Goal: Transaction & Acquisition: Purchase product/service

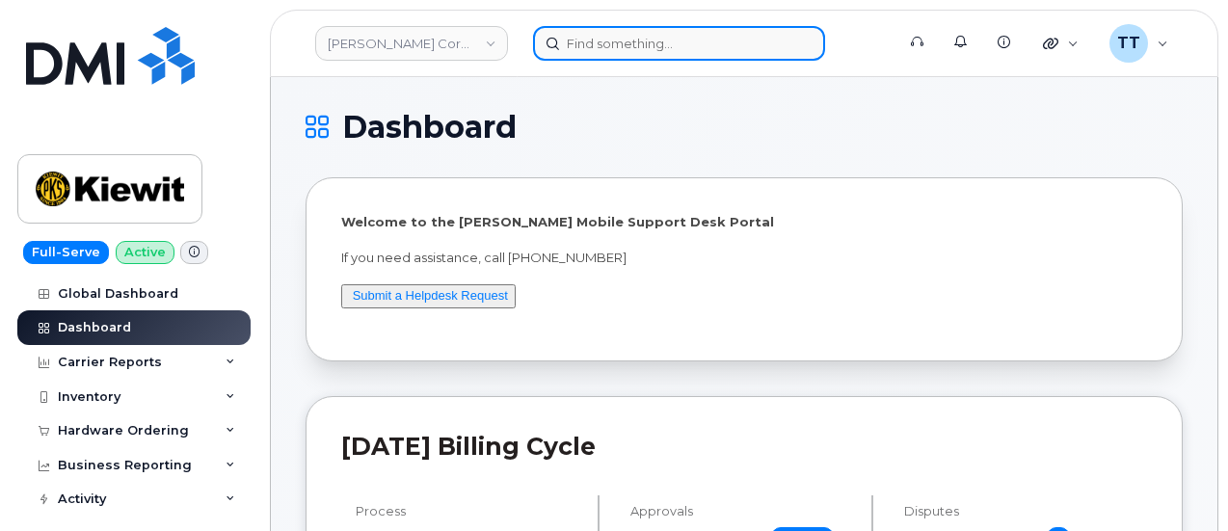
click at [713, 41] on input at bounding box center [679, 43] width 292 height 35
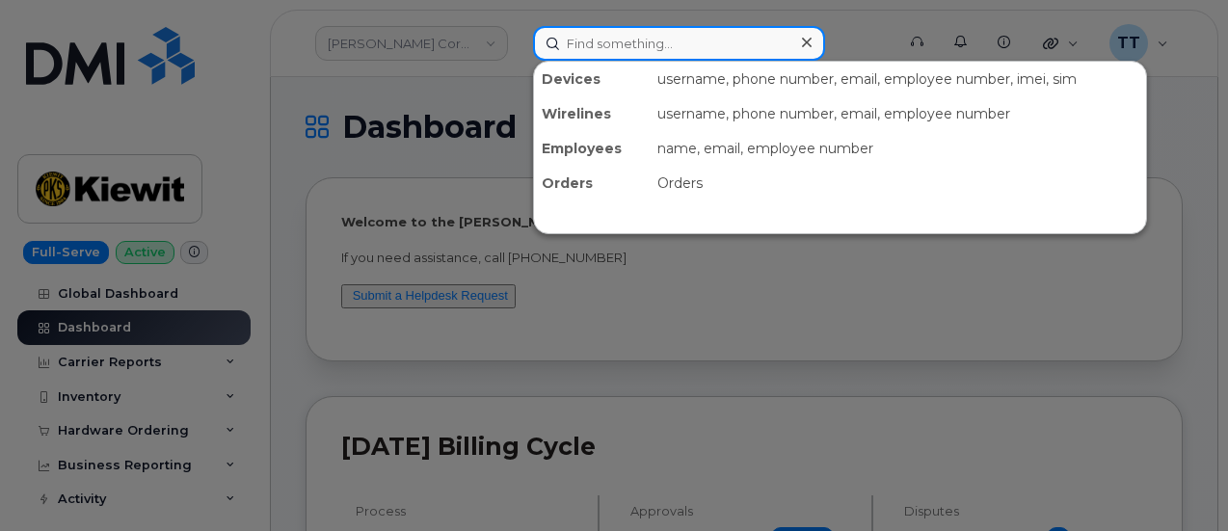
paste input "302-388-5985"
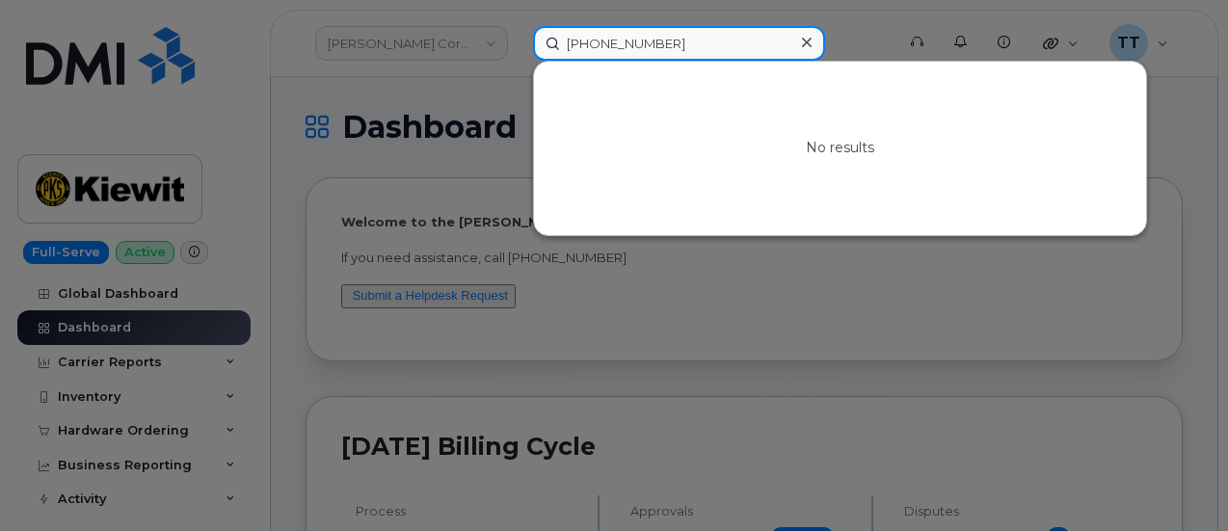
type input "302-388-5985"
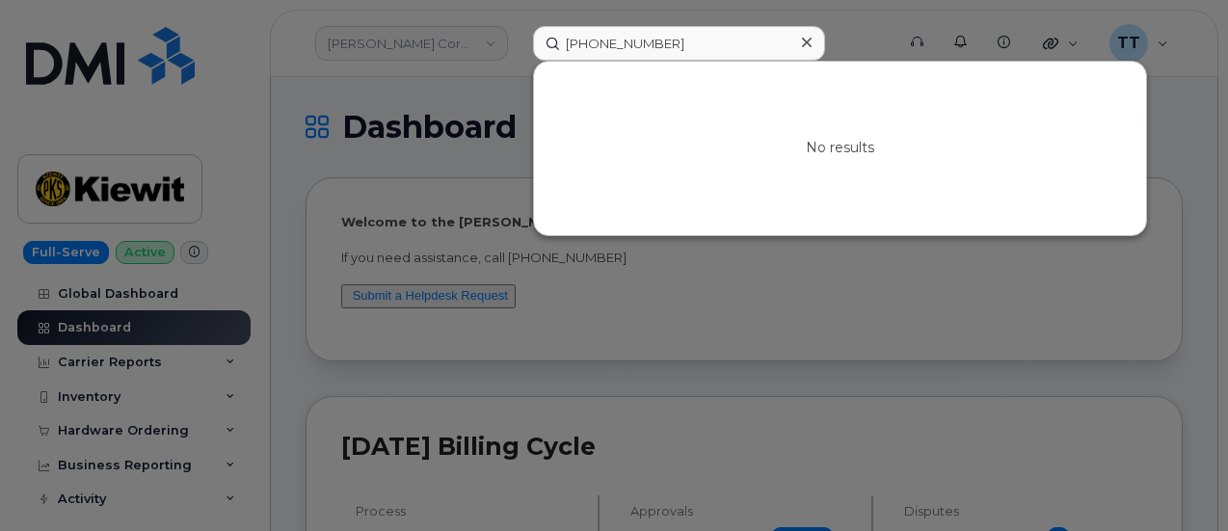
click at [805, 43] on icon at bounding box center [807, 43] width 10 height 10
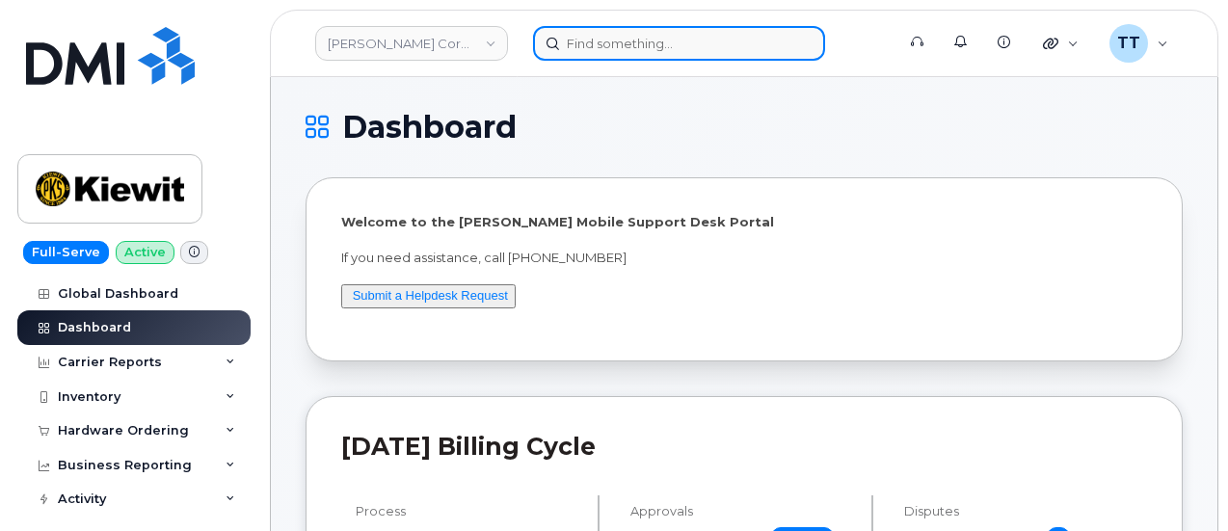
click at [663, 53] on input at bounding box center [679, 43] width 292 height 35
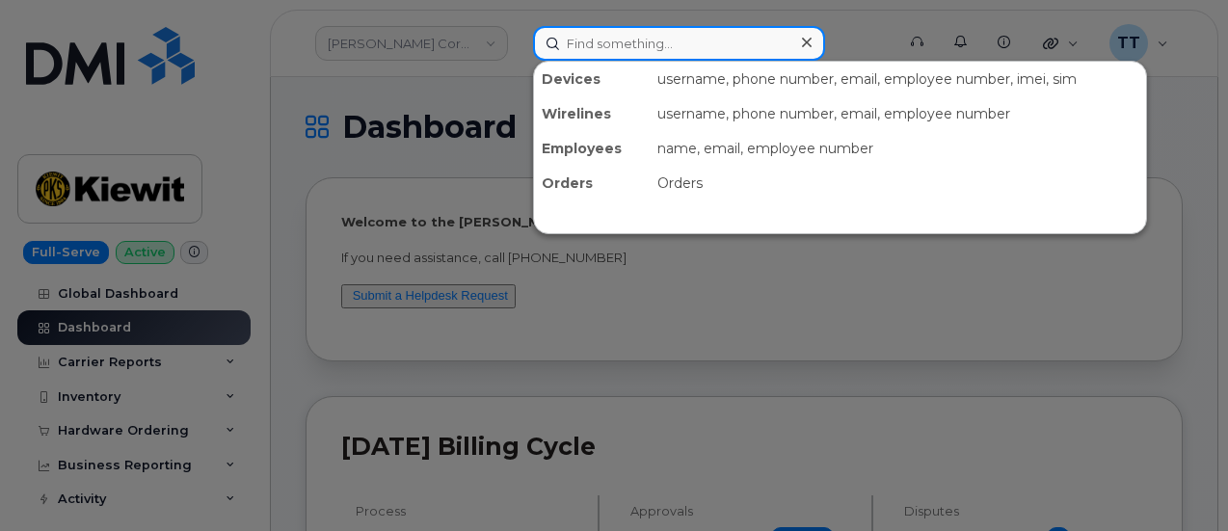
paste input "864-887-9703"
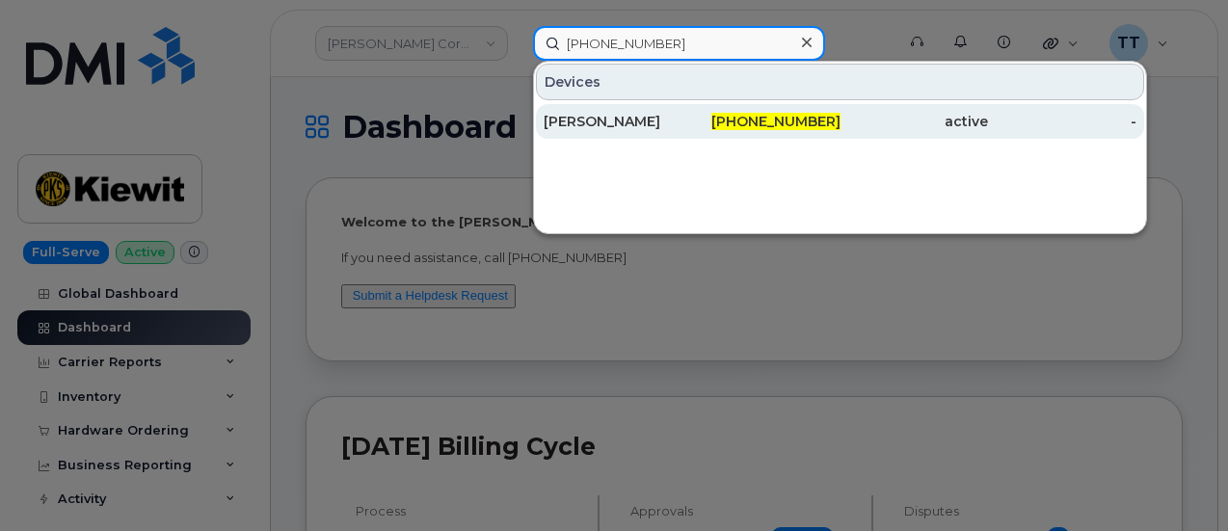
type input "864-887-9703"
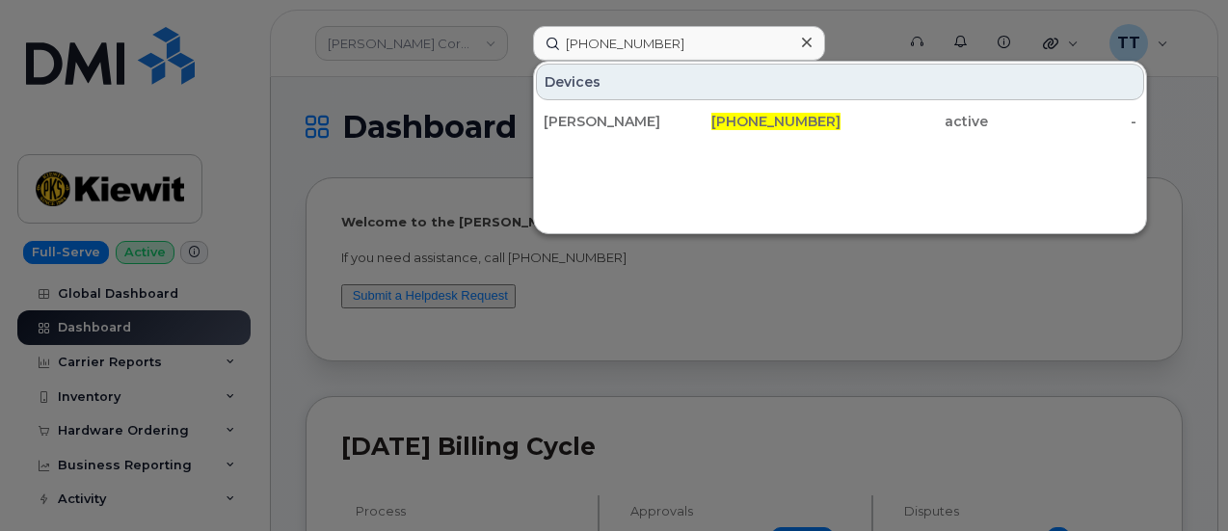
drag, startPoint x: 647, startPoint y: 126, endPoint x: 662, endPoint y: 164, distance: 40.6
click at [647, 126] on div "Ronald Hyatt" at bounding box center [618, 121] width 148 height 19
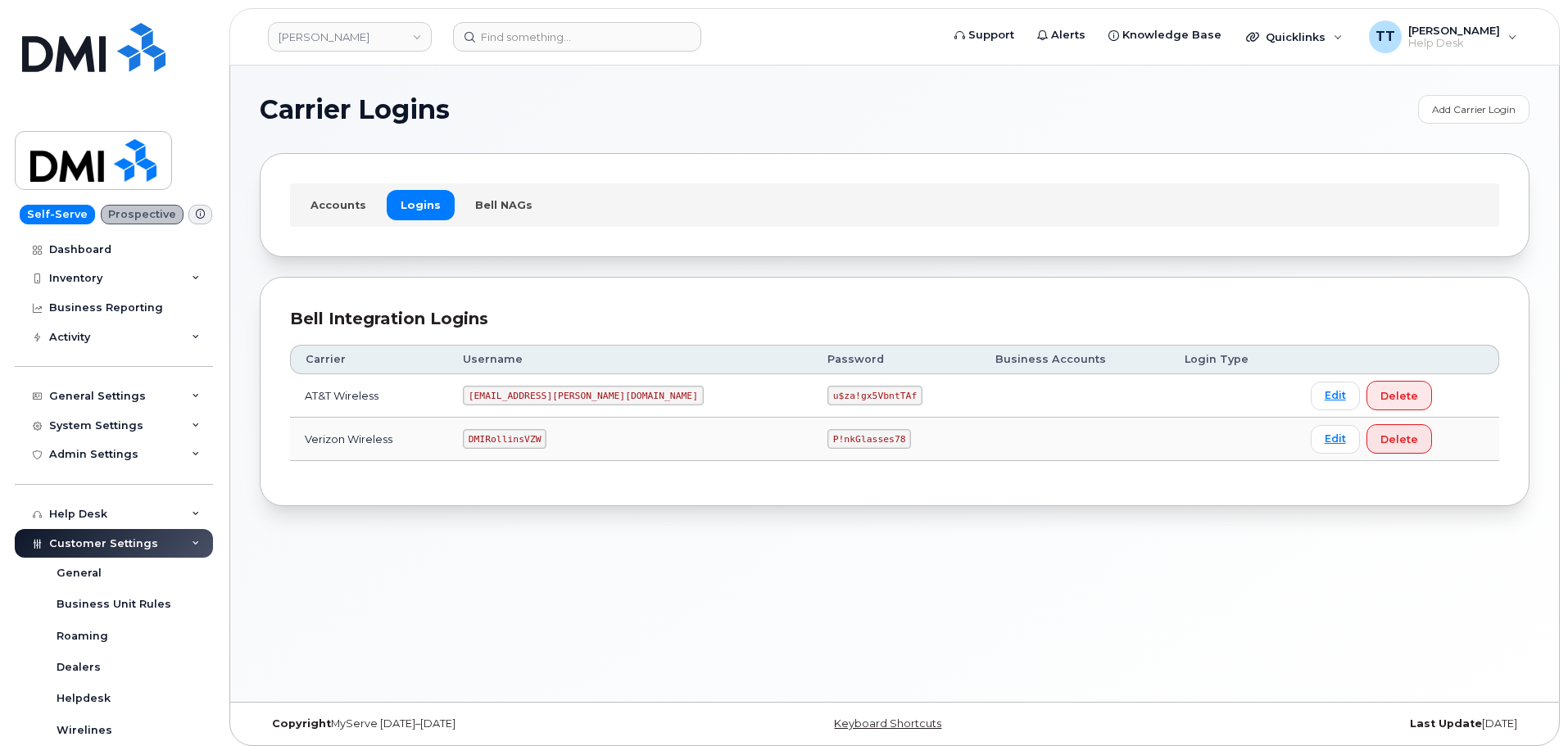
click at [518, 438] on code "DMIRollinsVZW" at bounding box center [505, 438] width 83 height 20
click at [518, 438] on code "DMIRollinsVZW" at bounding box center [505, 438] width 83 height 20
copy code "DMIRollinsVZW"
click at [828, 437] on code "P!nkGlasses78" at bounding box center [869, 438] width 83 height 20
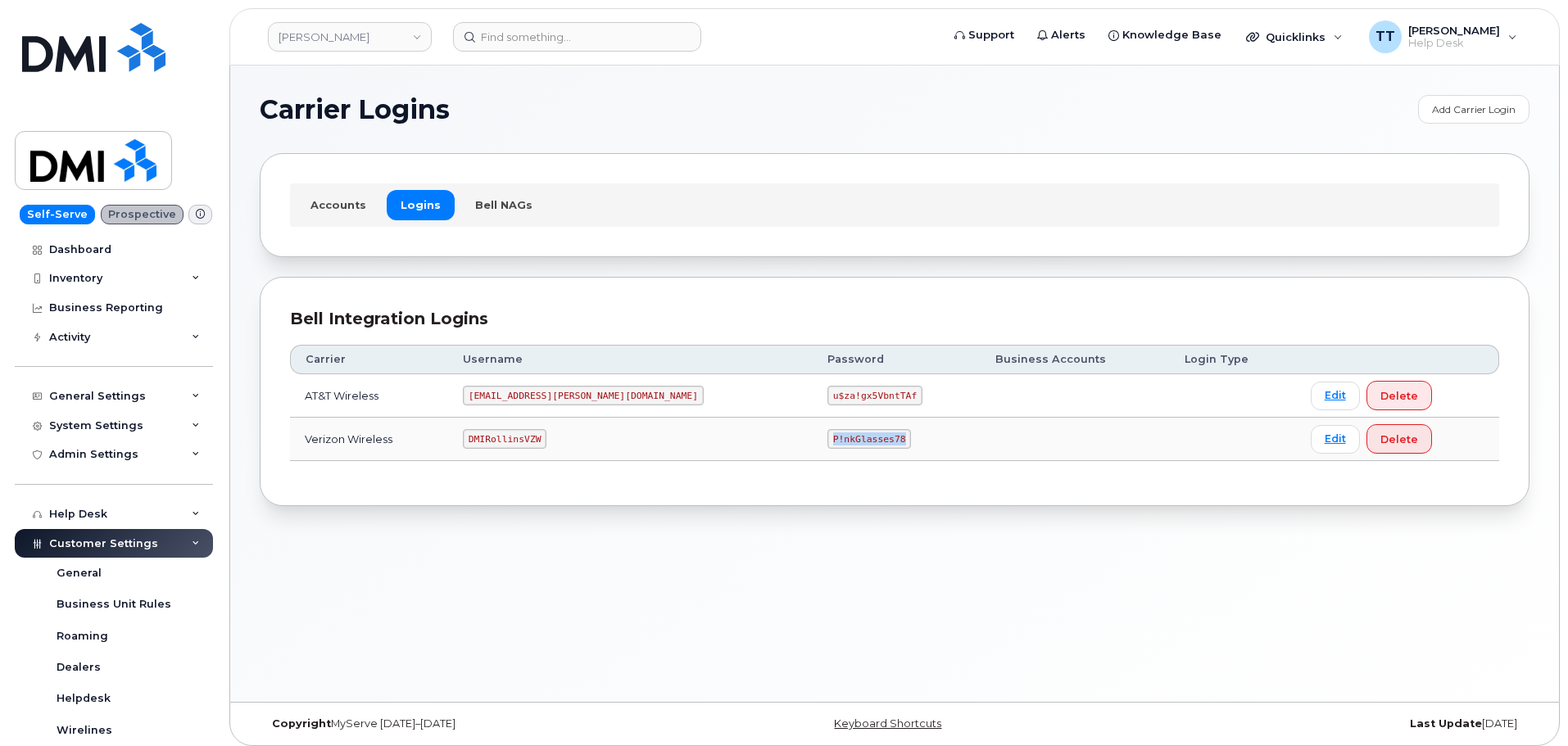
click at [828, 437] on code "P!nkGlasses78" at bounding box center [869, 438] width 83 height 20
copy code "P!nkGlasses78"
click at [611, 495] on div "Bell Integration Logins Carrier Username Password Business Accounts Login Type …" at bounding box center [895, 392] width 1270 height 230
click at [510, 442] on code "DMIRollinsVZW" at bounding box center [505, 438] width 83 height 20
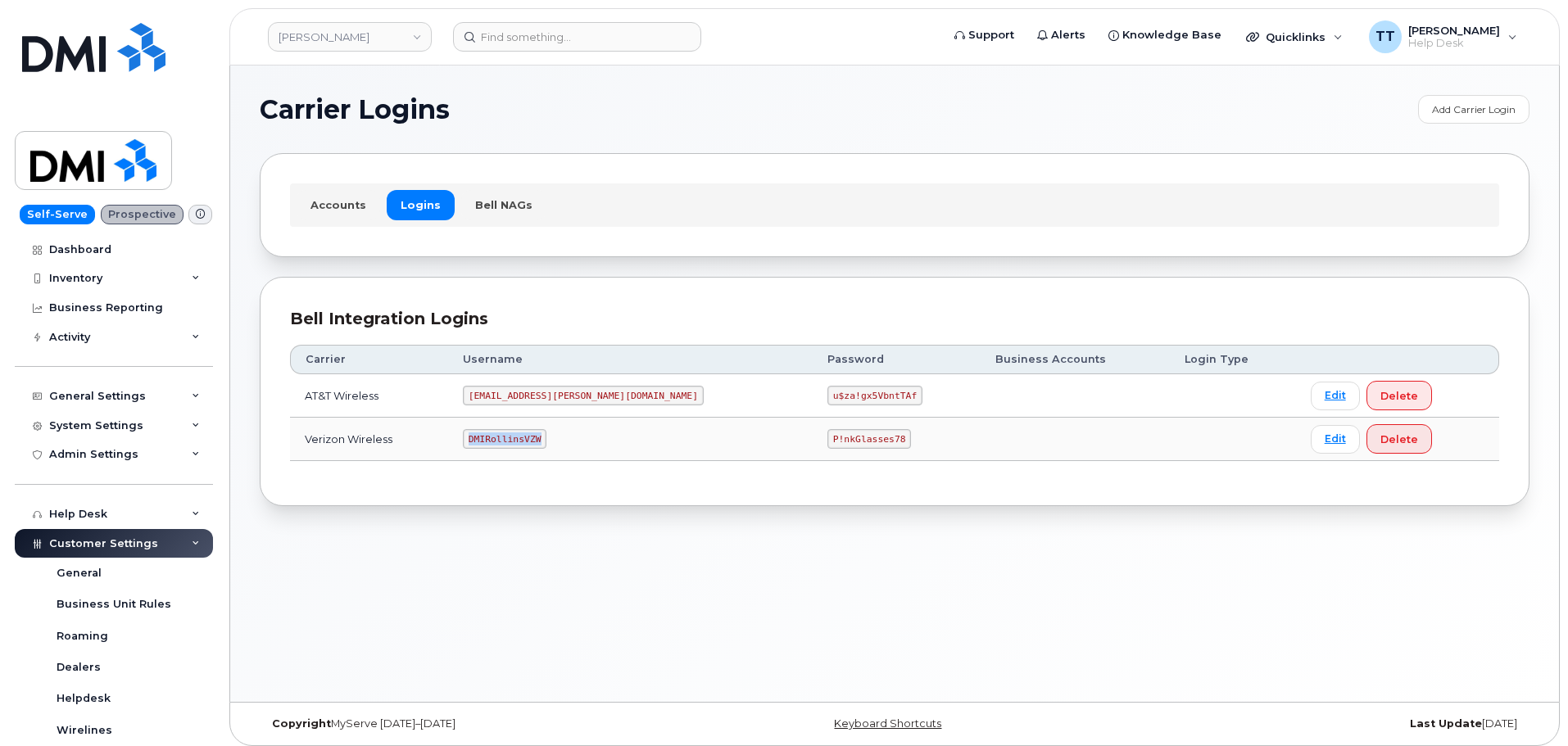
click at [510, 442] on code "DMIRollinsVZW" at bounding box center [505, 438] width 83 height 20
copy code "DMIRollinsVZW"
click at [828, 442] on code "P!nkGlasses78" at bounding box center [869, 438] width 83 height 20
click at [828, 440] on code "P!nkGlasses78" at bounding box center [869, 438] width 83 height 20
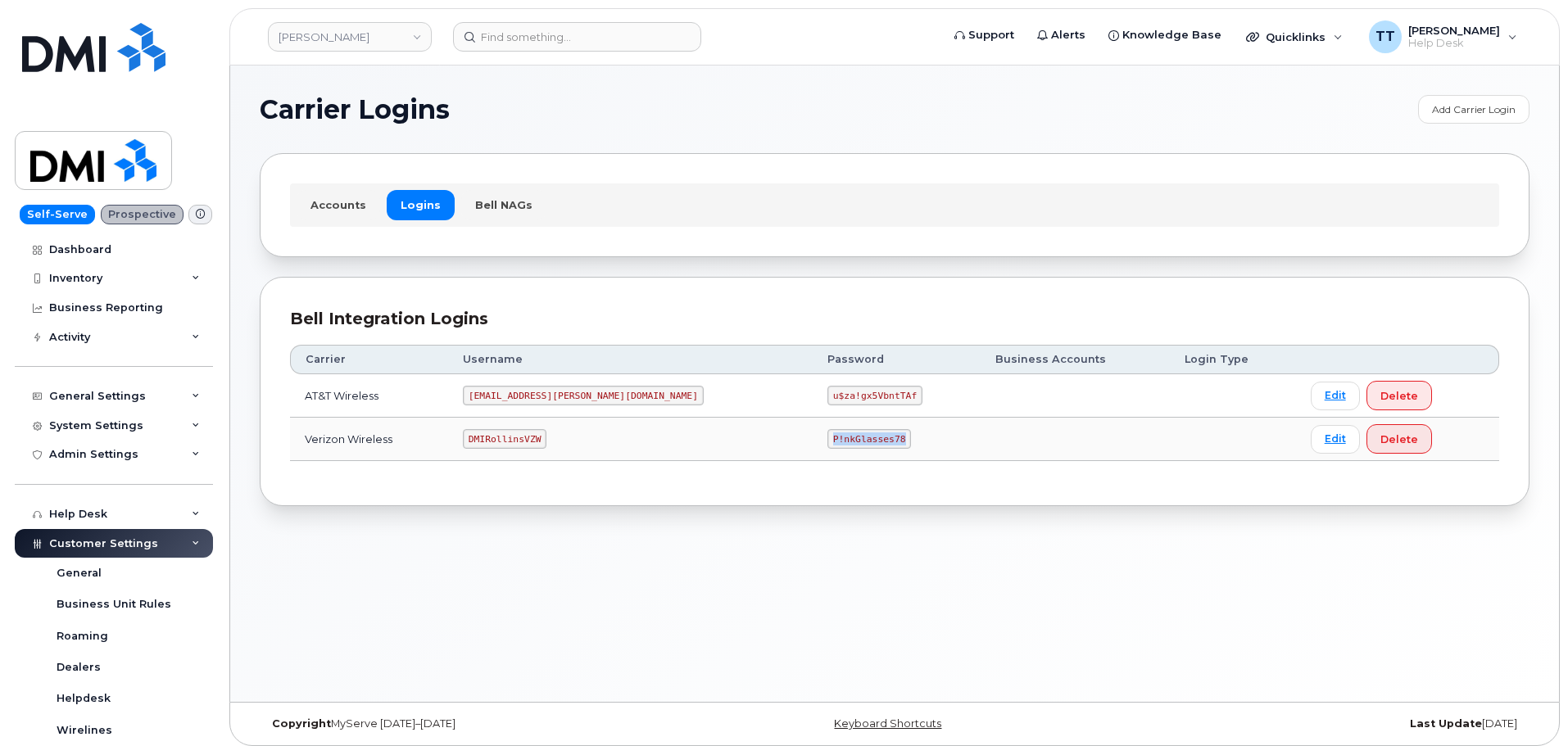
copy code "P!nkGlasses78"
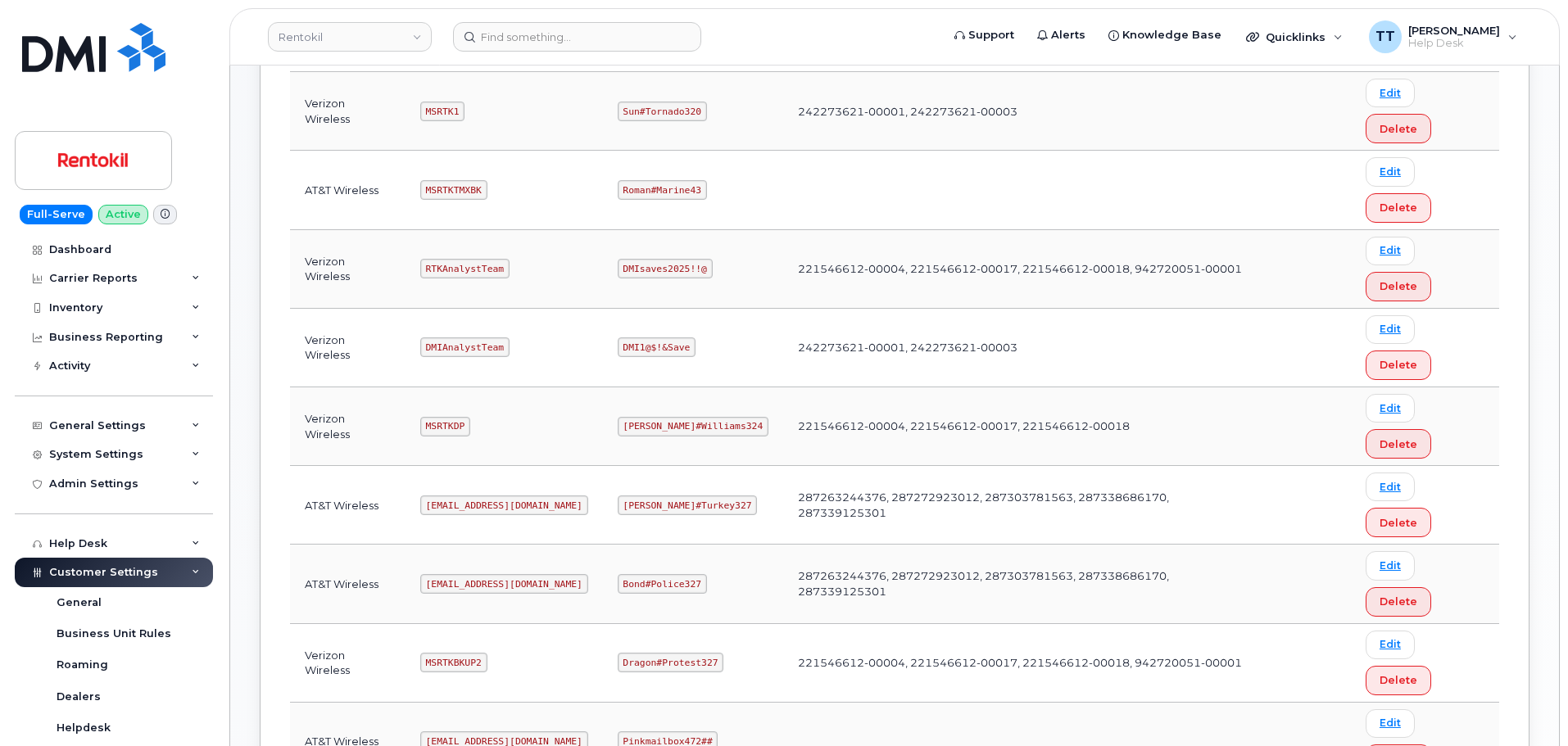
scroll to position [270, 0]
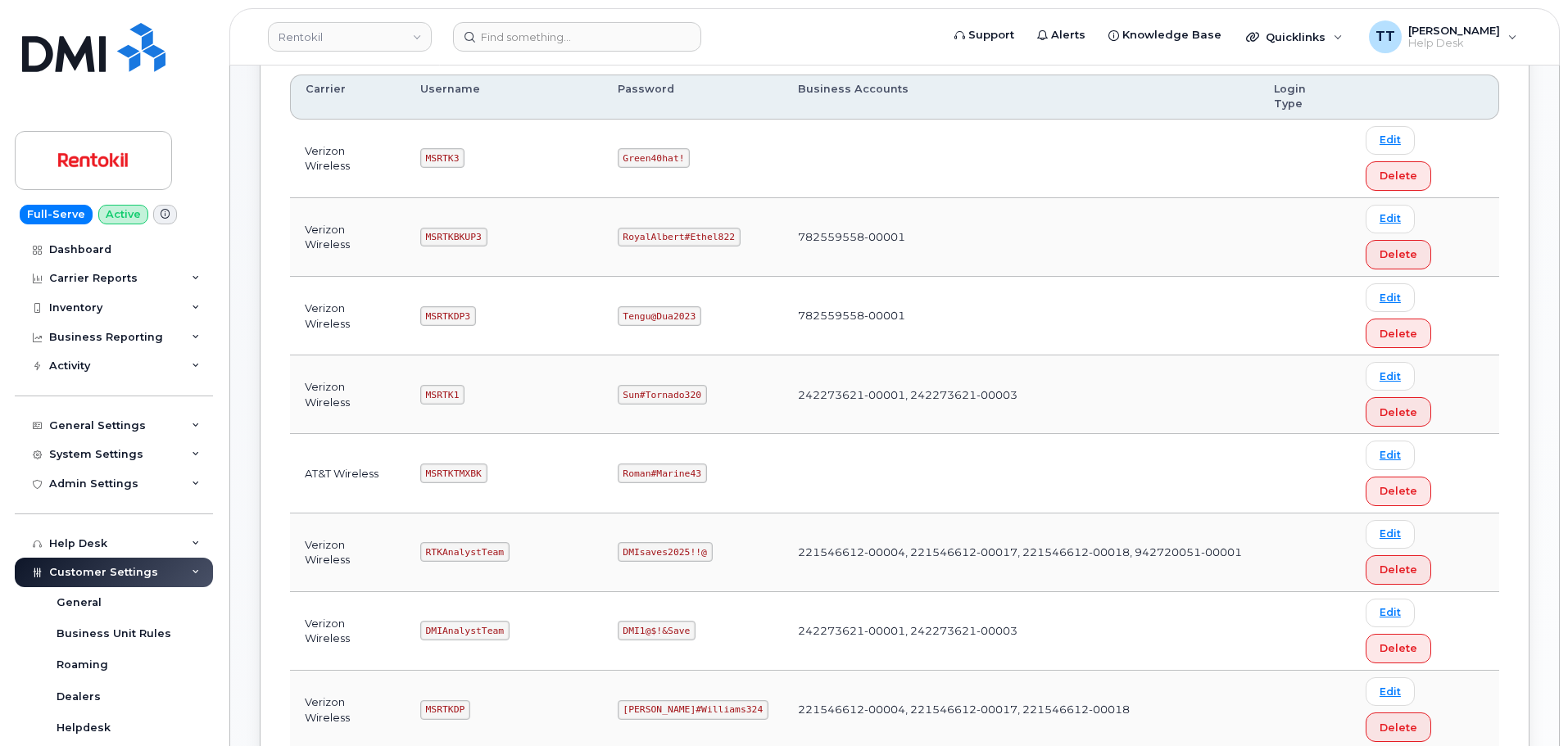
click at [648, 385] on code "Sun#Tornado320" at bounding box center [662, 394] width 89 height 20
copy code "Sun#Tornado320"
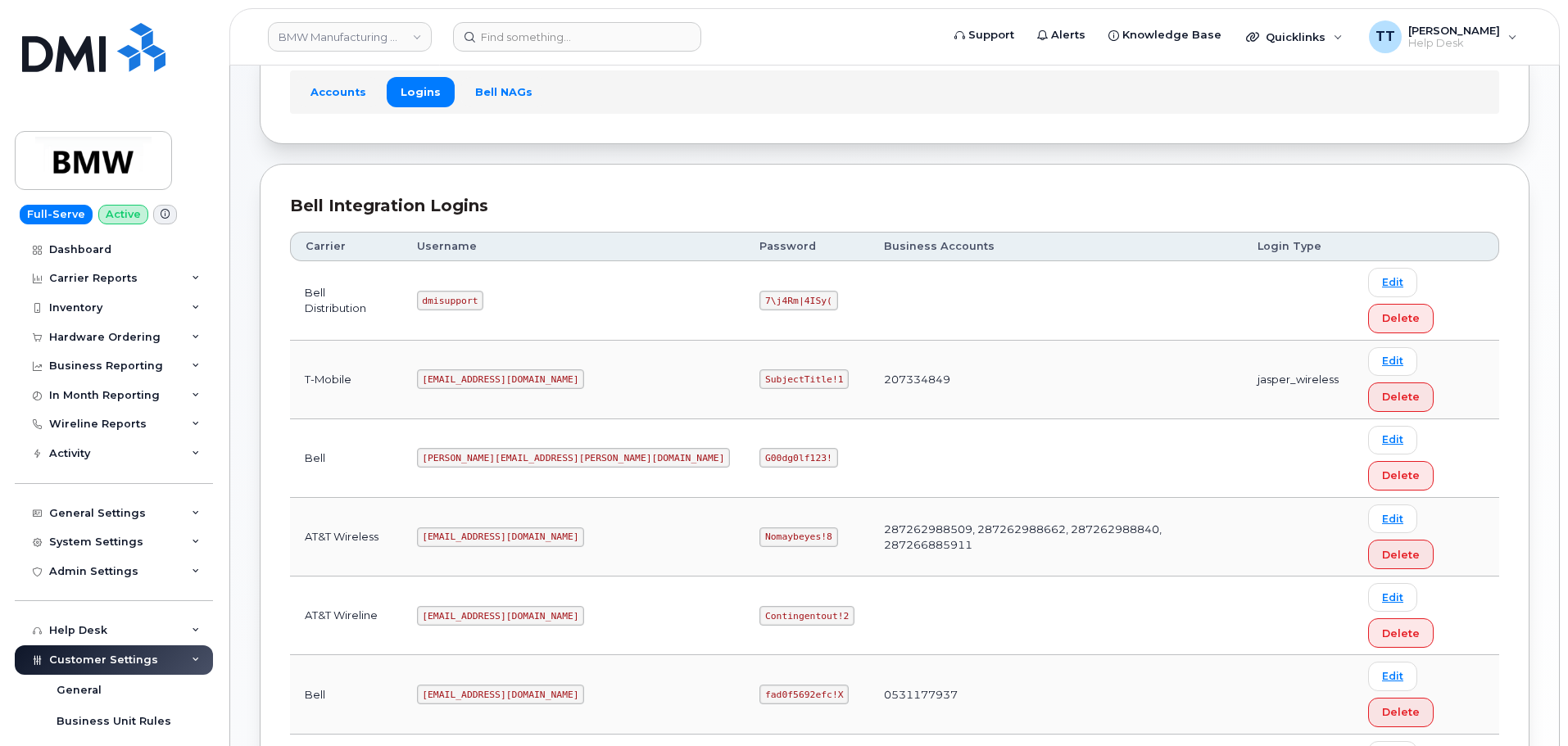
scroll to position [116, 0]
copy code "SubjectTitle!1"
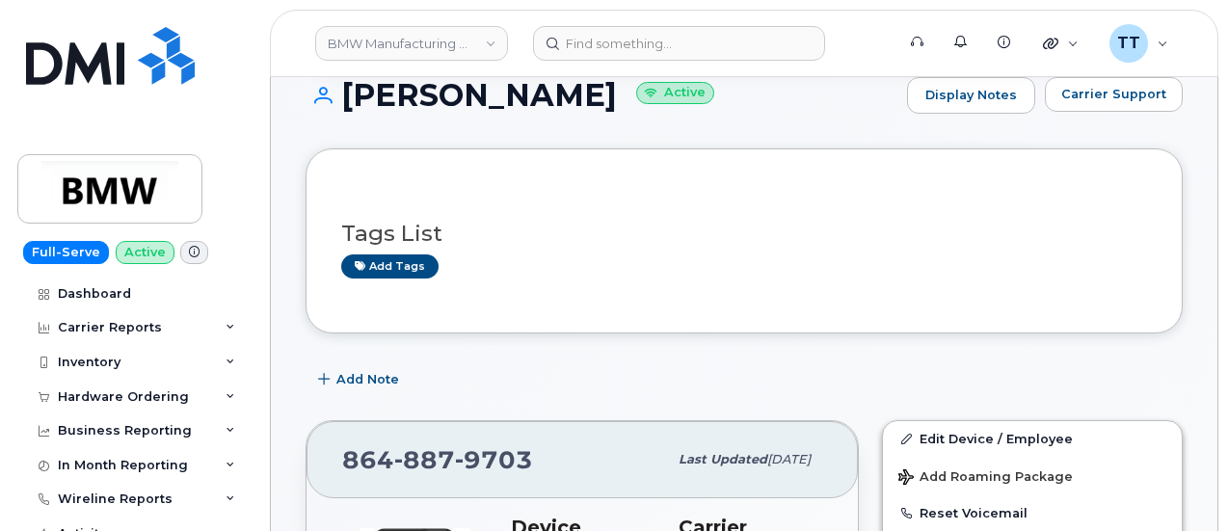
scroll to position [386, 0]
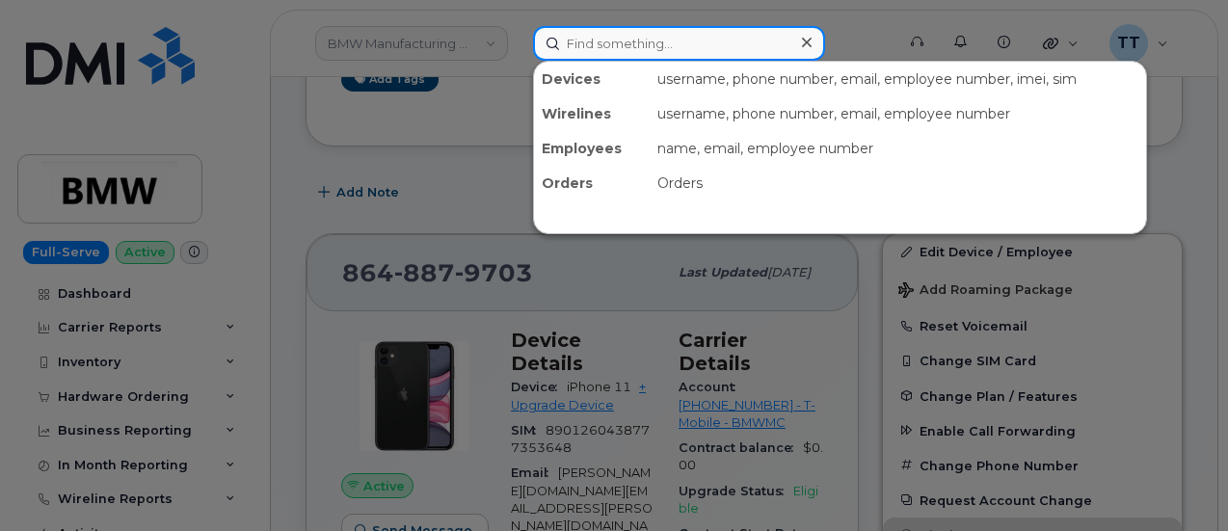
click at [607, 43] on input at bounding box center [679, 43] width 292 height 35
paste input "[PERSON_NAME]"
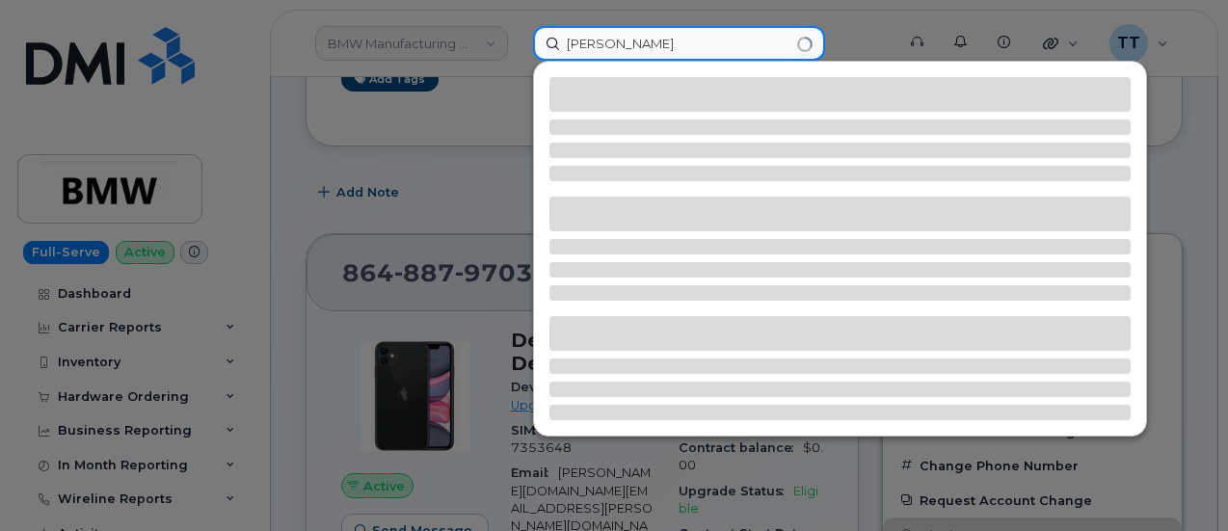
type input "[PERSON_NAME]"
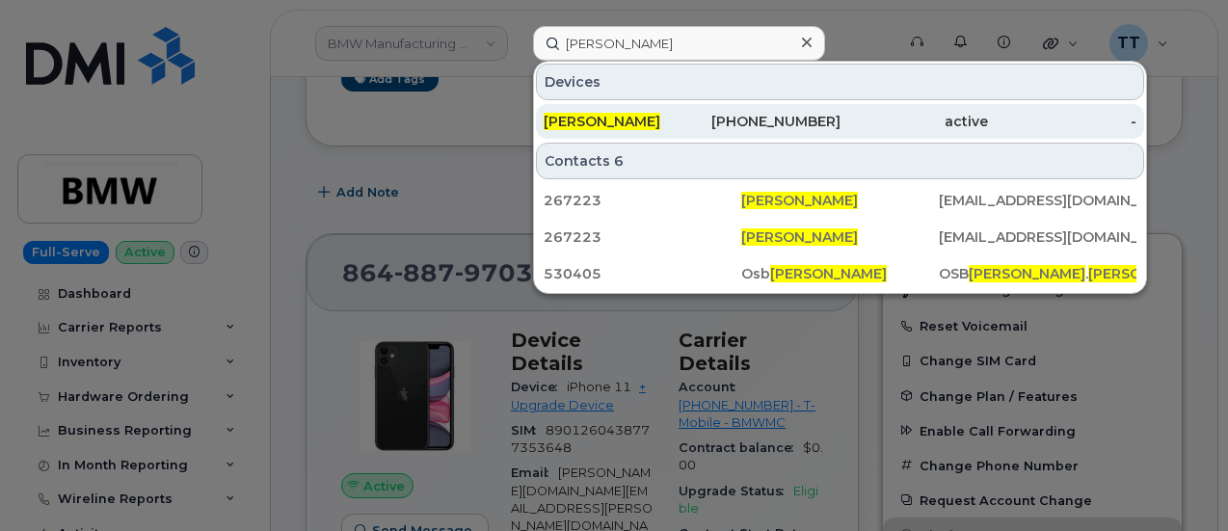
click at [610, 124] on span "[PERSON_NAME]" at bounding box center [602, 121] width 117 height 17
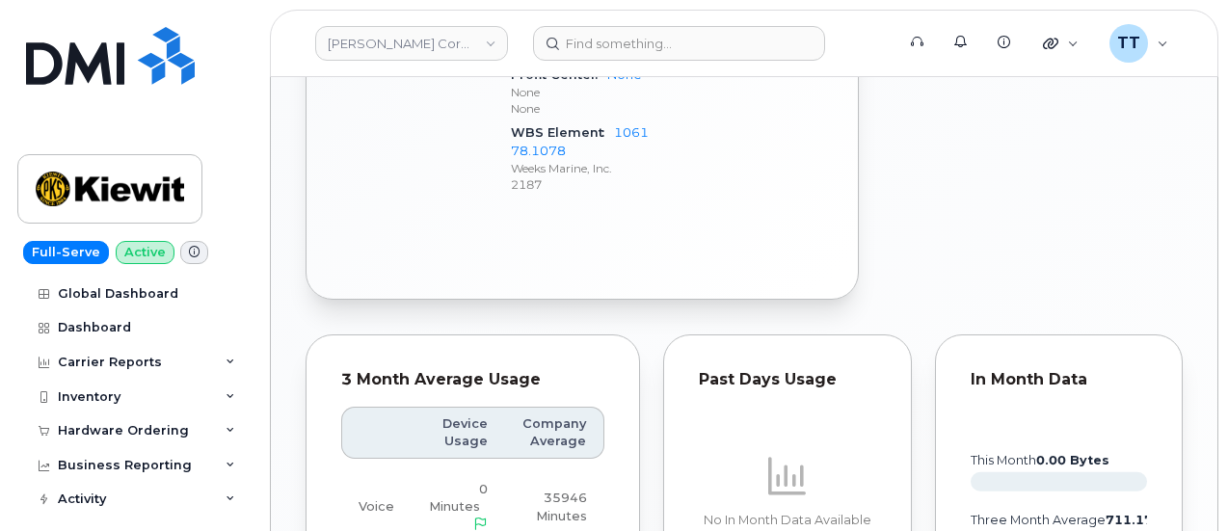
scroll to position [964, 0]
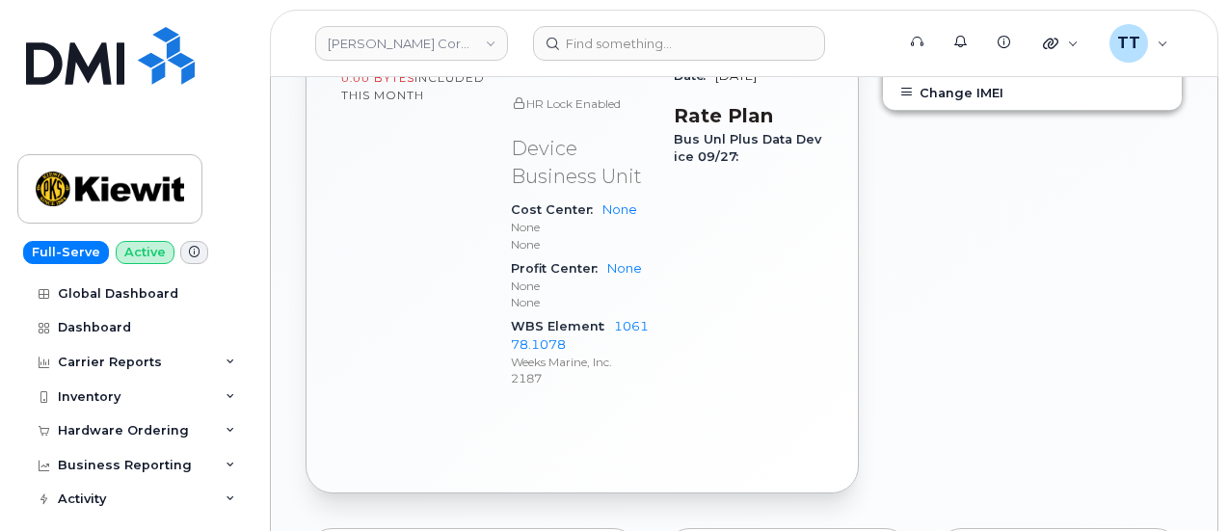
click at [530, 319] on span "WBS Element" at bounding box center [562, 326] width 103 height 14
copy div "WBS Element 106178.1078"
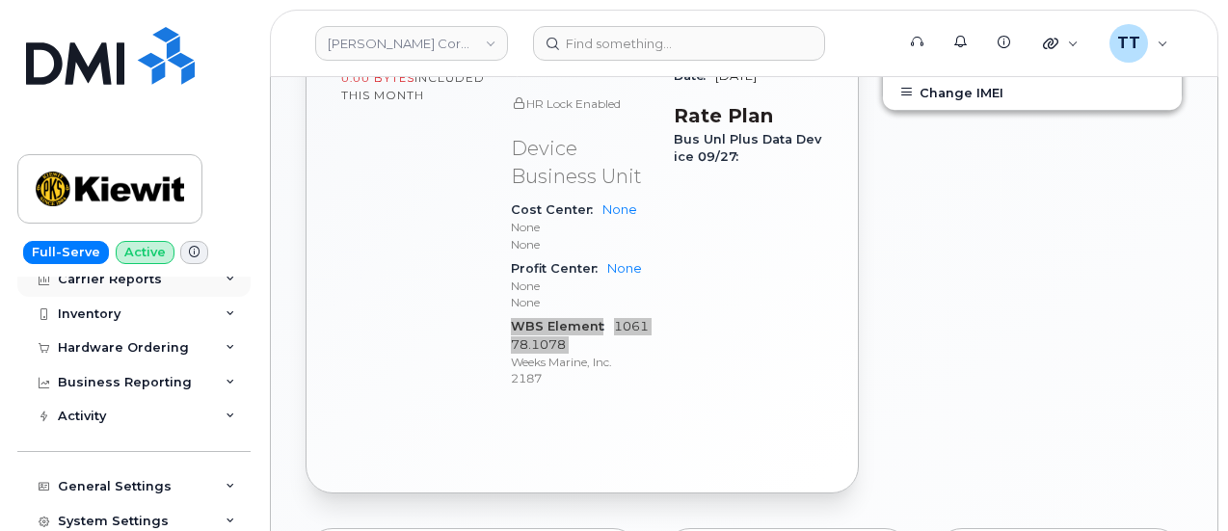
scroll to position [193, 0]
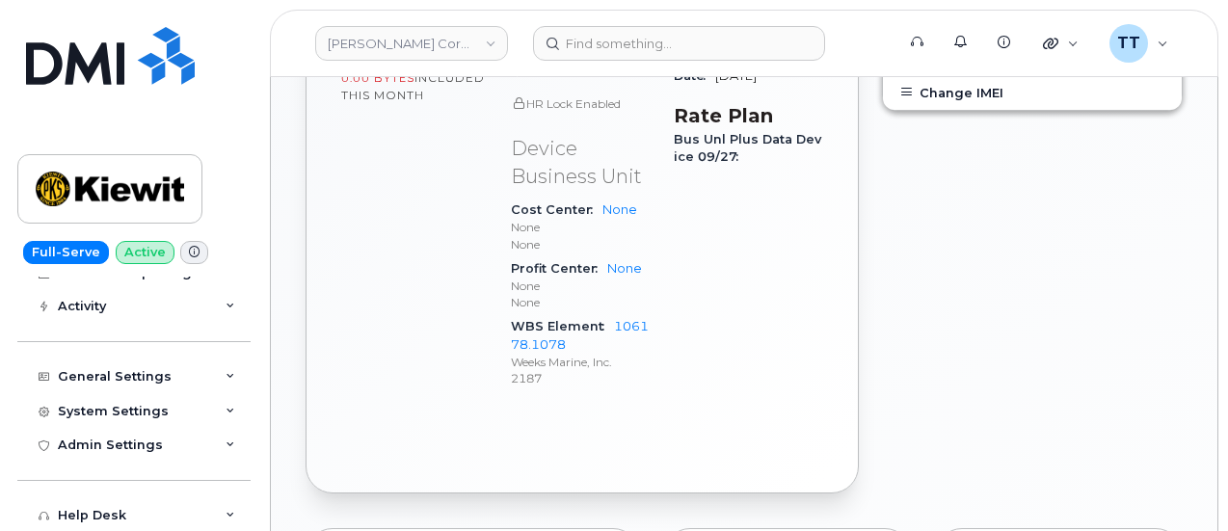
click at [6, 402] on div "Full-Serve Active Global Dashboard Dashboard Carrier Reports Monthly Billing Da…" at bounding box center [130, 265] width 261 height 531
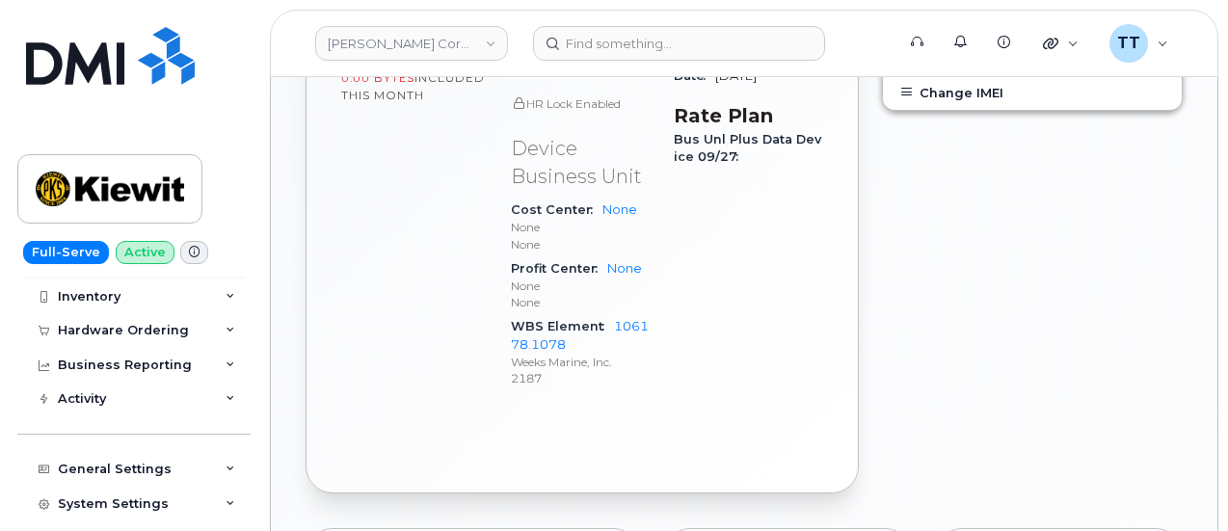
scroll to position [0, 0]
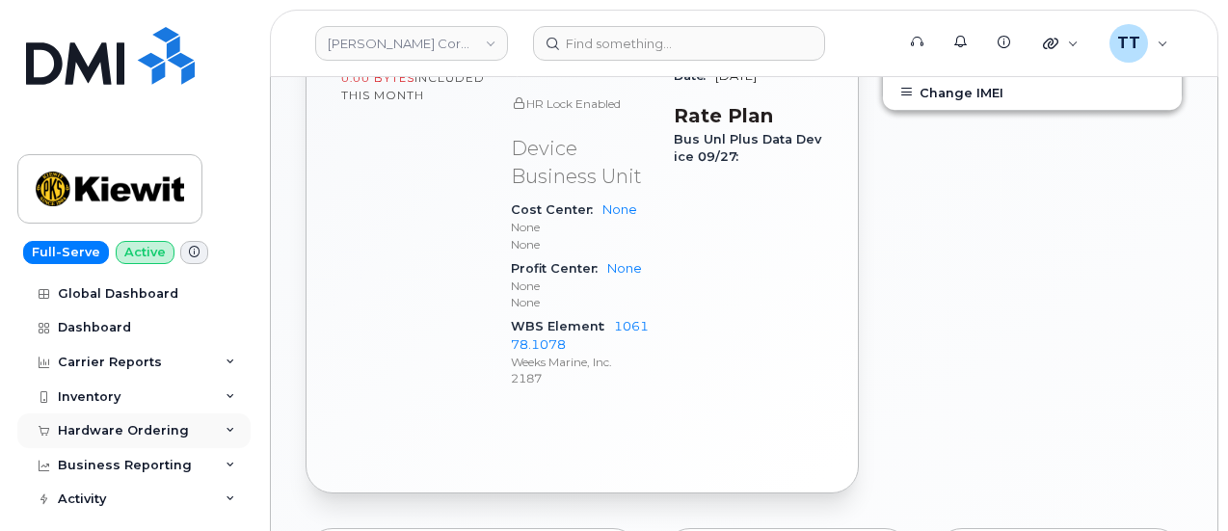
click at [136, 441] on div "Hardware Ordering" at bounding box center [133, 431] width 233 height 35
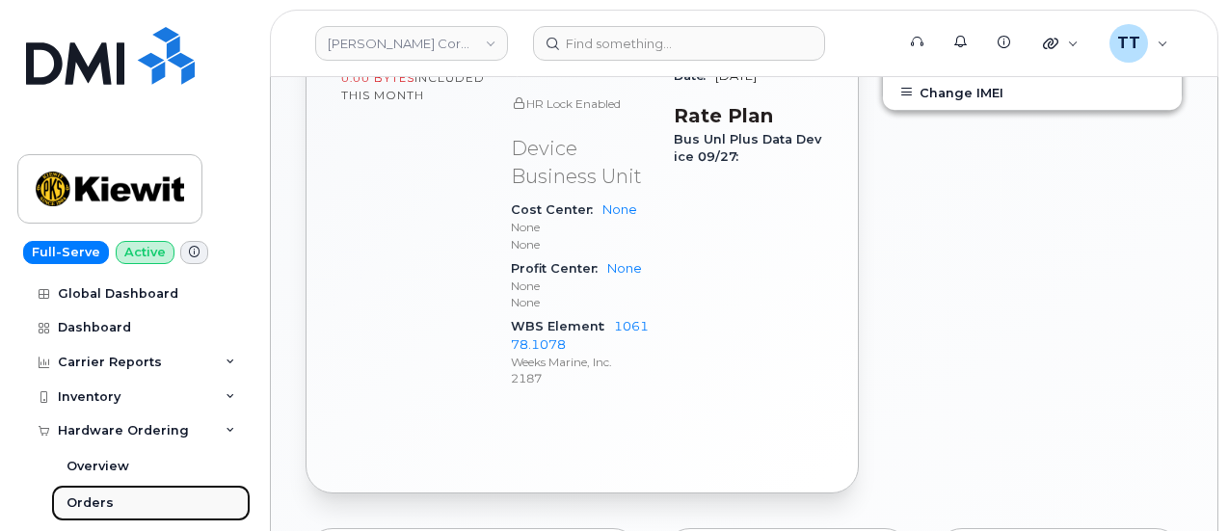
click at [103, 504] on div "Orders" at bounding box center [90, 502] width 47 height 17
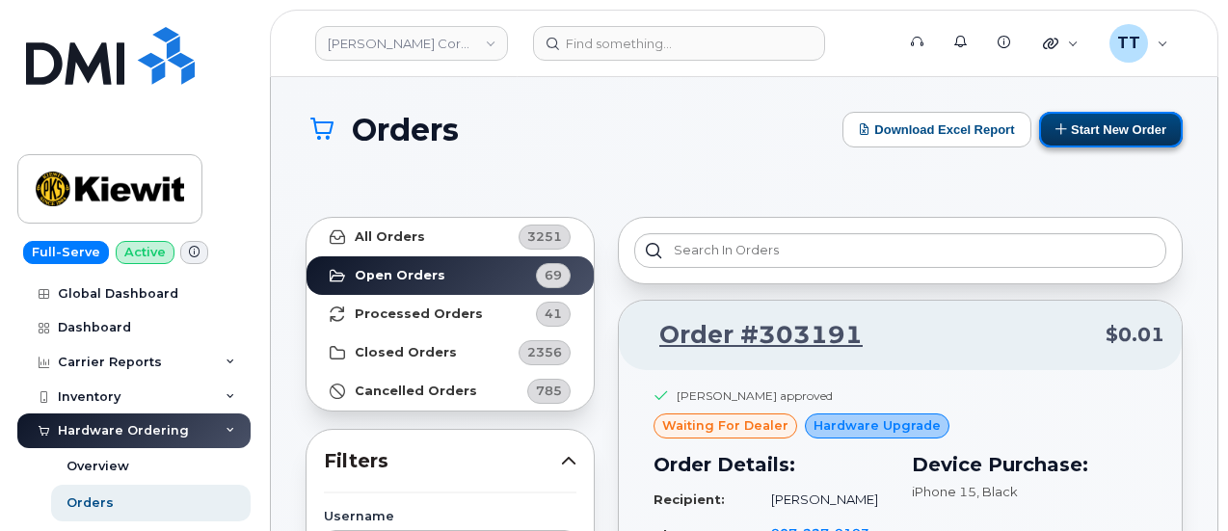
click at [1104, 126] on button "Start New Order" at bounding box center [1111, 130] width 144 height 36
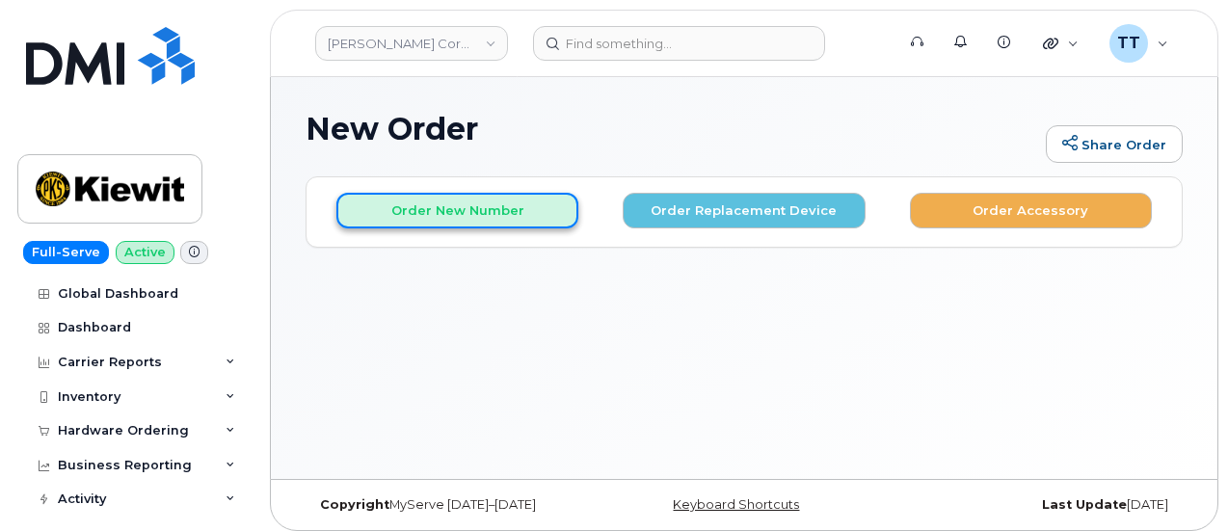
click at [503, 213] on button "Order New Number" at bounding box center [457, 211] width 242 height 36
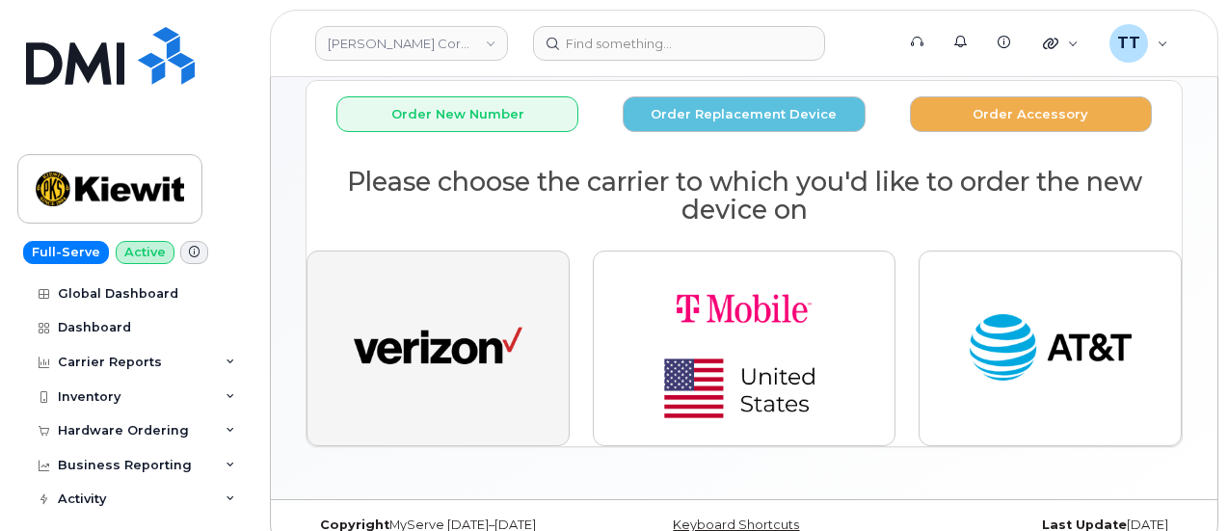
click at [443, 338] on img "button" at bounding box center [438, 349] width 169 height 87
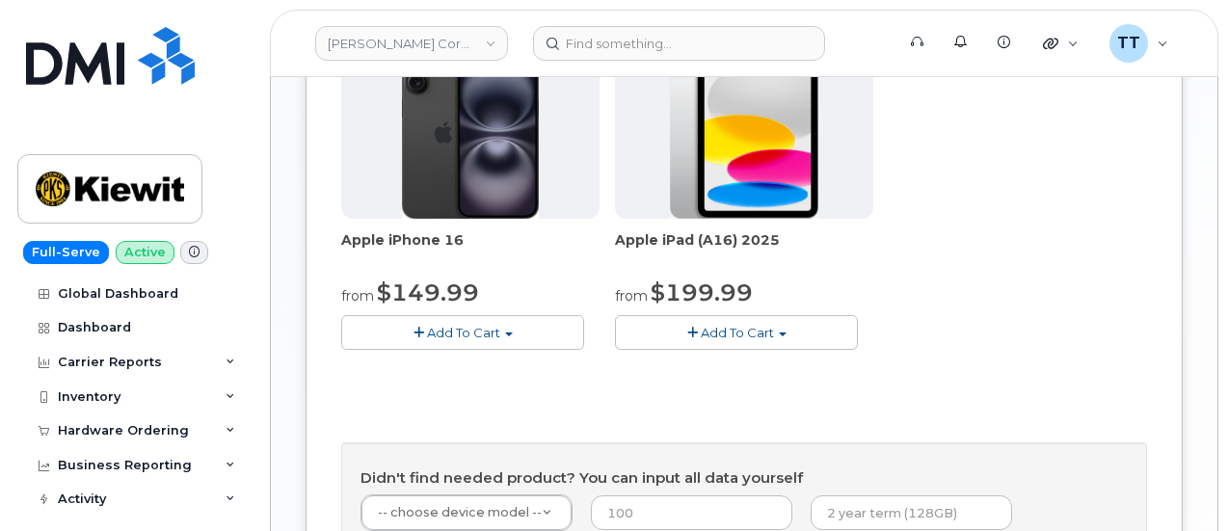
scroll to position [675, 0]
click at [427, 339] on span "Add To Cart" at bounding box center [463, 331] width 73 height 15
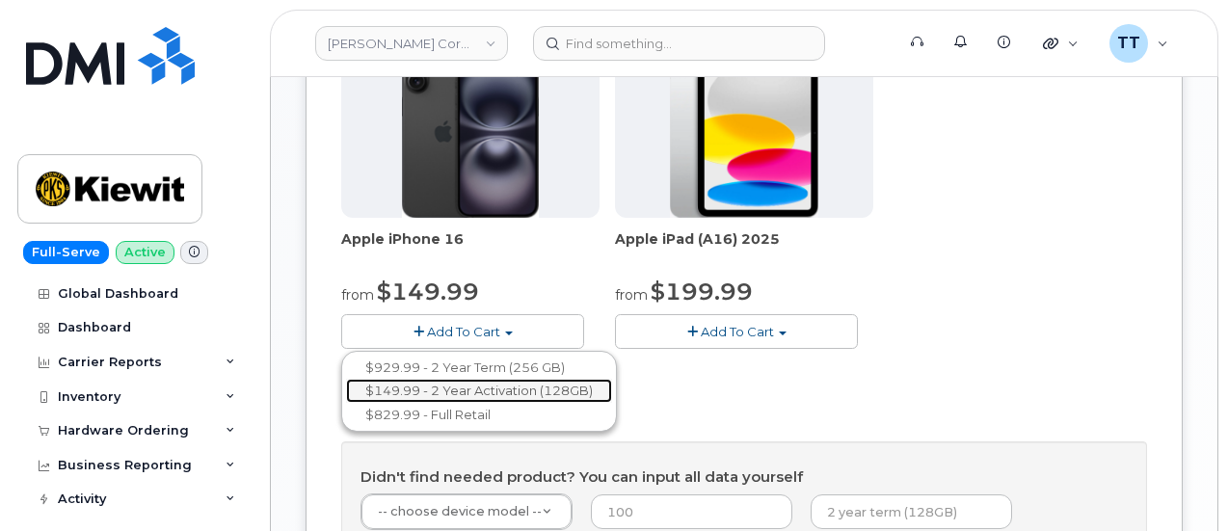
click at [460, 403] on link "$149.99 - 2 Year Activation (128GB)" at bounding box center [479, 391] width 266 height 24
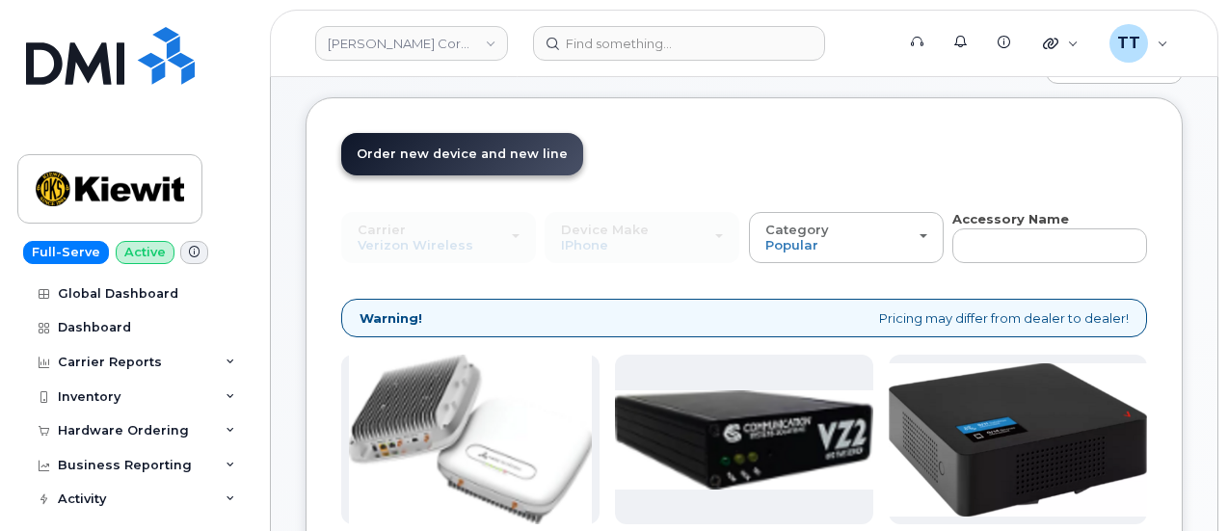
scroll to position [193, 0]
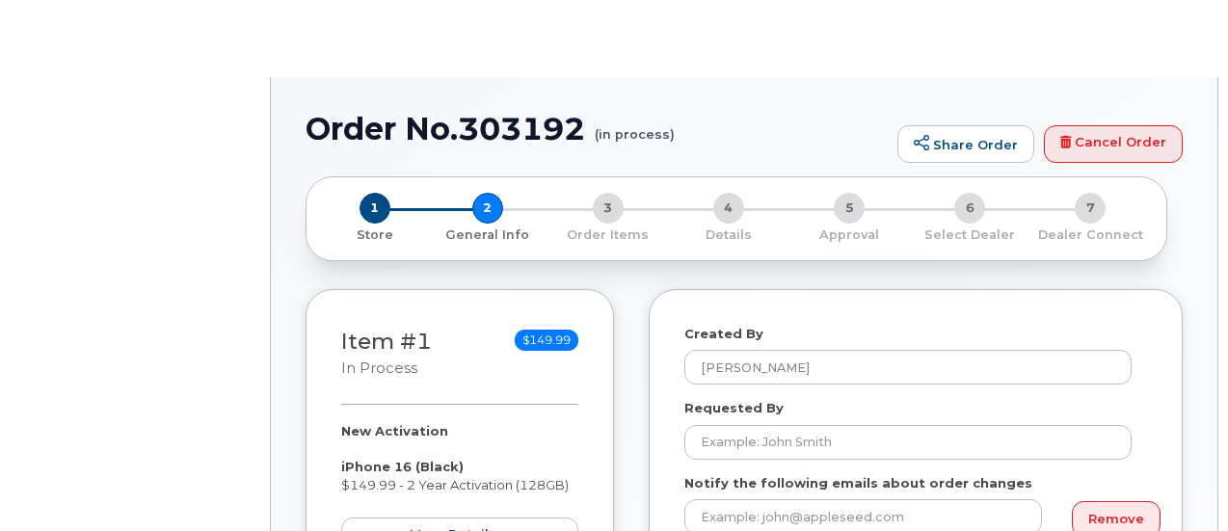
select select
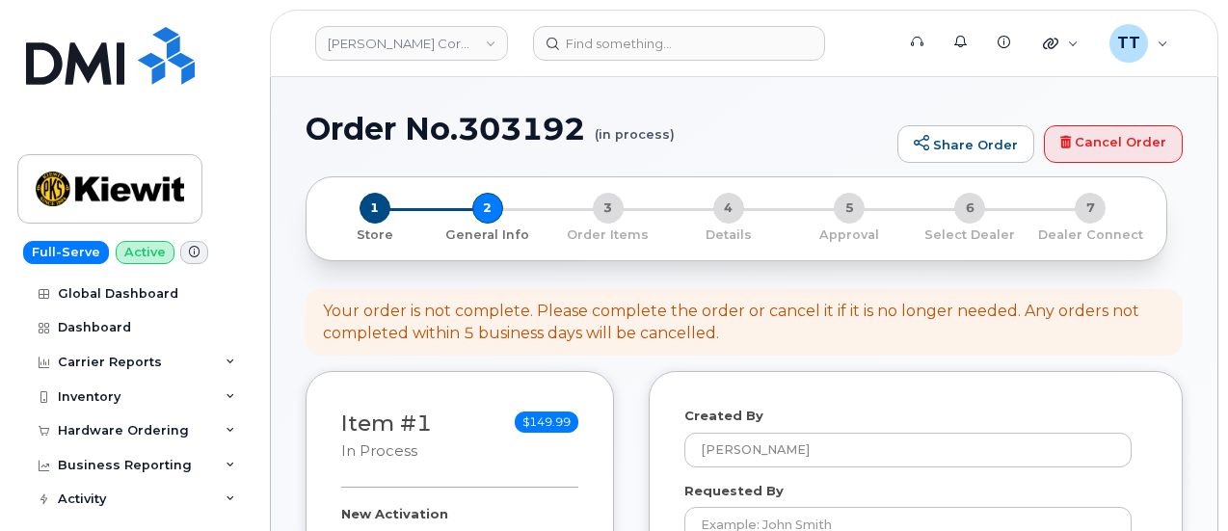
click at [455, 128] on h1 "Order No.303192 (in process)" at bounding box center [597, 129] width 582 height 34
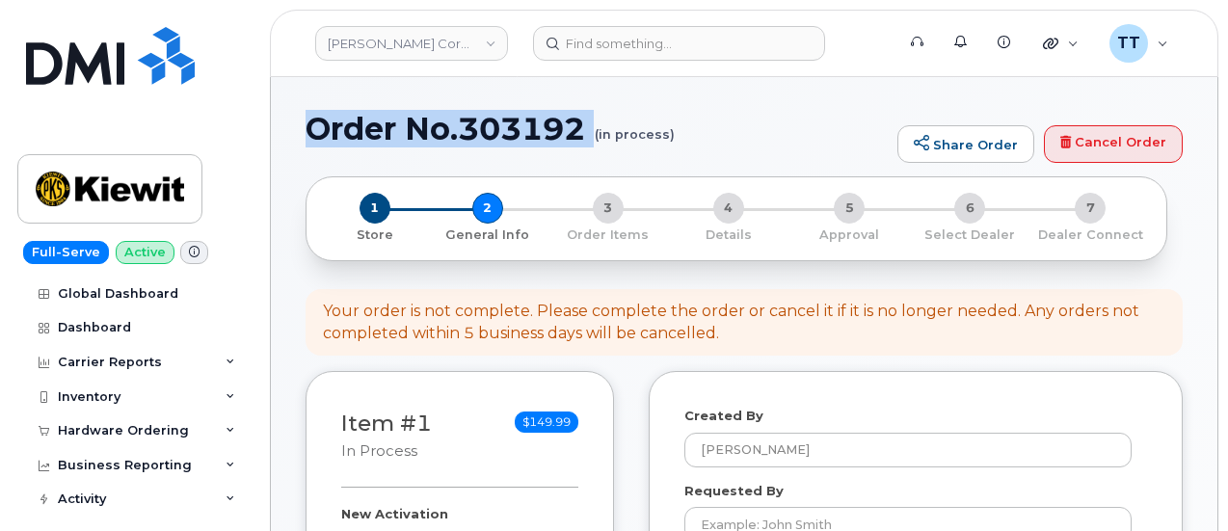
click at [455, 128] on h1 "Order No.303192 (in process)" at bounding box center [597, 129] width 582 height 34
copy h1 "Order No.303192"
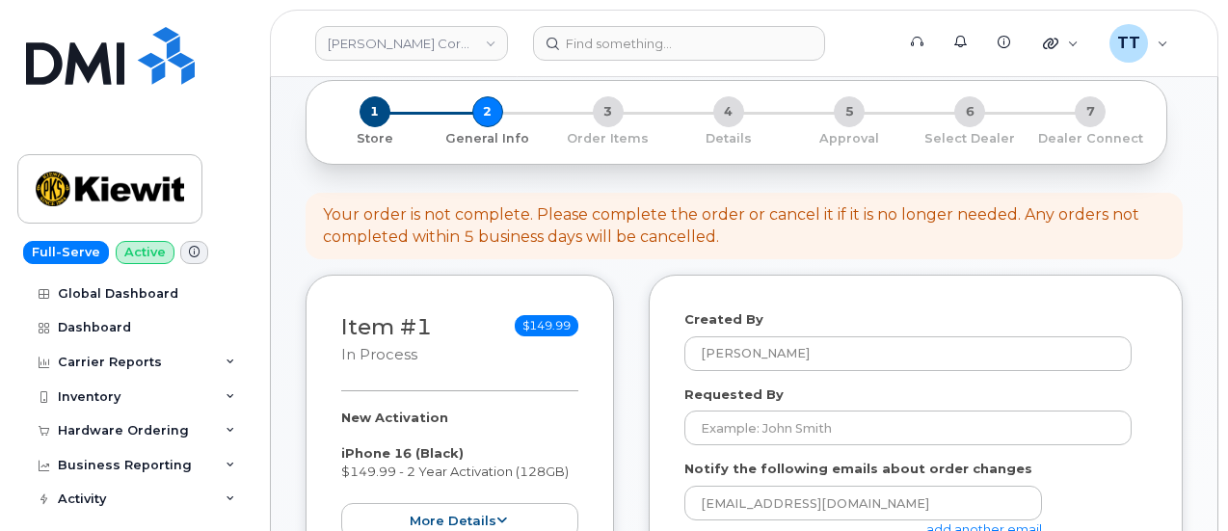
scroll to position [289, 0]
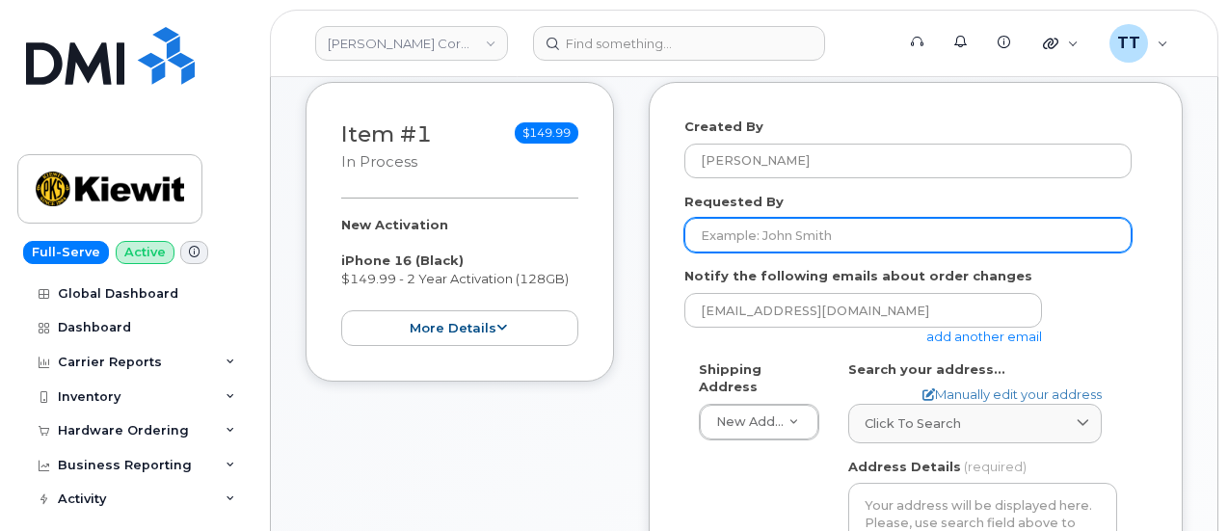
click at [779, 227] on input "Requested By" at bounding box center [907, 235] width 447 height 35
paste input "Aldo Rios"
type input "Aldo Rios"
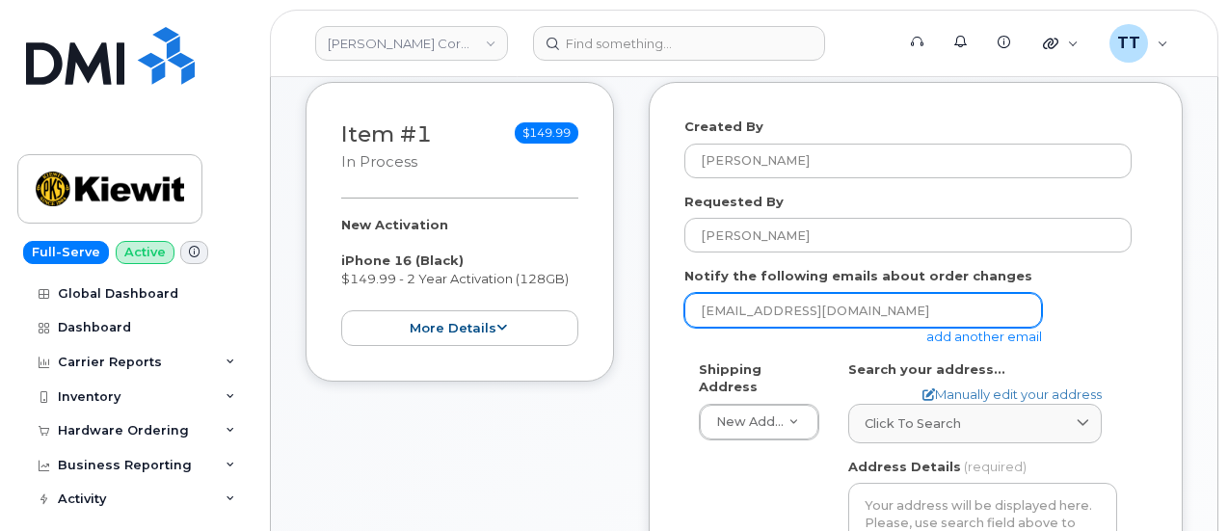
click at [773, 303] on input "ttedesco@dminc.com" at bounding box center [863, 310] width 358 height 35
click at [773, 303] on input "email" at bounding box center [863, 310] width 358 height 35
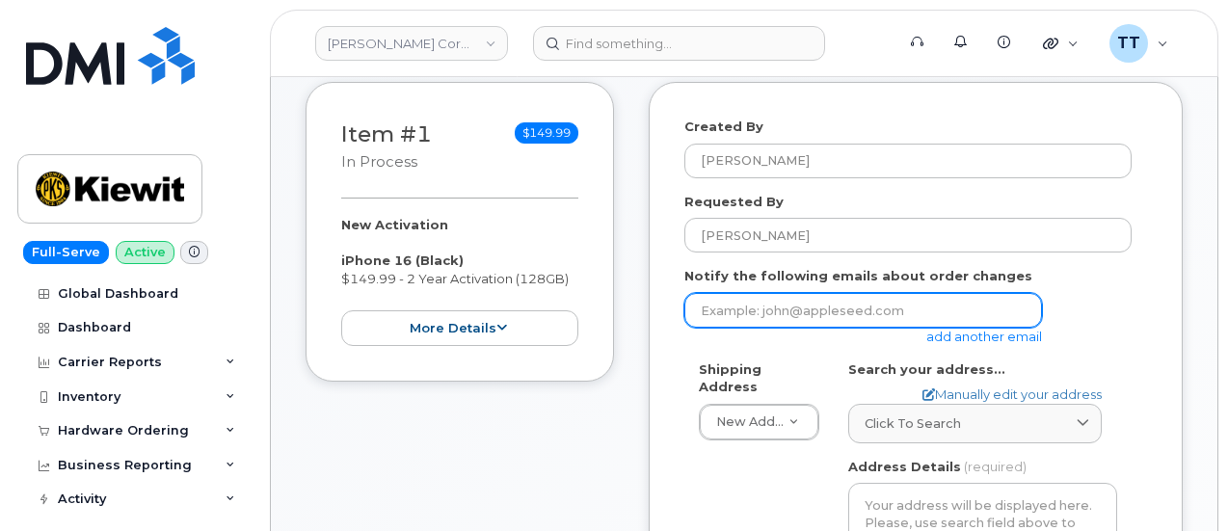
click at [773, 303] on input "email" at bounding box center [863, 310] width 358 height 35
paste input "ARIOS@WEEKSMARINE.COM"
type input "ARIOS@WEEKSMARINE.COM"
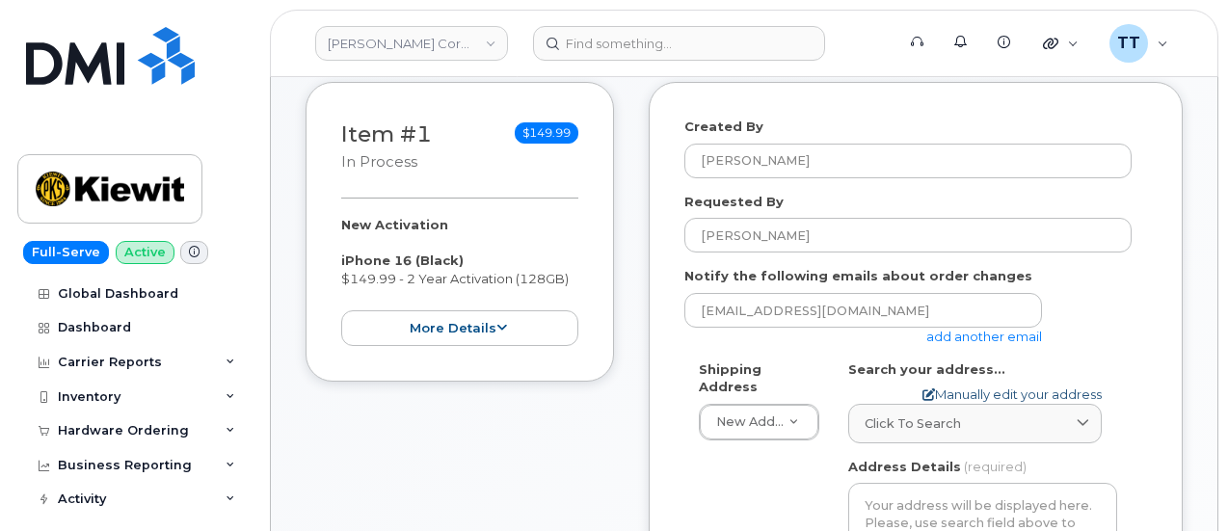
drag, startPoint x: 930, startPoint y: 406, endPoint x: 928, endPoint y: 390, distance: 15.5
click at [930, 406] on link "Click to search" at bounding box center [975, 424] width 254 height 40
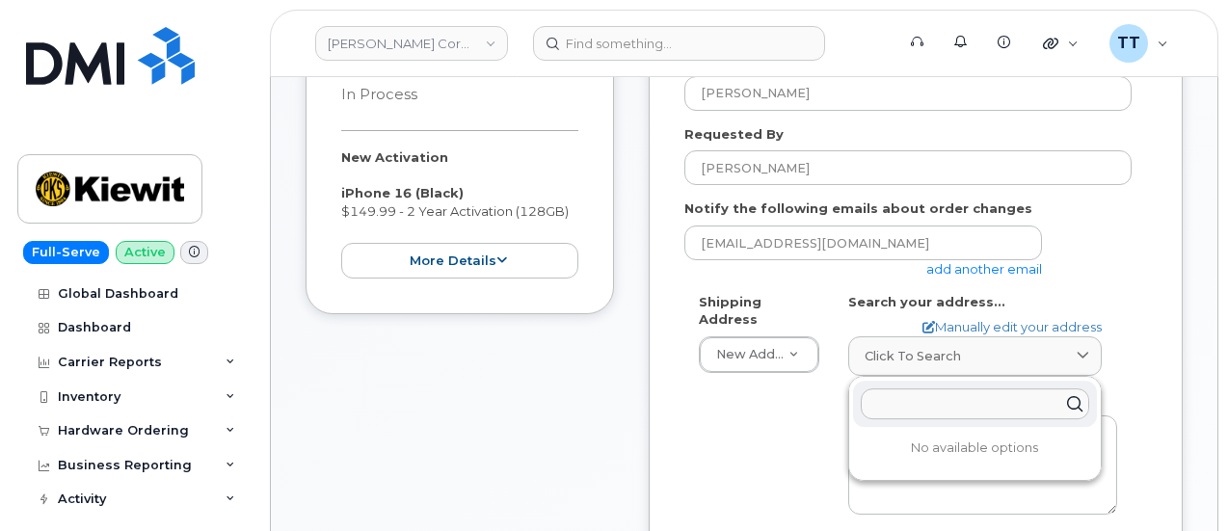
scroll to position [386, 0]
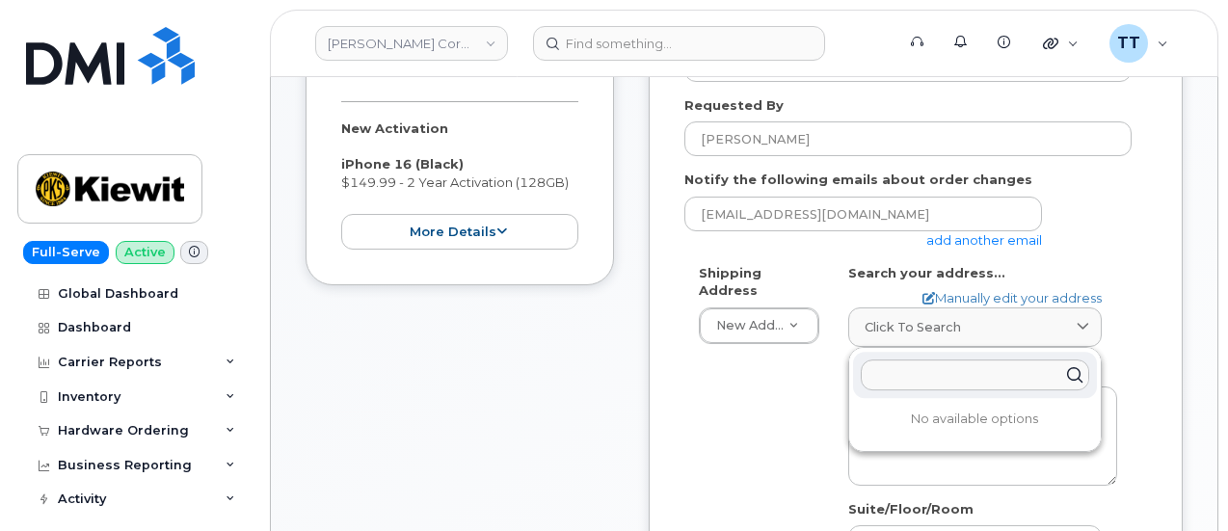
paste input "2811 east imperial oak alton Texas 78573"
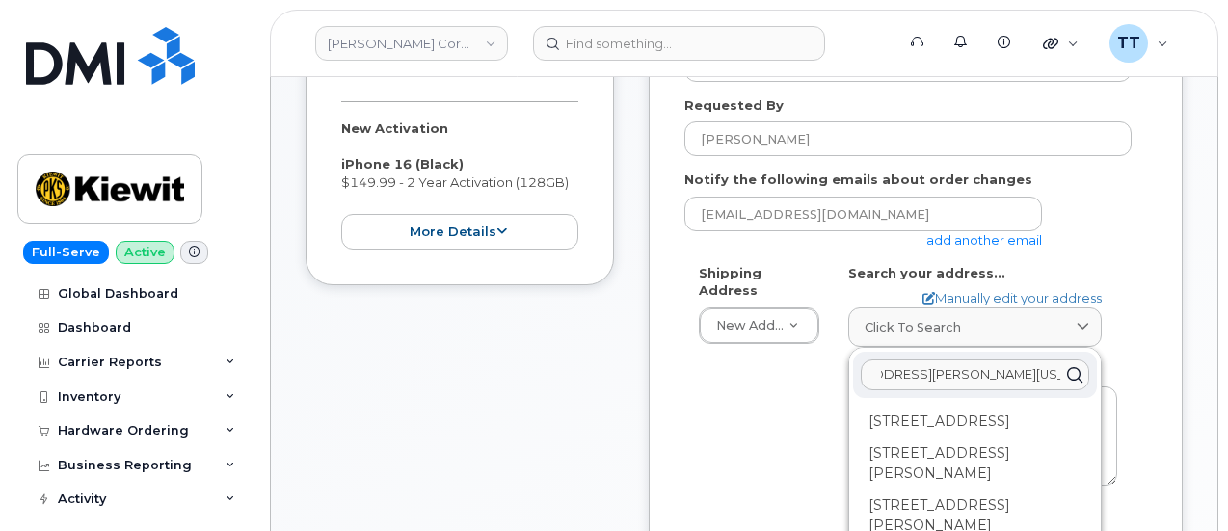
type input "2811 east imperial oak alton Texas 78573"
click at [760, 441] on div "Shipping Address New Address New Address AB Search your address... Manually edi…" at bounding box center [907, 494] width 447 height 461
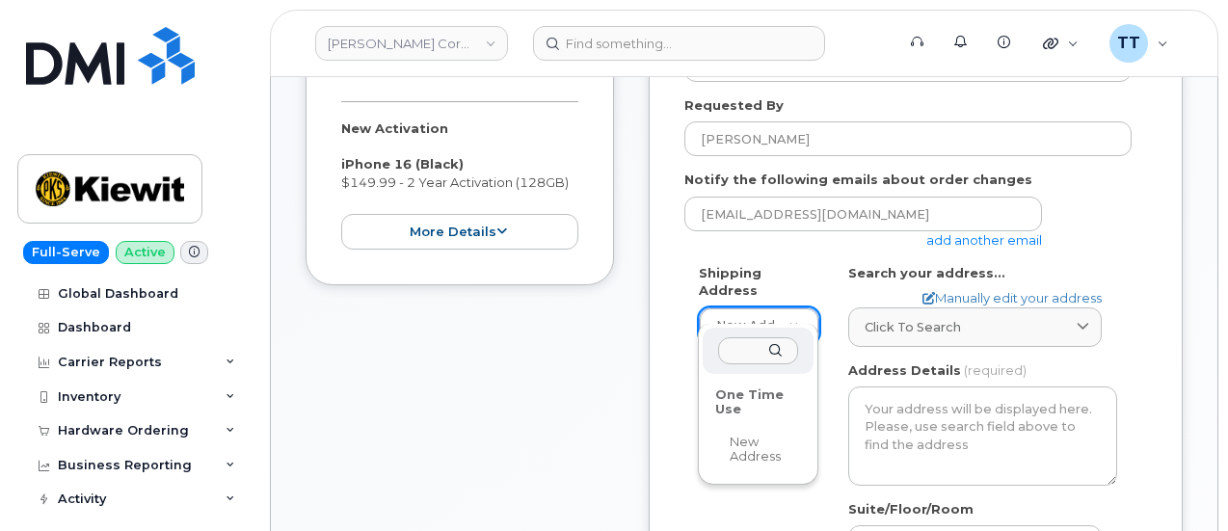
click at [741, 398] on div "One Time Use" at bounding box center [757, 402] width 99 height 45
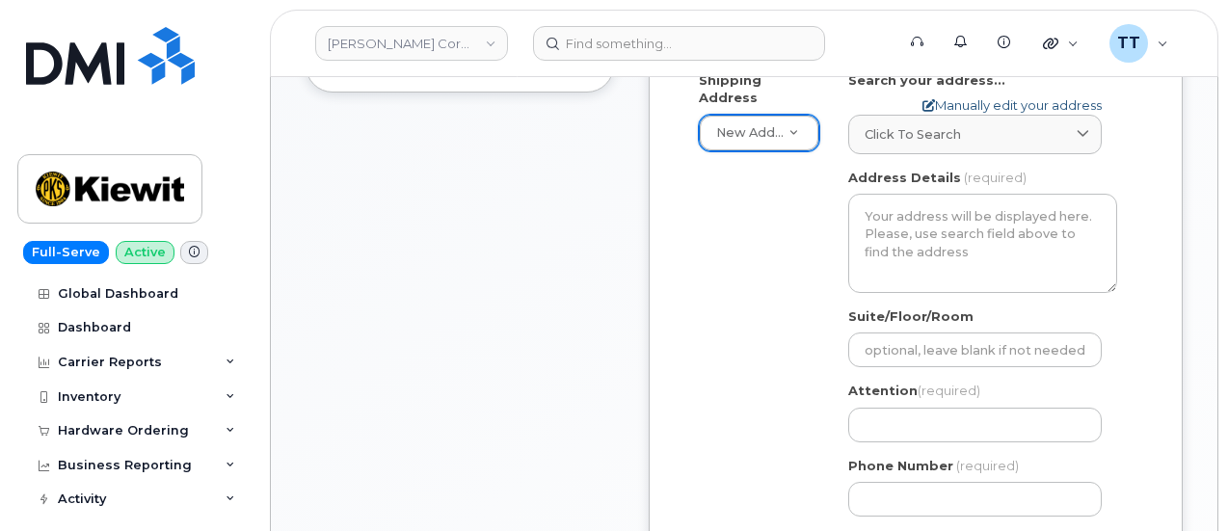
scroll to position [482, 0]
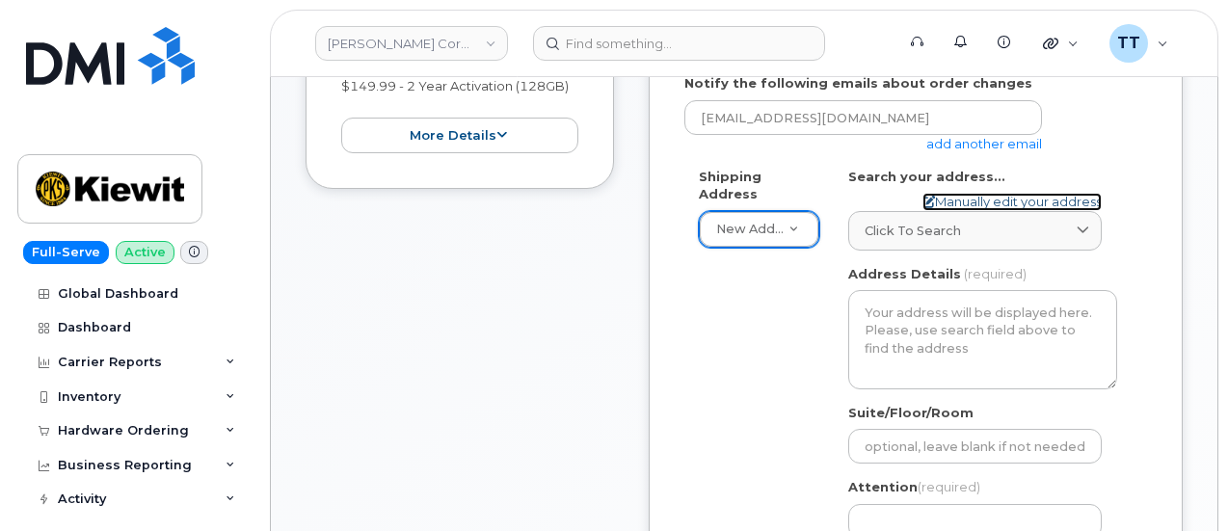
click at [1006, 197] on link "Manually edit your address" at bounding box center [1011, 202] width 179 height 18
select select
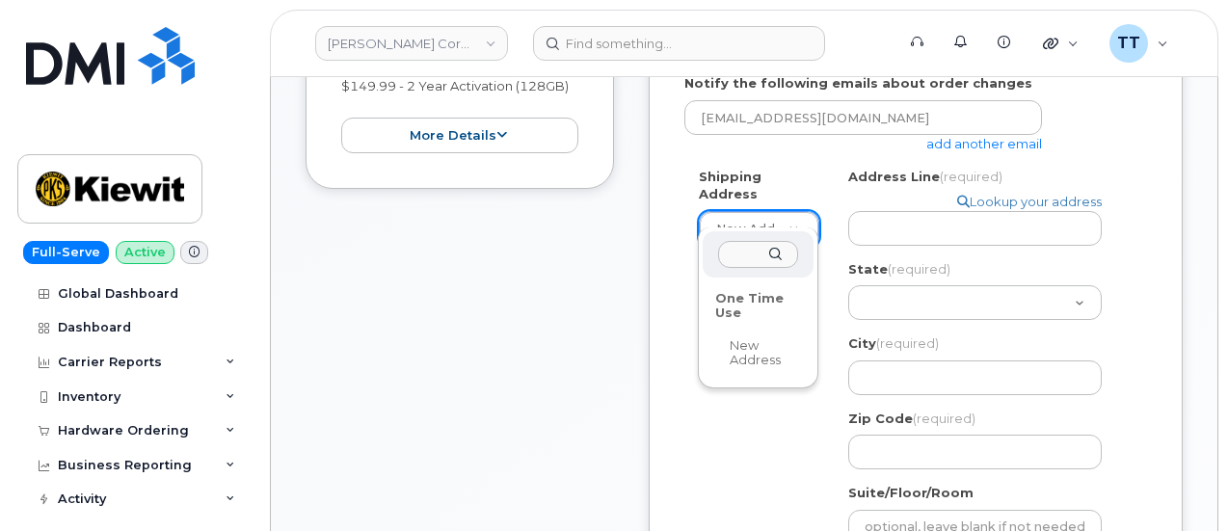
click at [736, 299] on div "One Time Use" at bounding box center [757, 305] width 99 height 45
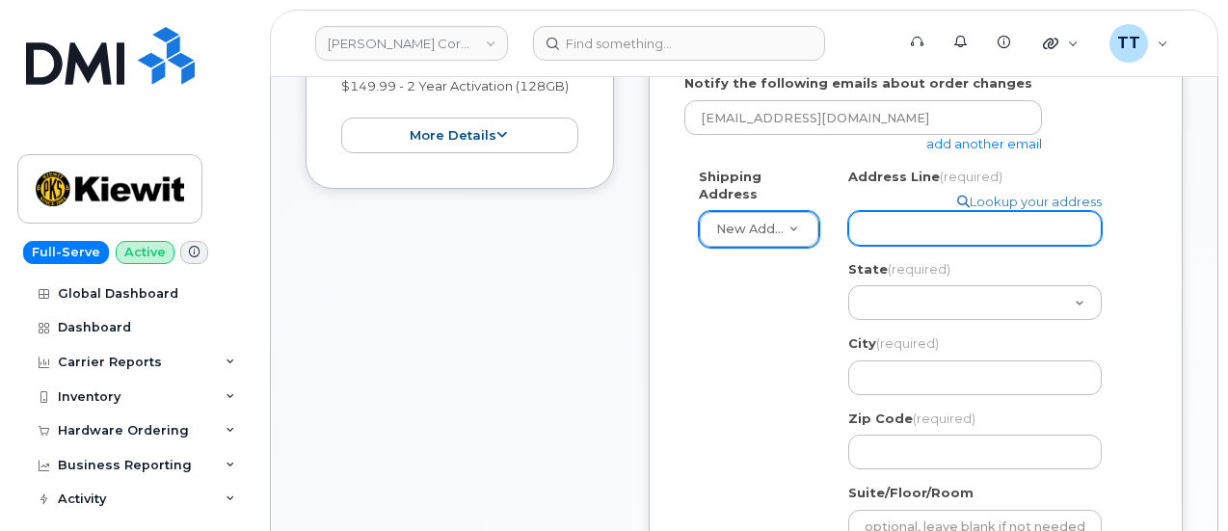
paste input "2811 east imperial oak alton Texas 78573"
select select
type input "2811 east imperial oak alton Texas 78573"
drag, startPoint x: 1087, startPoint y: 231, endPoint x: 966, endPoint y: 235, distance: 121.5
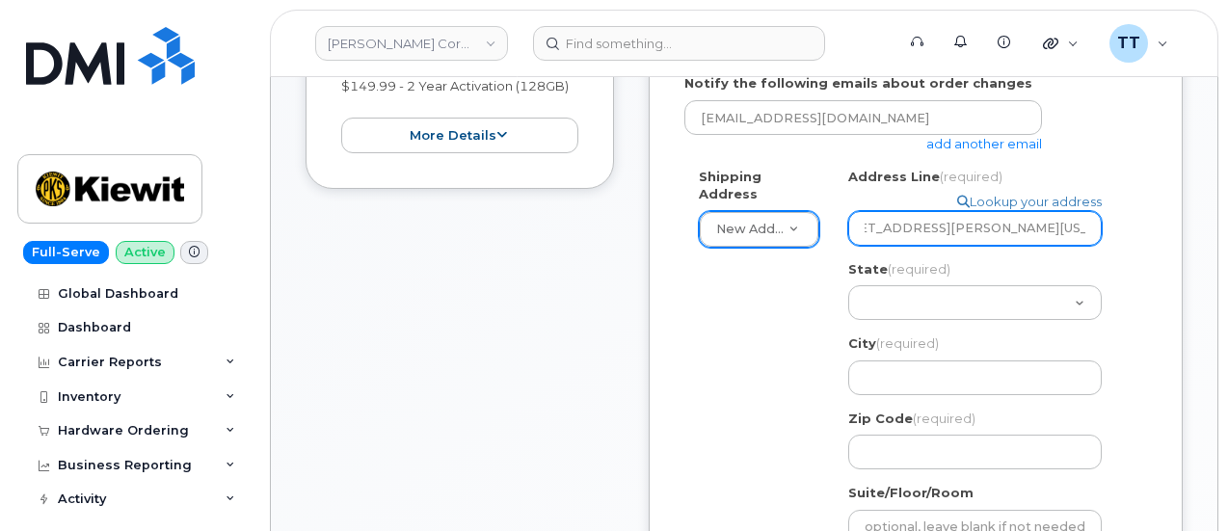
click at [966, 235] on input "2811 east imperial oak alton Texas 78573" at bounding box center [975, 228] width 254 height 35
select select
type input "2811 east imperial oak"
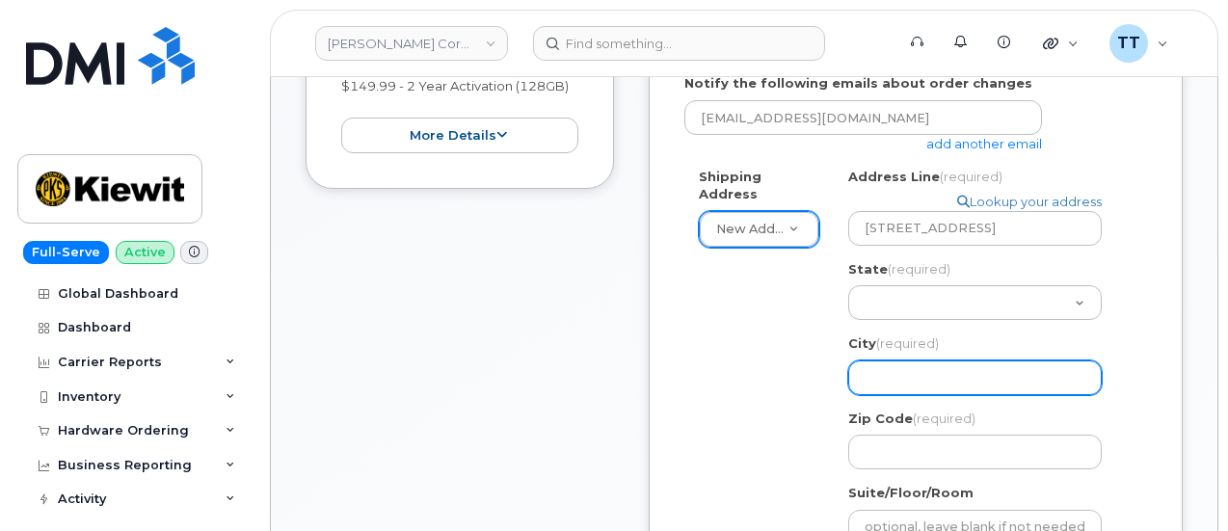
paste input "alton Texas 78573"
select select
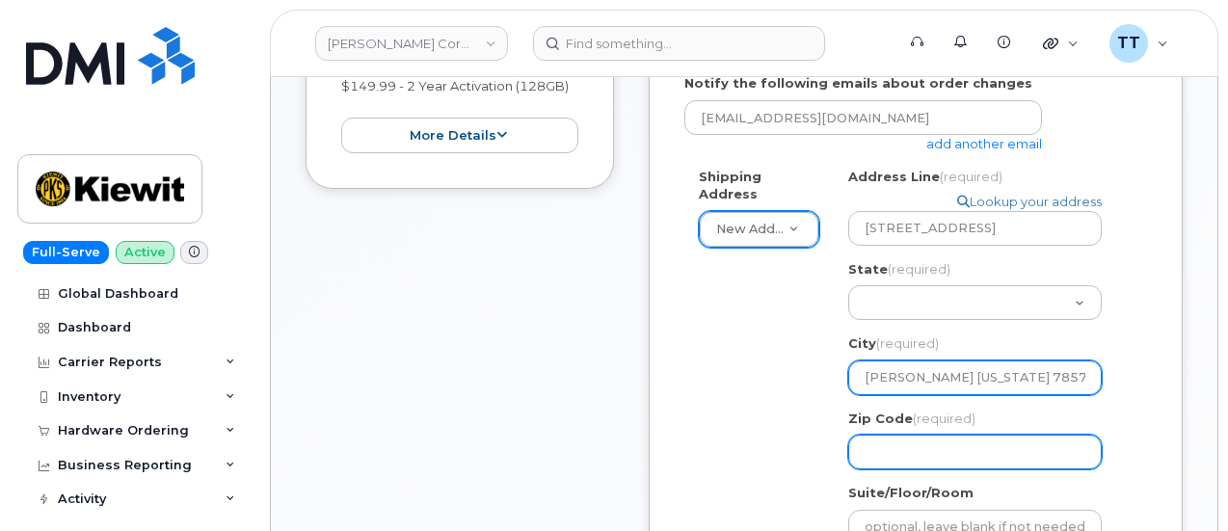
type input "alton Texas 78573"
click at [910, 458] on input "Zip Code (required)" at bounding box center [975, 452] width 254 height 35
select select
type input "7"
select select
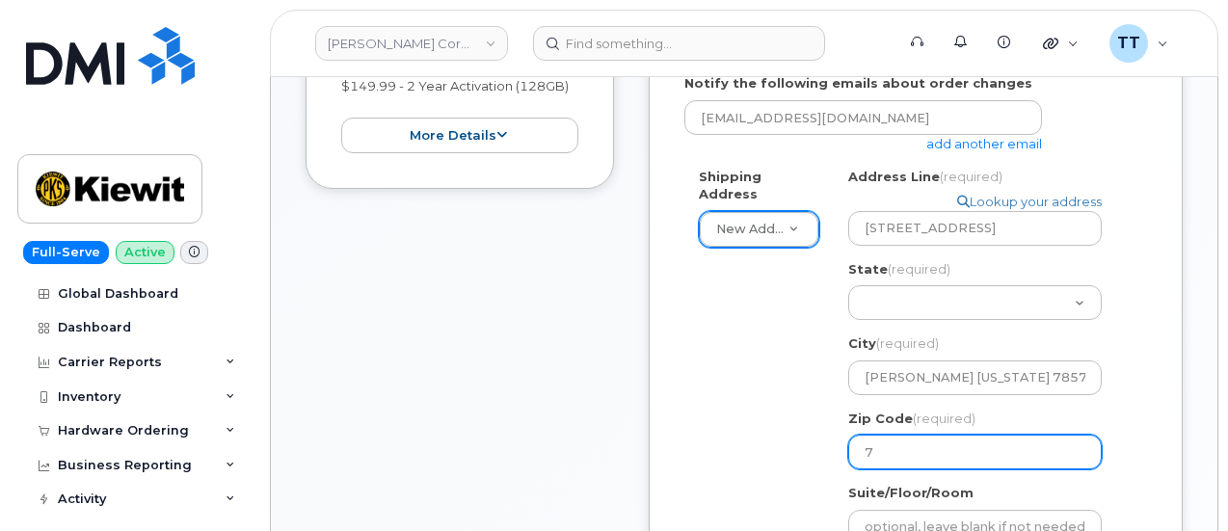
type input "78"
select select
type input "785"
select select
type input "7857"
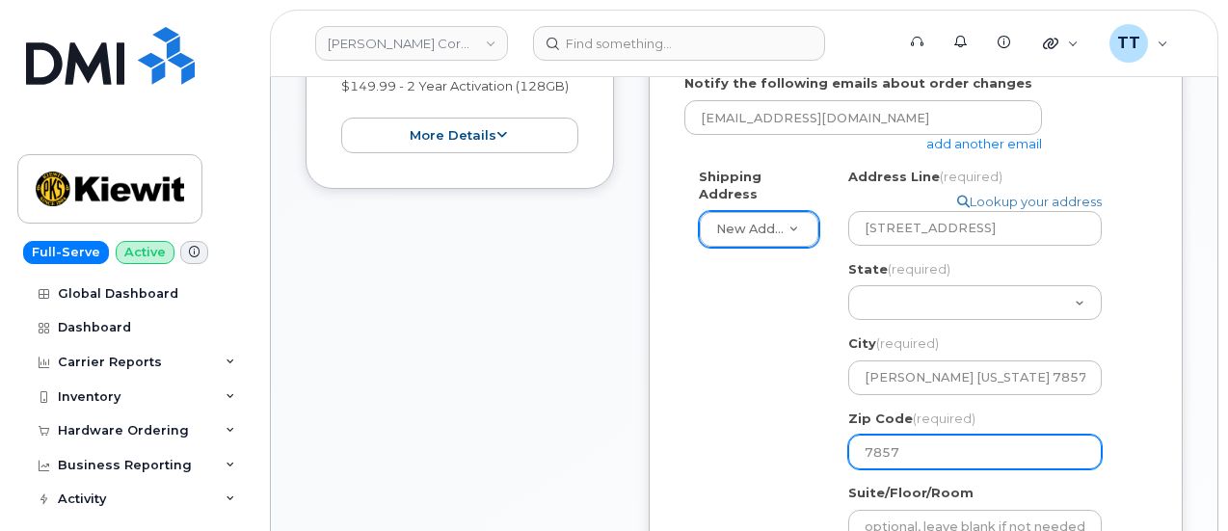
select select
type input "78573"
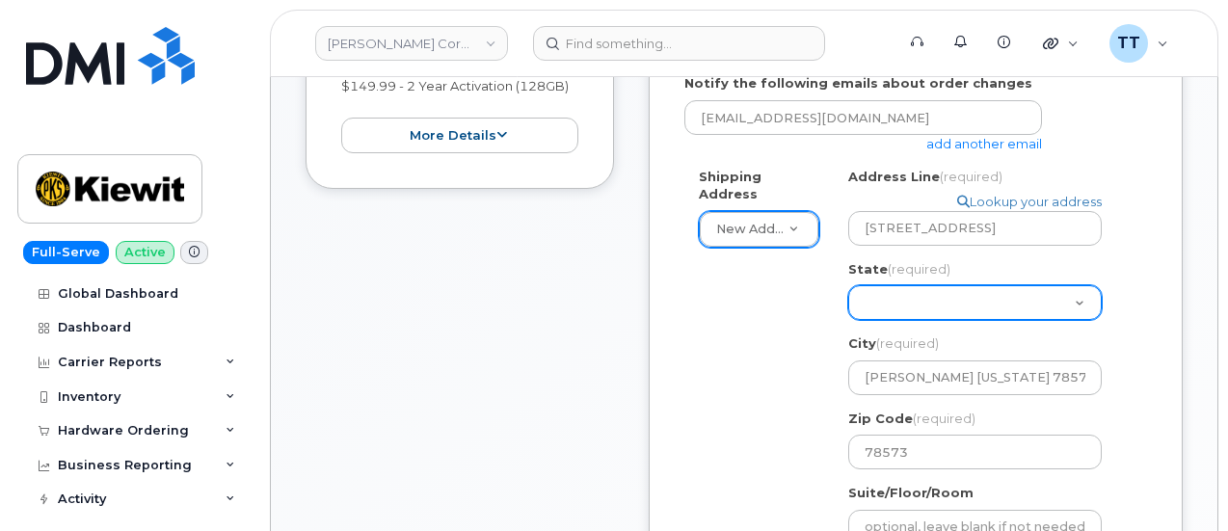
click at [959, 313] on select "Alabama Alaska American Samoa Arizona Arkansas California Colorado Connecticut …" at bounding box center [975, 302] width 254 height 35
select select "TX"
click at [848, 285] on select "Alabama Alaska American Samoa Arizona Arkansas California Colorado Connecticut …" at bounding box center [975, 302] width 254 height 35
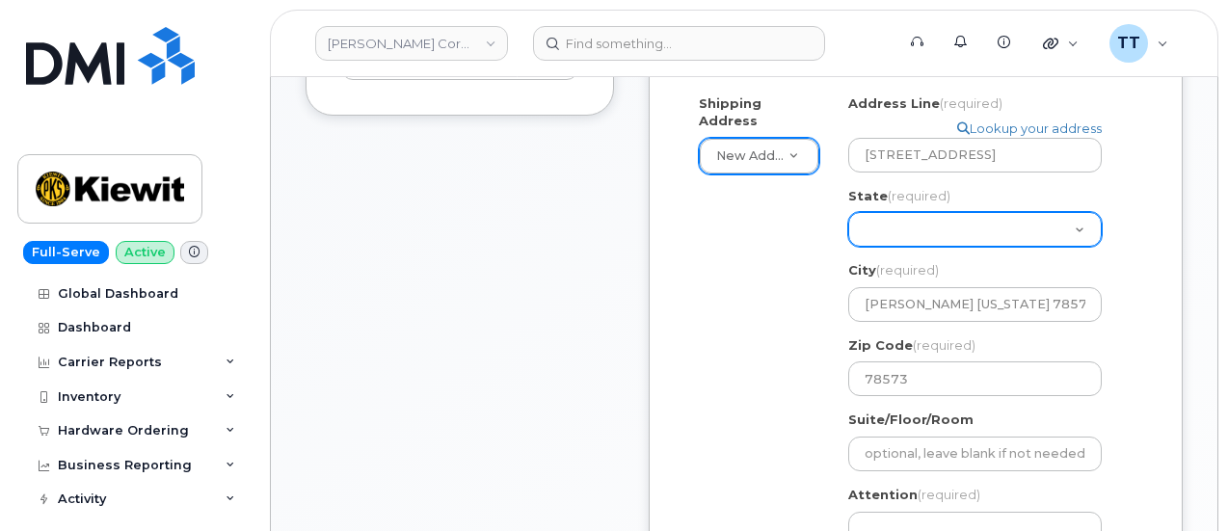
scroll to position [675, 0]
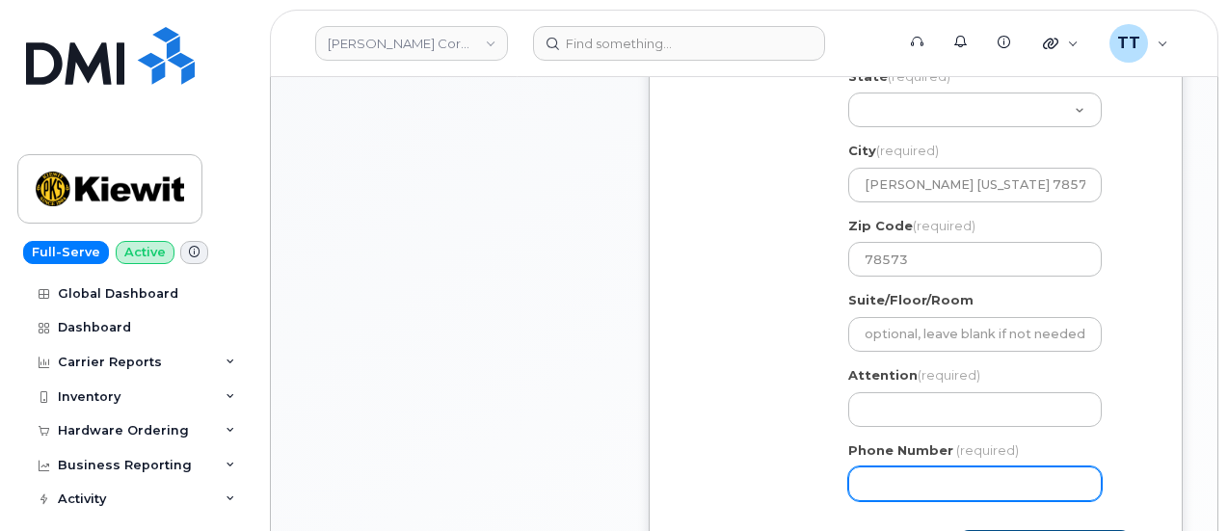
click at [927, 492] on input "Phone Number" at bounding box center [975, 484] width 254 height 35
click at [905, 489] on input "Phone Number" at bounding box center [975, 484] width 254 height 35
paste input "9562506236"
click at [926, 489] on input "Phone Number" at bounding box center [975, 484] width 254 height 35
select select
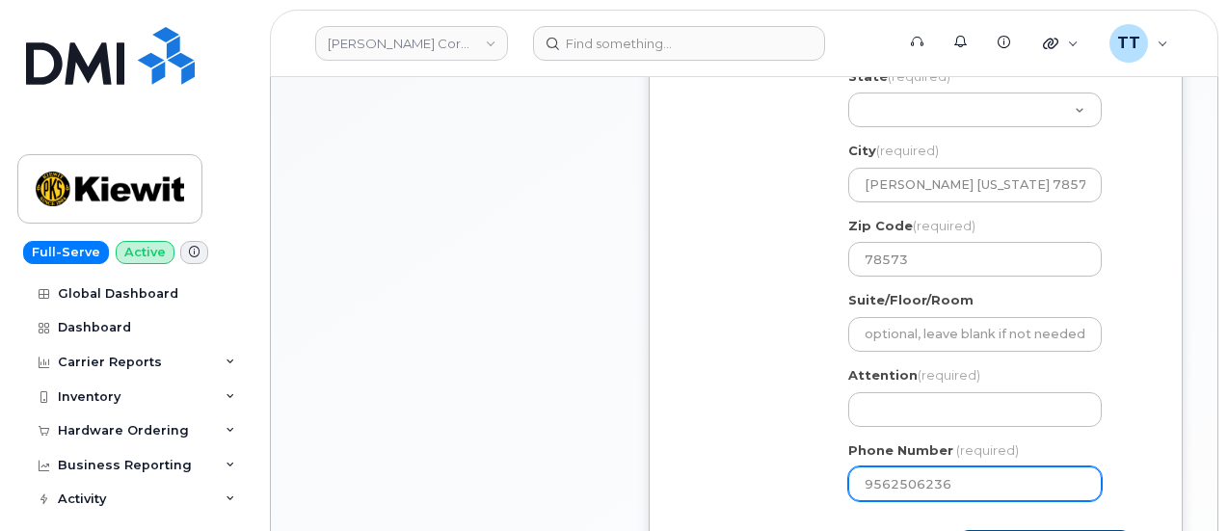
type input "9562506236"
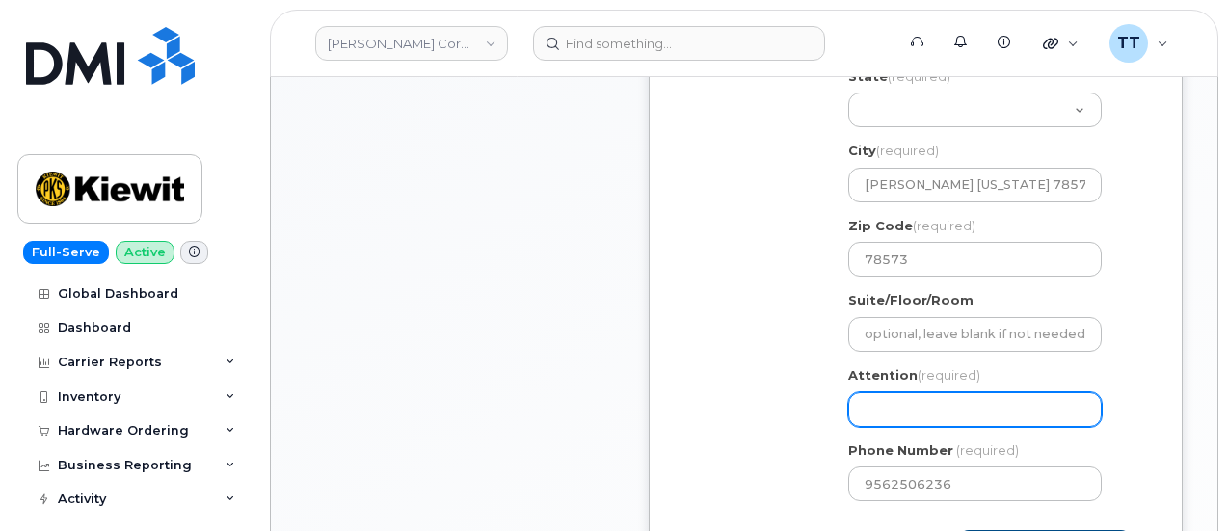
click at [906, 421] on input "Attention (required)" at bounding box center [975, 409] width 254 height 35
paste input "CS0813154"
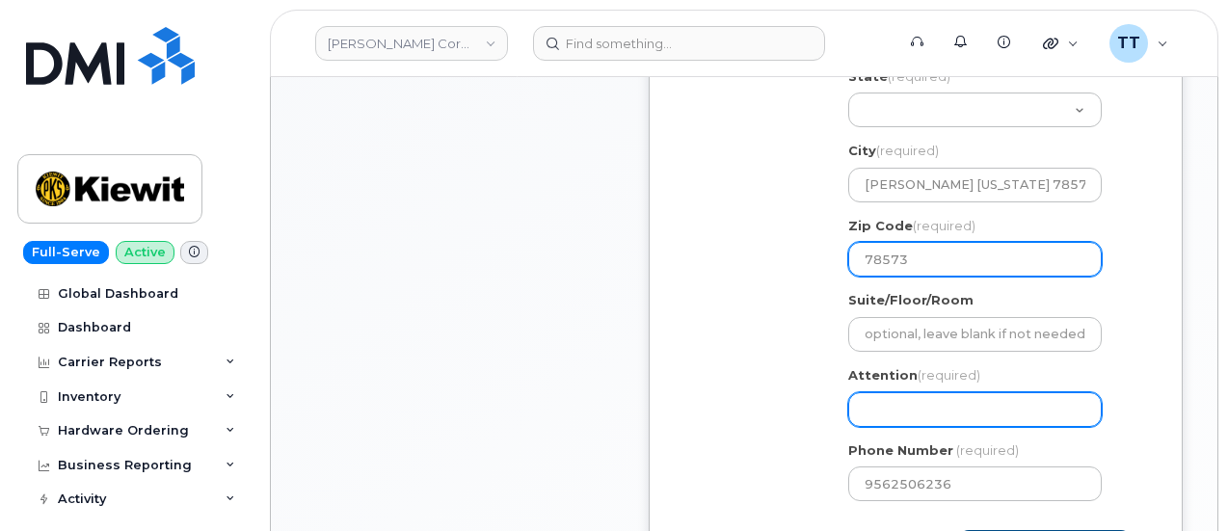
select select
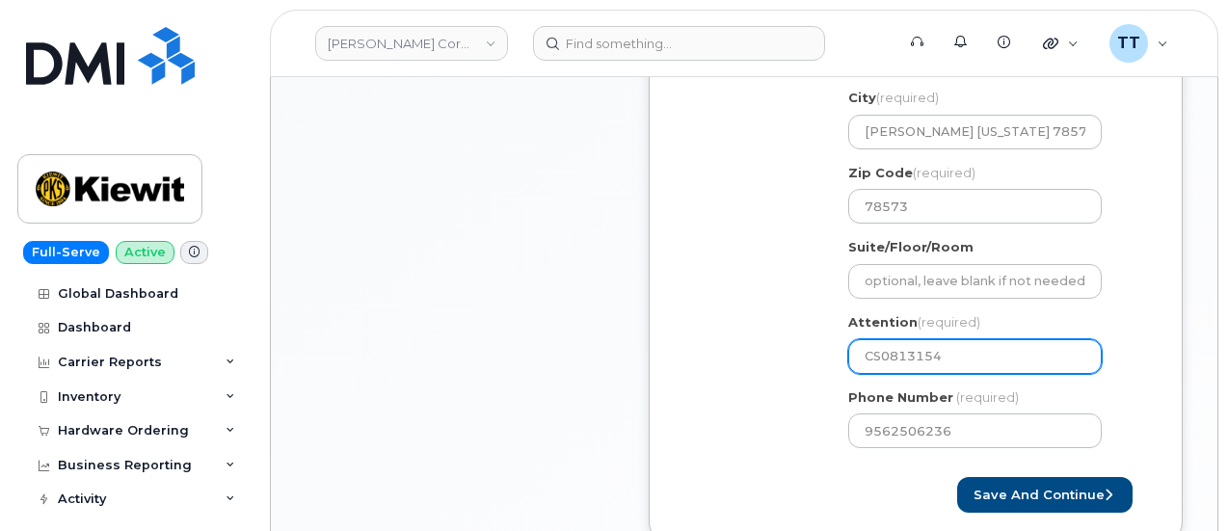
scroll to position [964, 0]
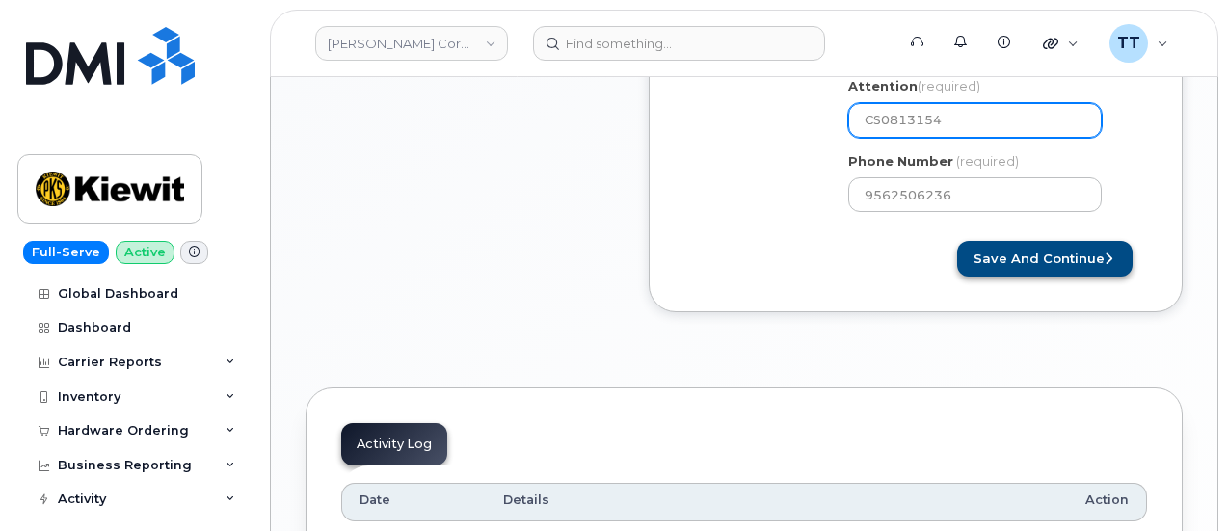
type input "CS0813154"
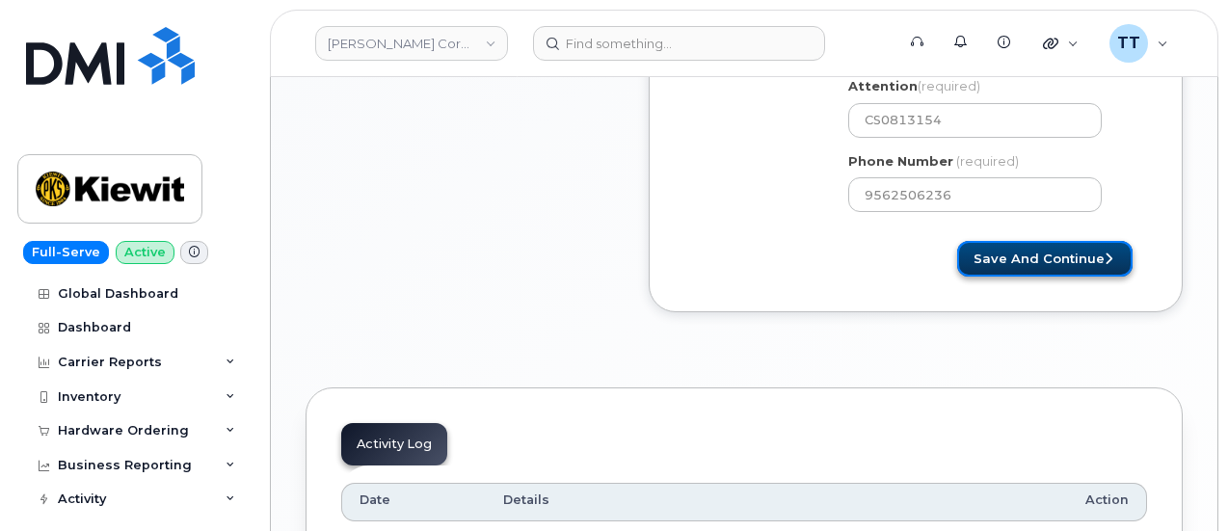
click at [1068, 259] on button "Save and Continue" at bounding box center [1044, 259] width 175 height 36
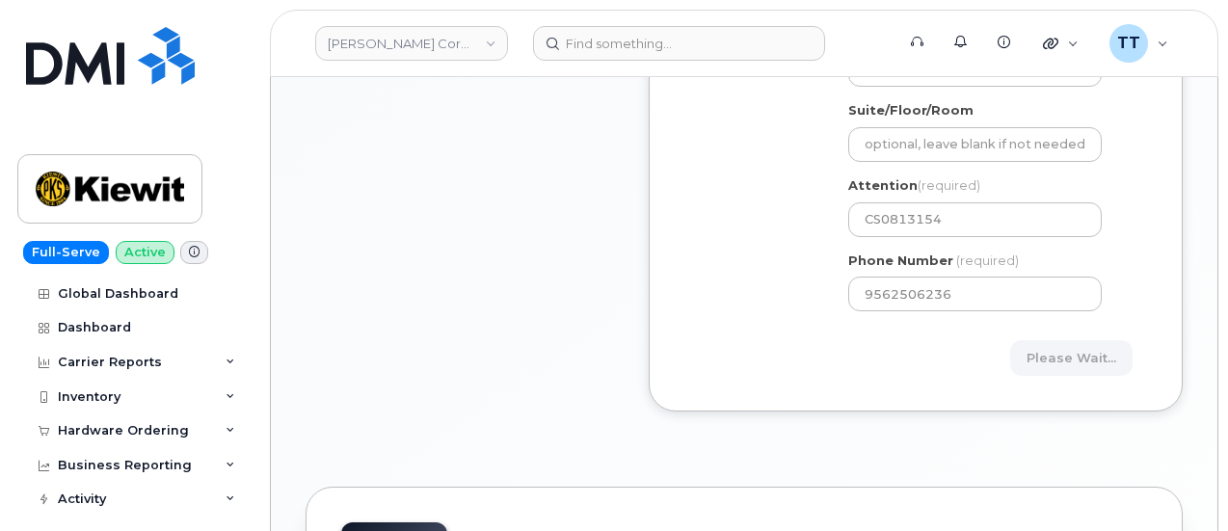
scroll to position [771, 0]
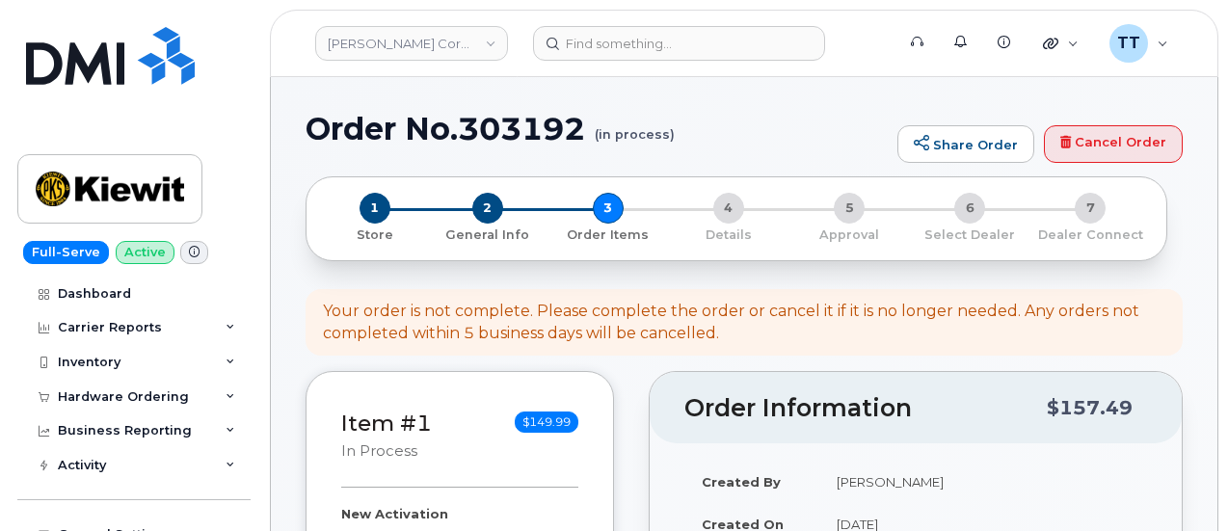
select select
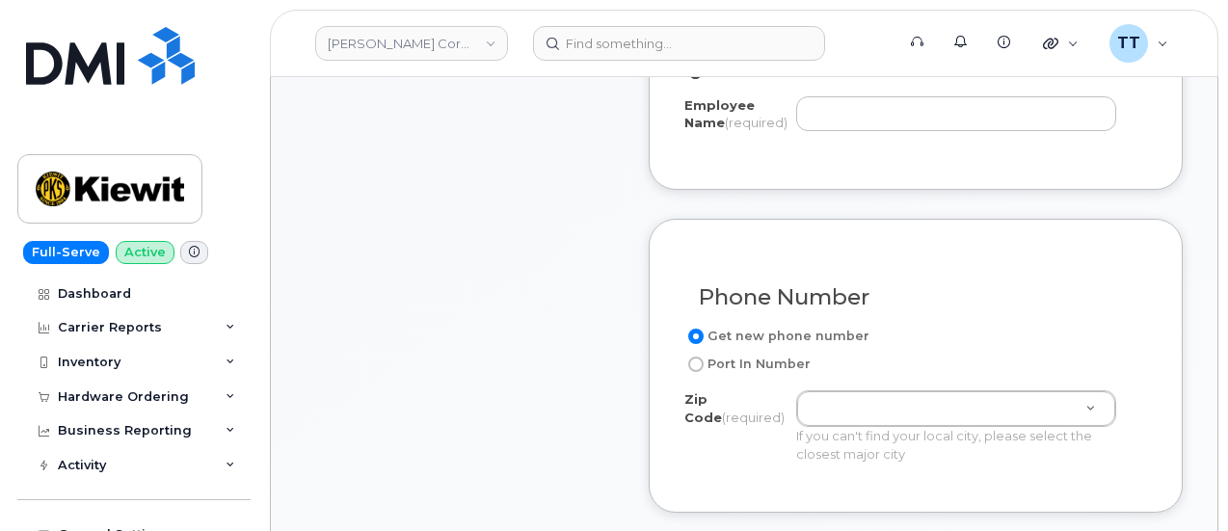
scroll to position [868, 0]
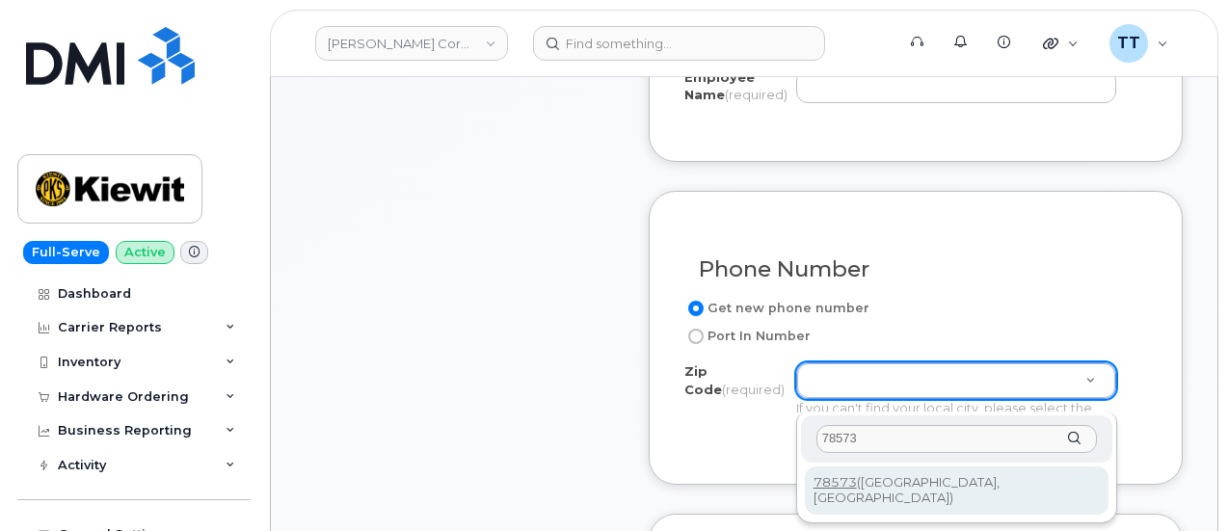
type input "78573"
type input "78573 (Mission, TX)"
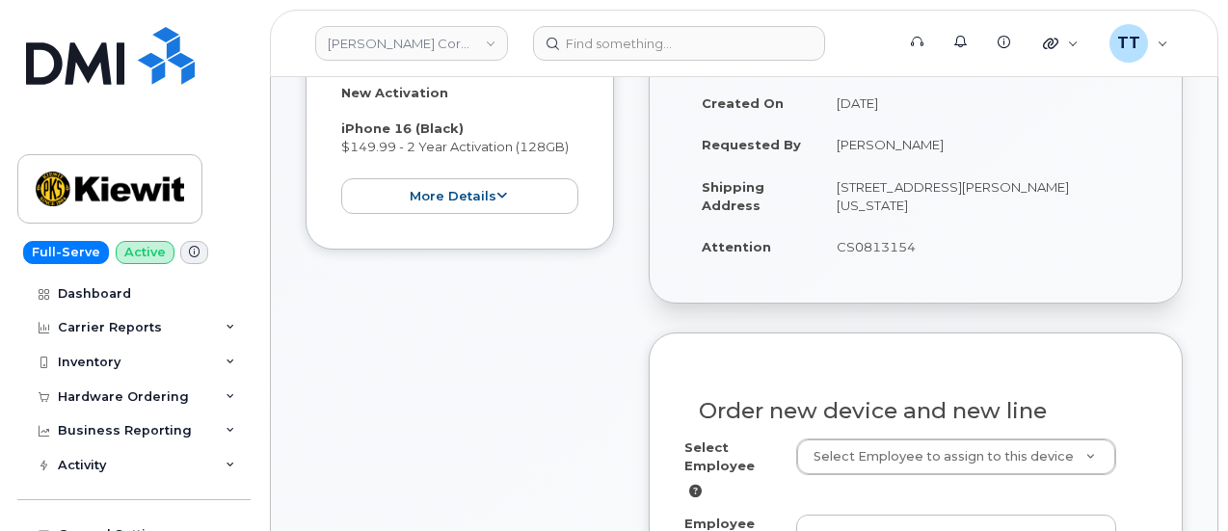
scroll to position [289, 0]
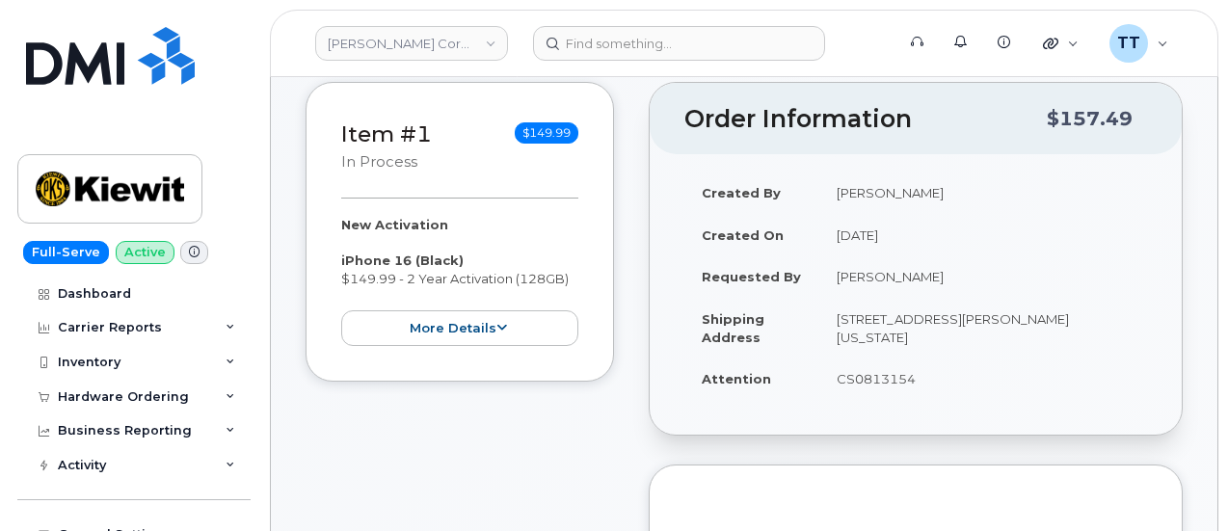
click at [856, 277] on td "[PERSON_NAME]" at bounding box center [983, 276] width 328 height 42
copy tbody "[PERSON_NAME]"
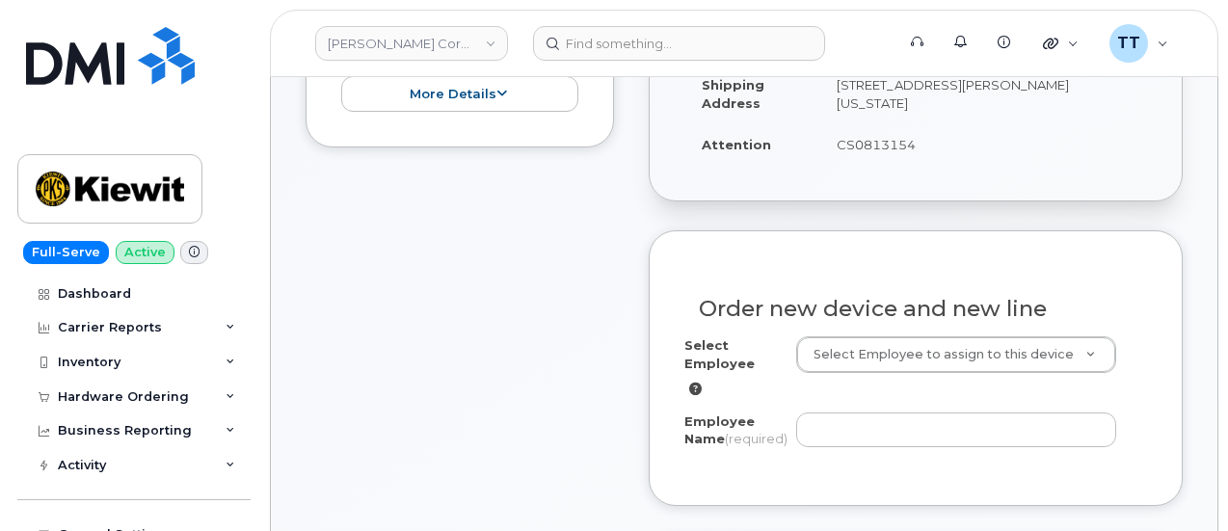
scroll to position [675, 0]
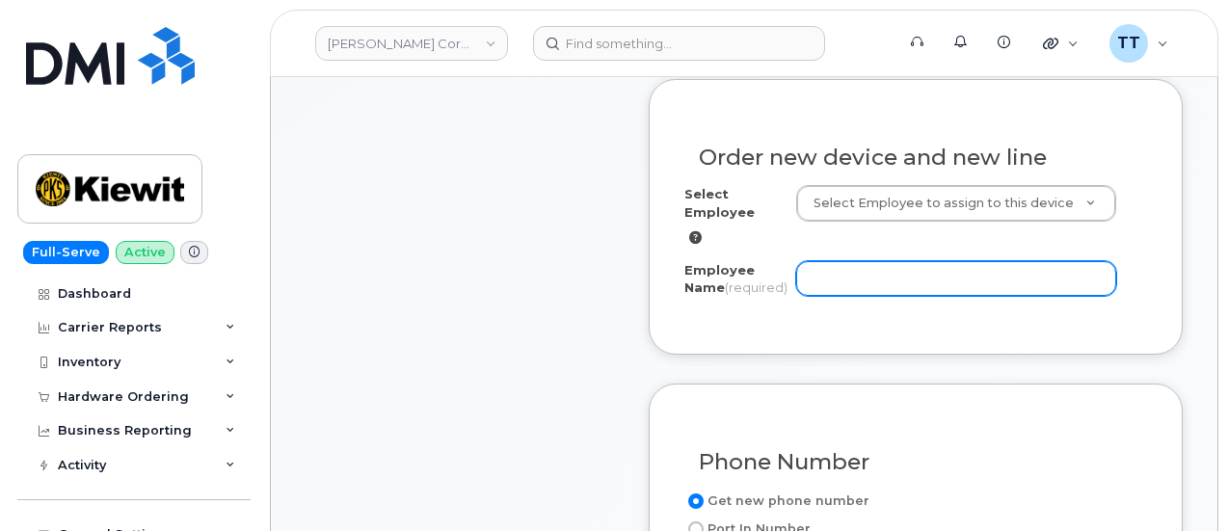
click at [854, 280] on input "Employee Name (required)" at bounding box center [956, 278] width 320 height 35
paste input "[PERSON_NAME]"
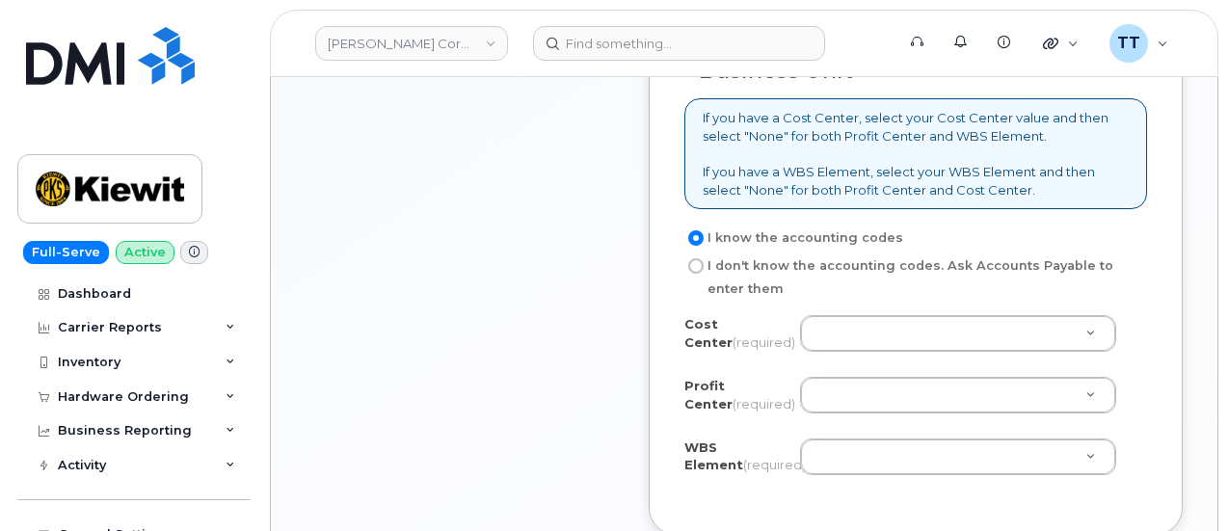
scroll to position [1639, 0]
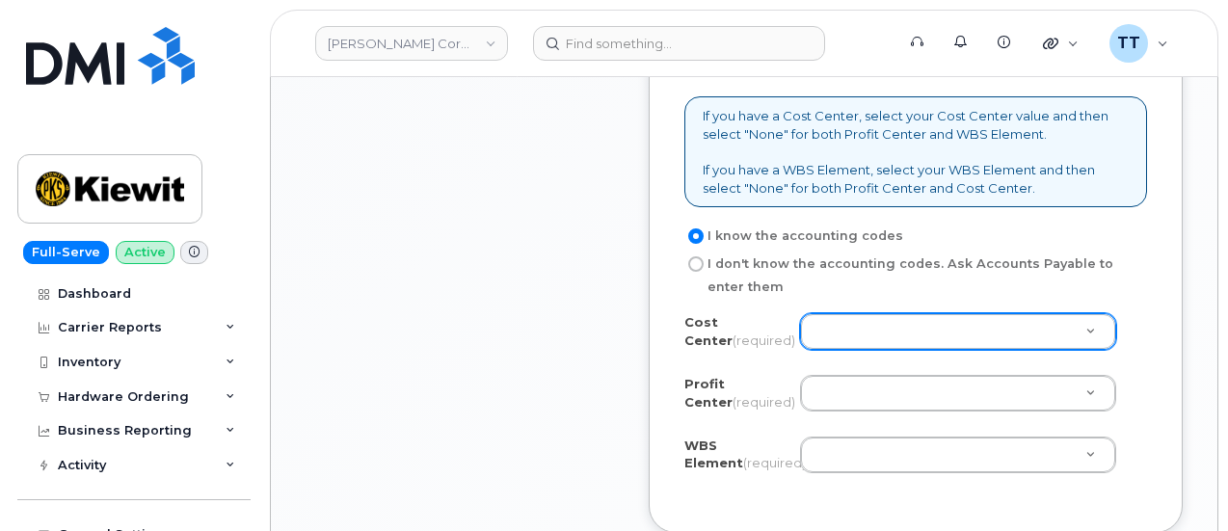
type input "[PERSON_NAME]"
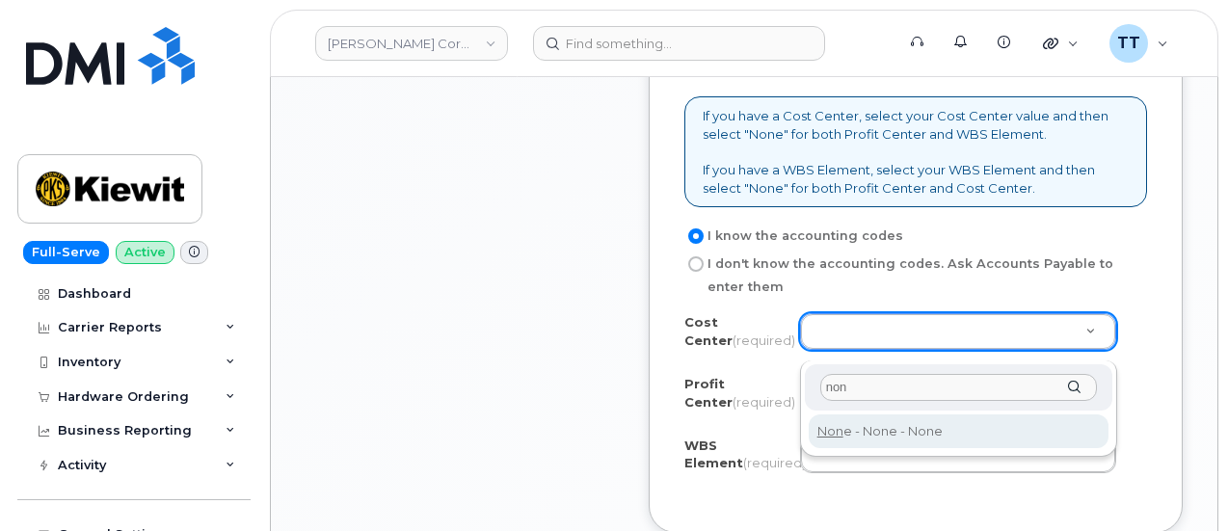
type input "non"
type input "None"
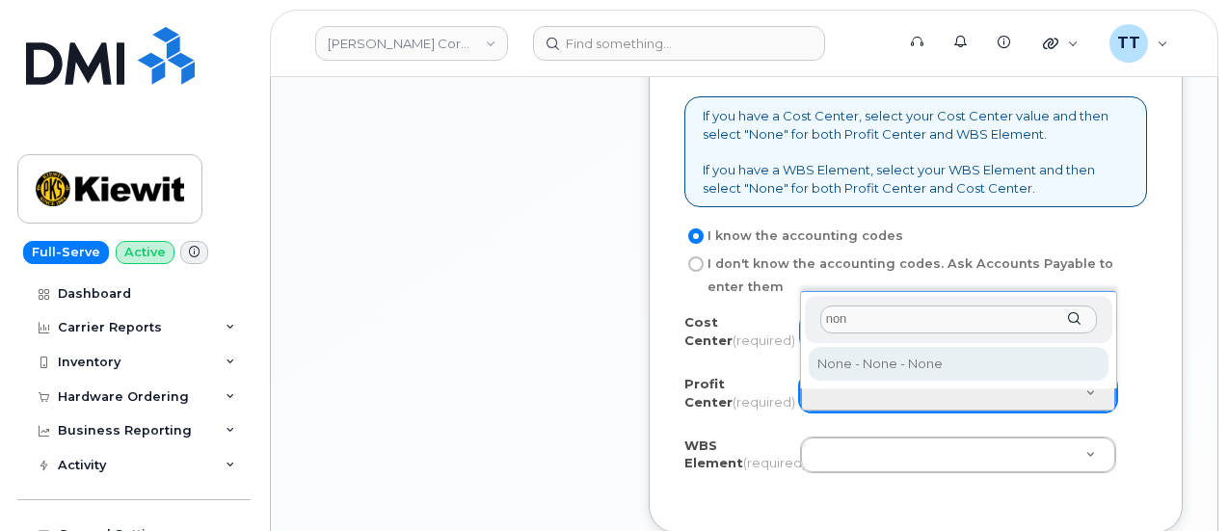
type input "non"
select select "None"
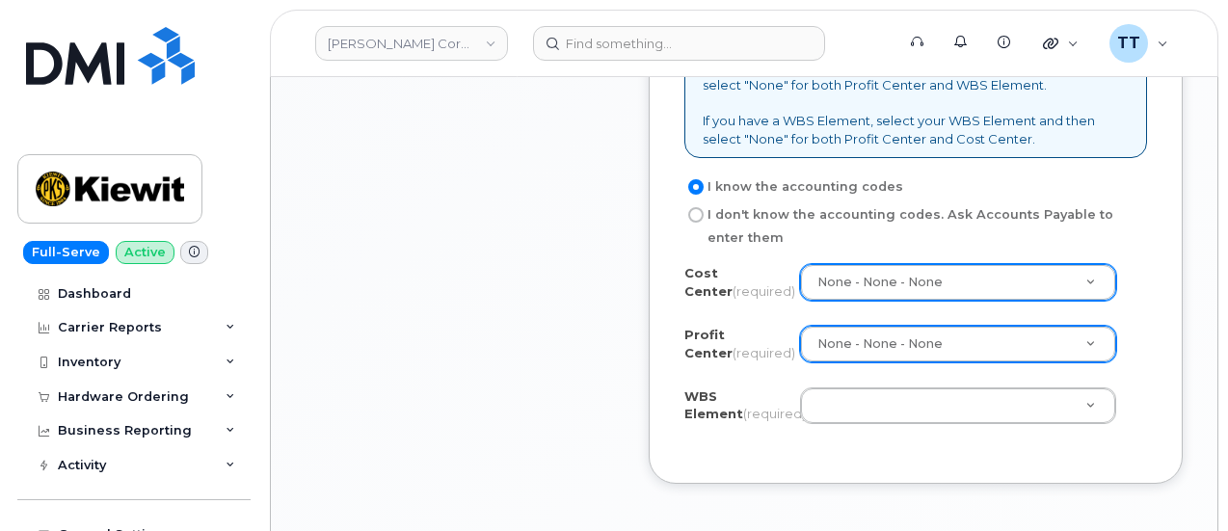
scroll to position [1831, 0]
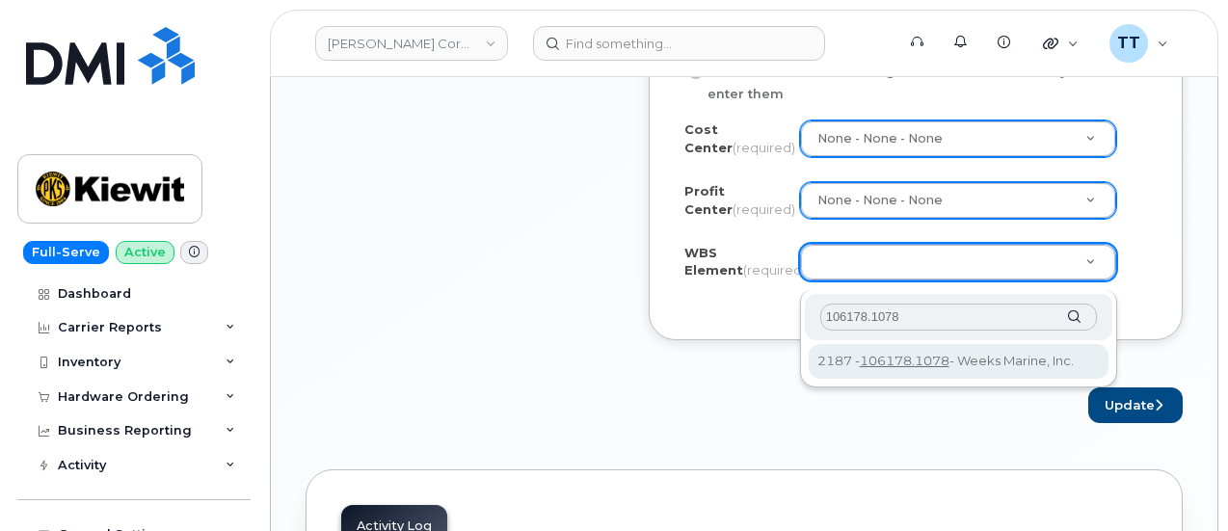
type input "106178.1078"
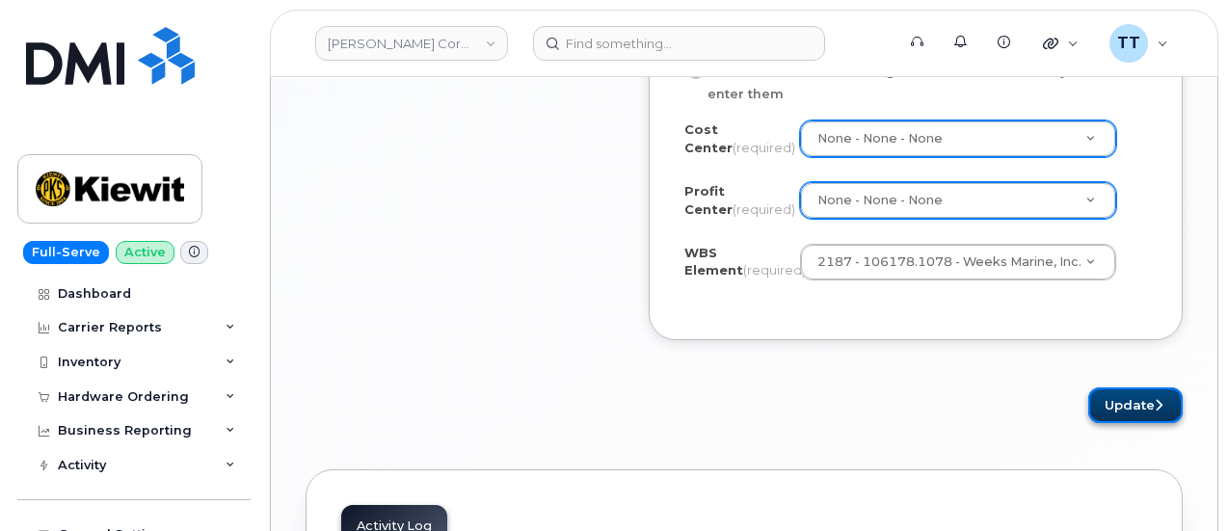
click at [1140, 412] on button "Update" at bounding box center [1135, 405] width 94 height 36
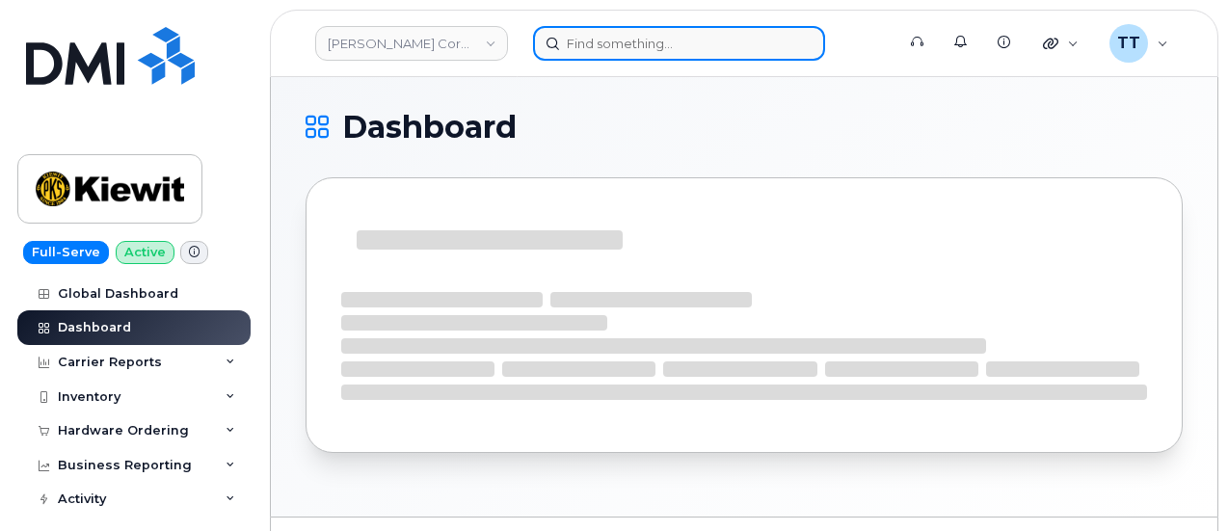
click at [628, 45] on input at bounding box center [679, 43] width 292 height 35
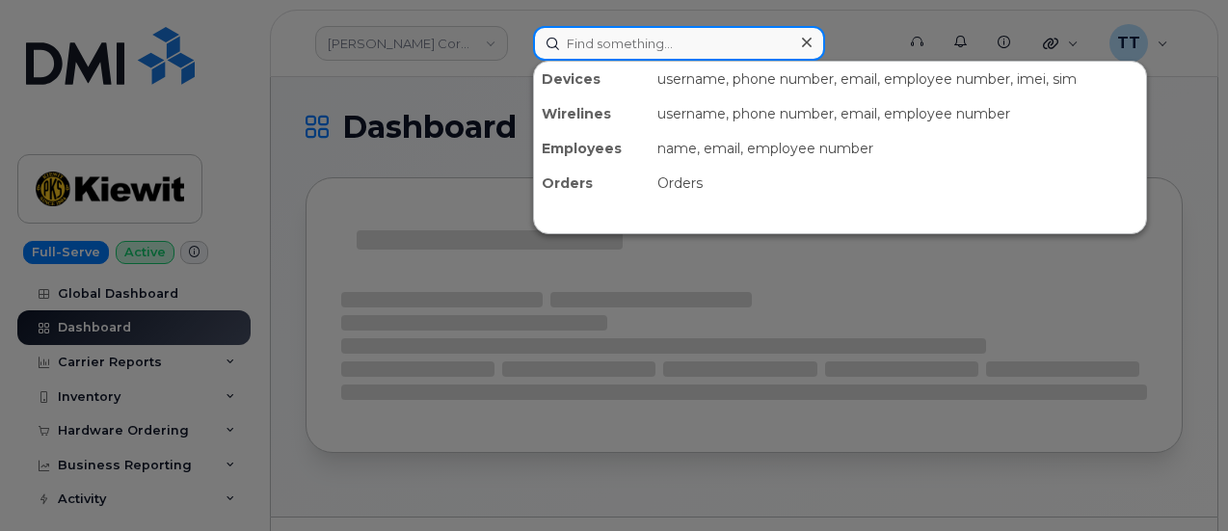
paste input "[PHONE_NUMBER]"
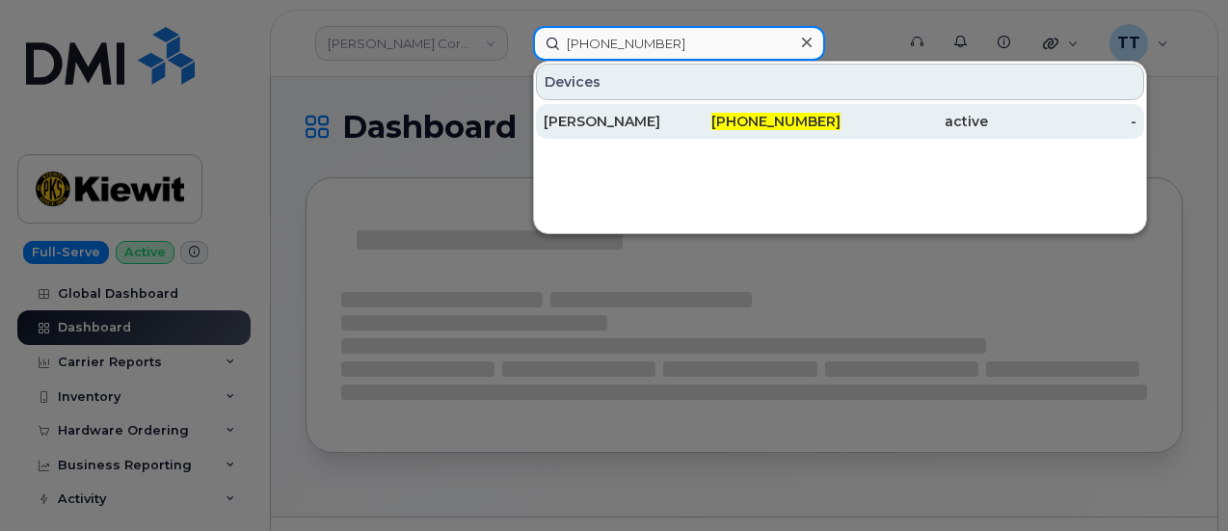
type input "[PHONE_NUMBER]"
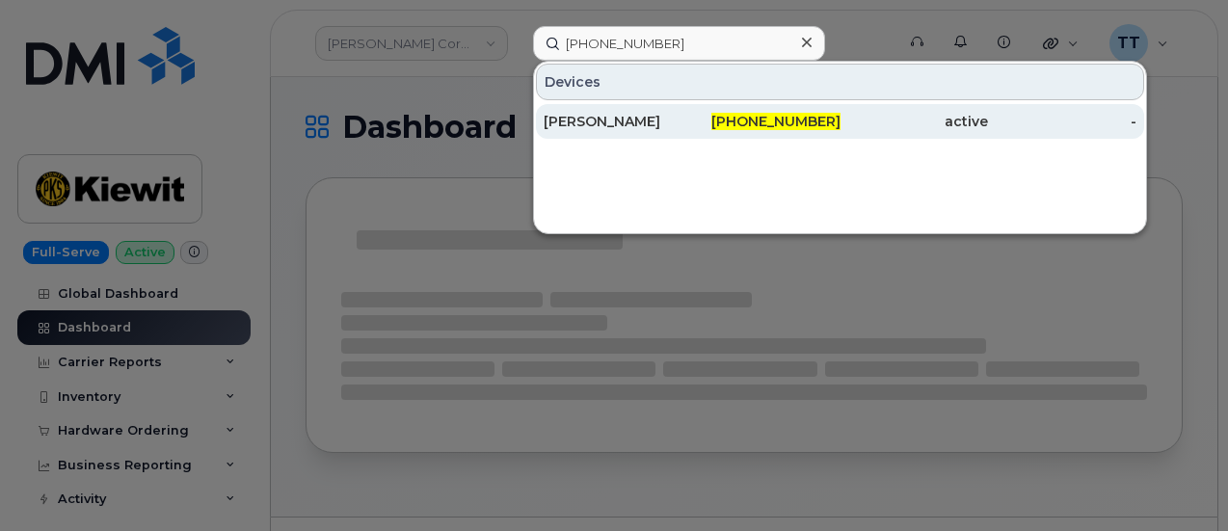
click at [603, 123] on div "[PERSON_NAME]" at bounding box center [618, 121] width 148 height 19
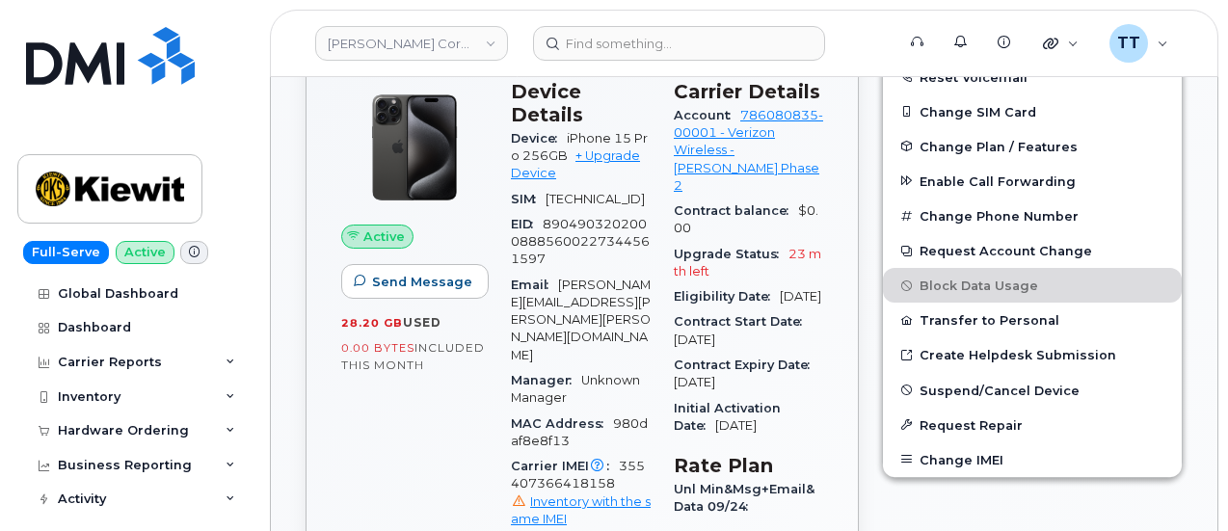
scroll to position [748, 0]
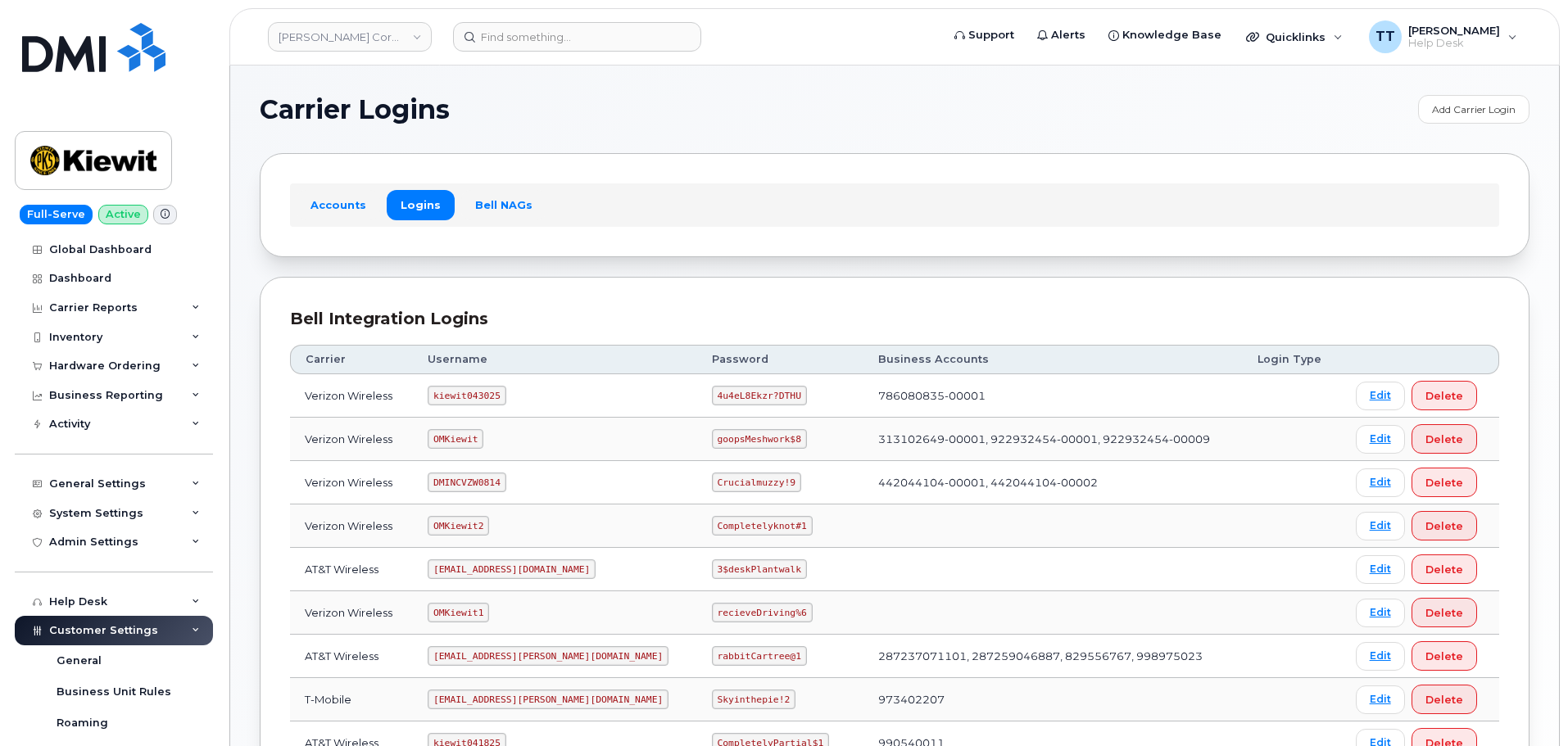
click at [452, 393] on code "kiewit043025" at bounding box center [467, 395] width 78 height 20
copy code "kiewit043025"
click at [712, 398] on code "4u4eL8Ekzr?DTHU" at bounding box center [760, 395] width 95 height 20
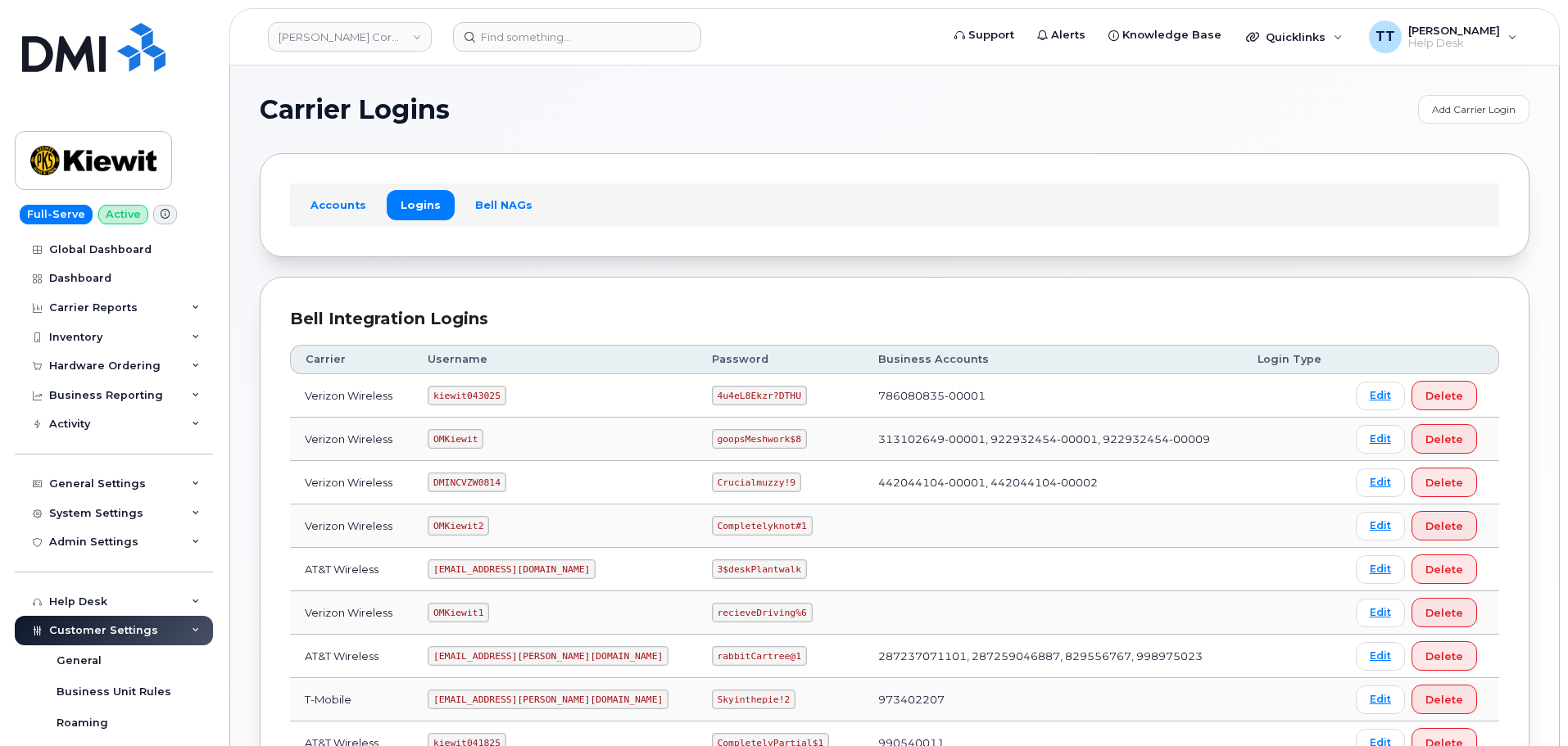
click at [712, 398] on code "4u4eL8Ekzr?DTHU" at bounding box center [760, 395] width 95 height 20
copy code "4u4eL8Ekzr?DTHU"
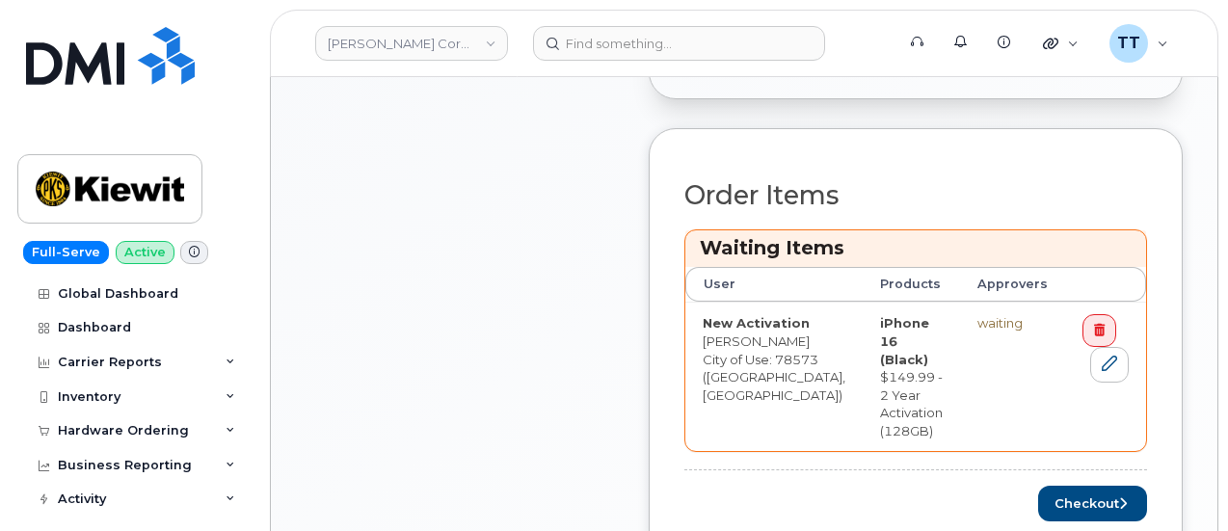
scroll to position [771, 0]
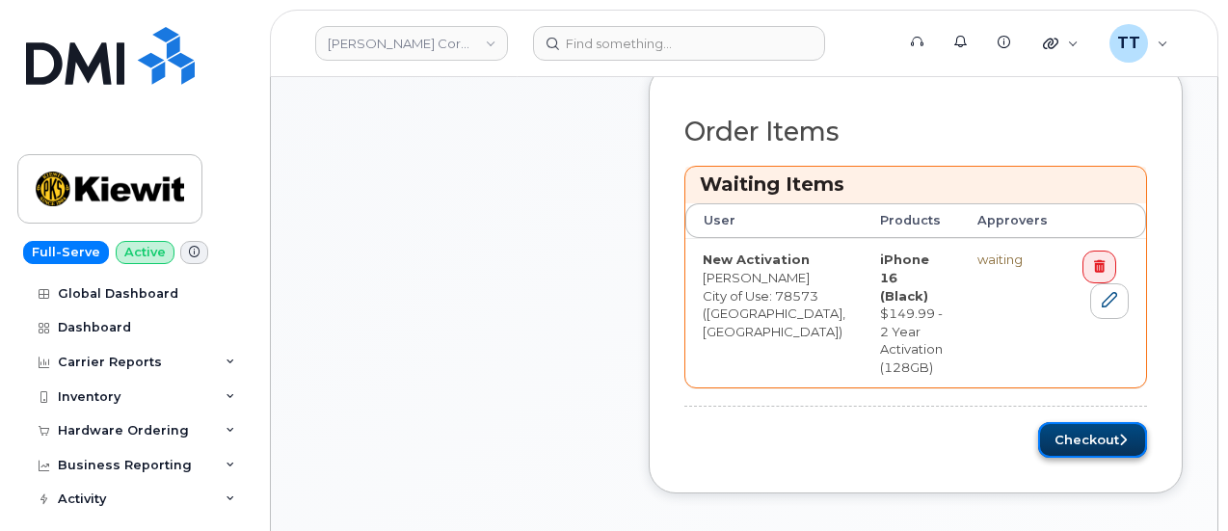
click at [1091, 422] on button "Checkout" at bounding box center [1092, 440] width 109 height 36
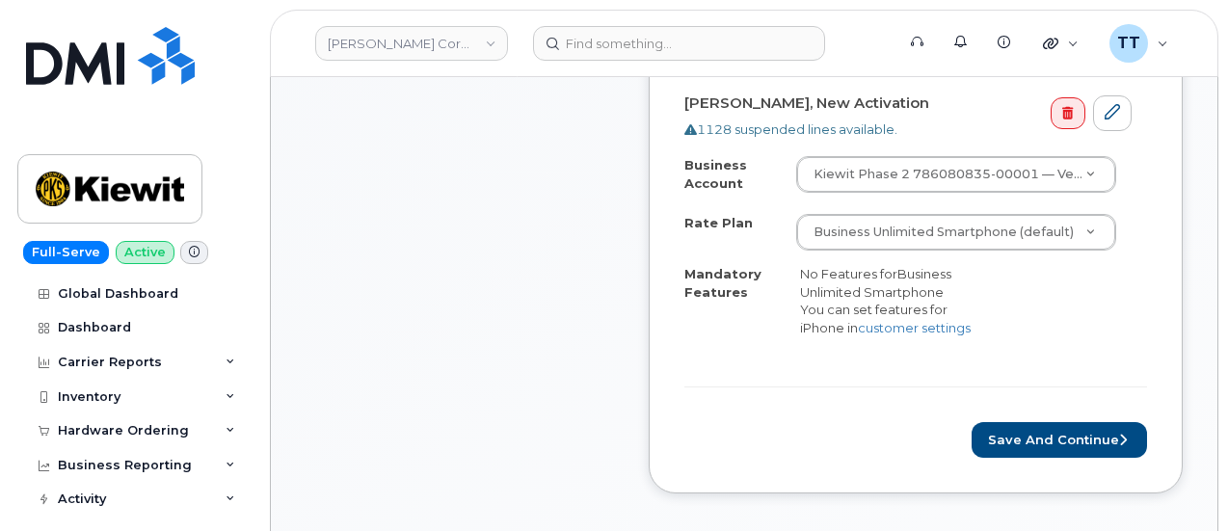
scroll to position [771, 0]
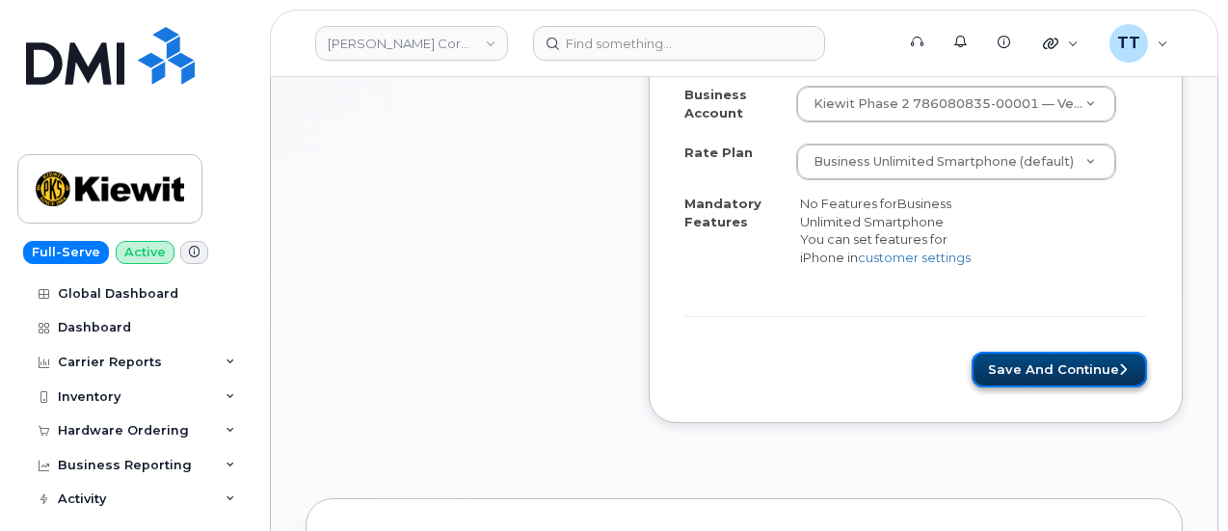
click at [1037, 361] on button "Save and Continue" at bounding box center [1059, 370] width 175 height 36
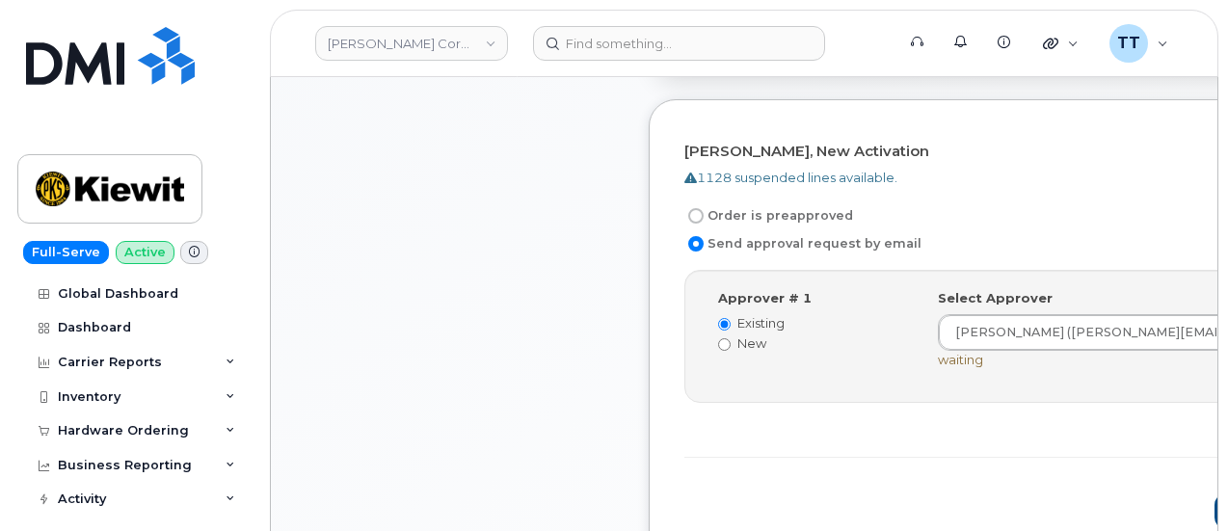
scroll to position [675, 0]
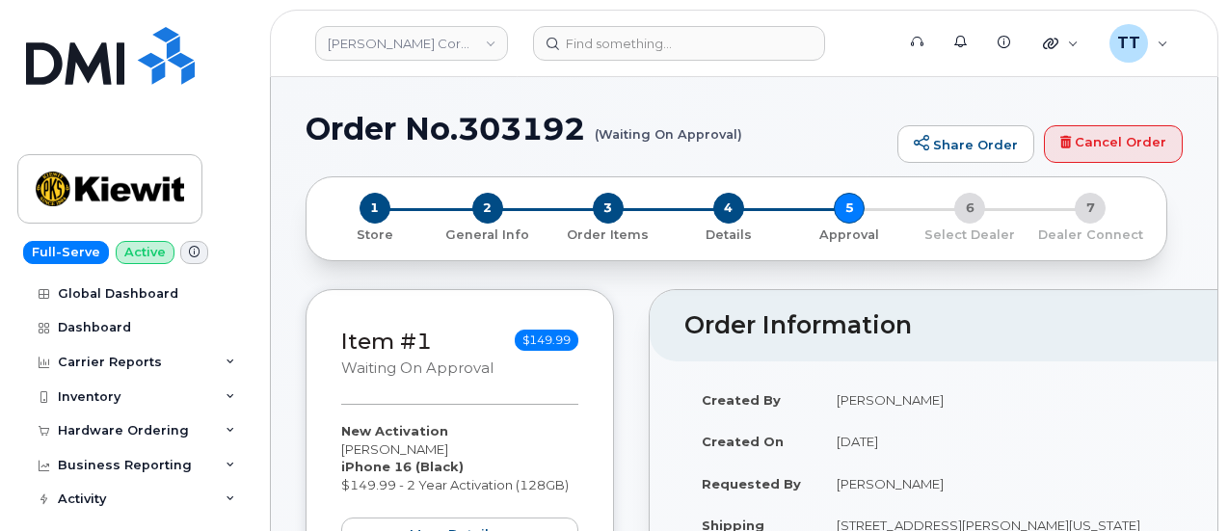
scroll to position [193, 0]
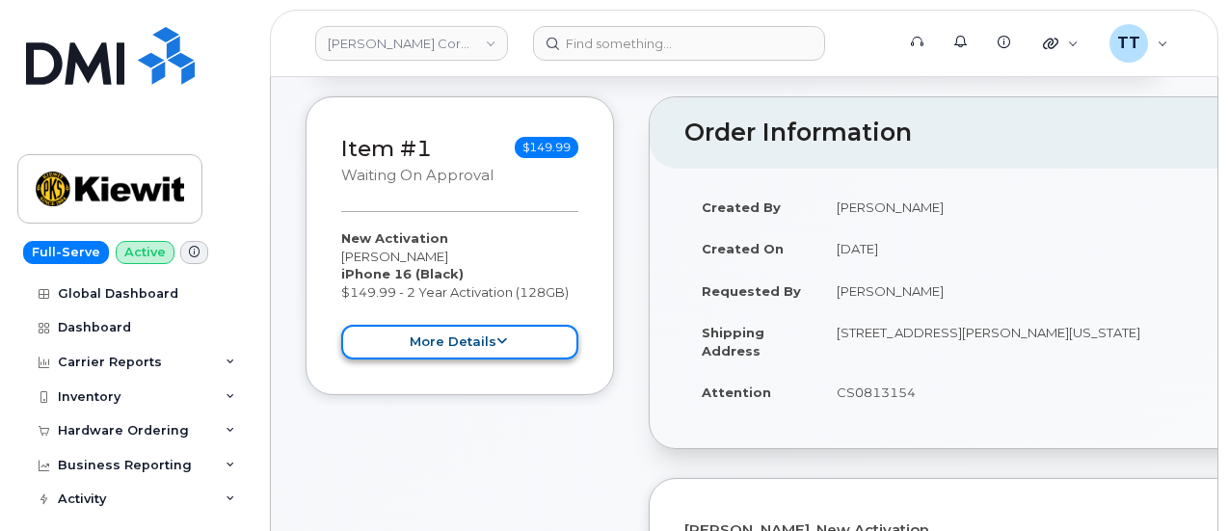
click at [470, 352] on button "more details" at bounding box center [459, 343] width 237 height 36
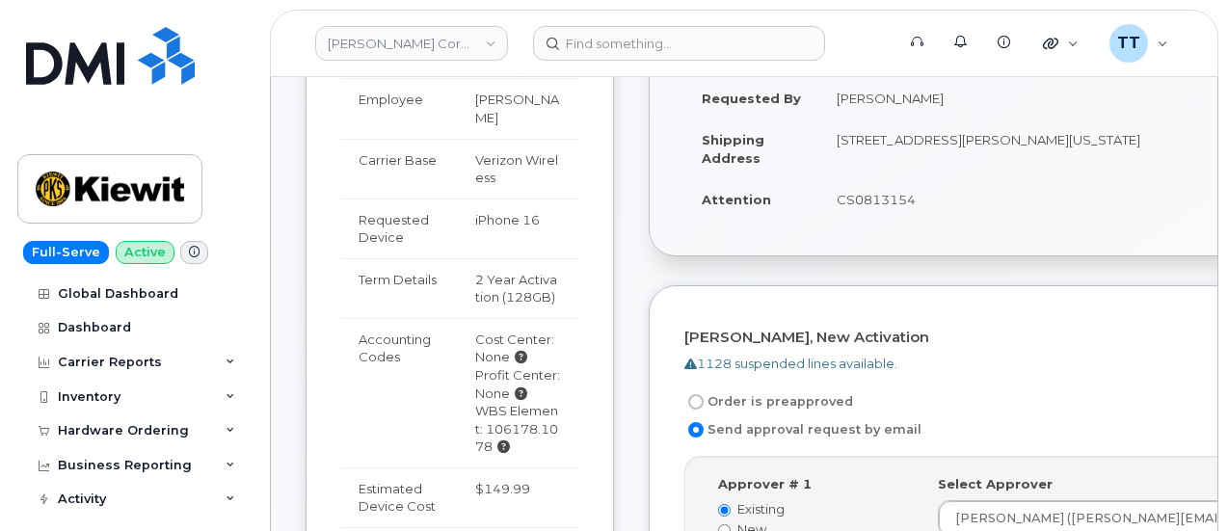
scroll to position [0, 0]
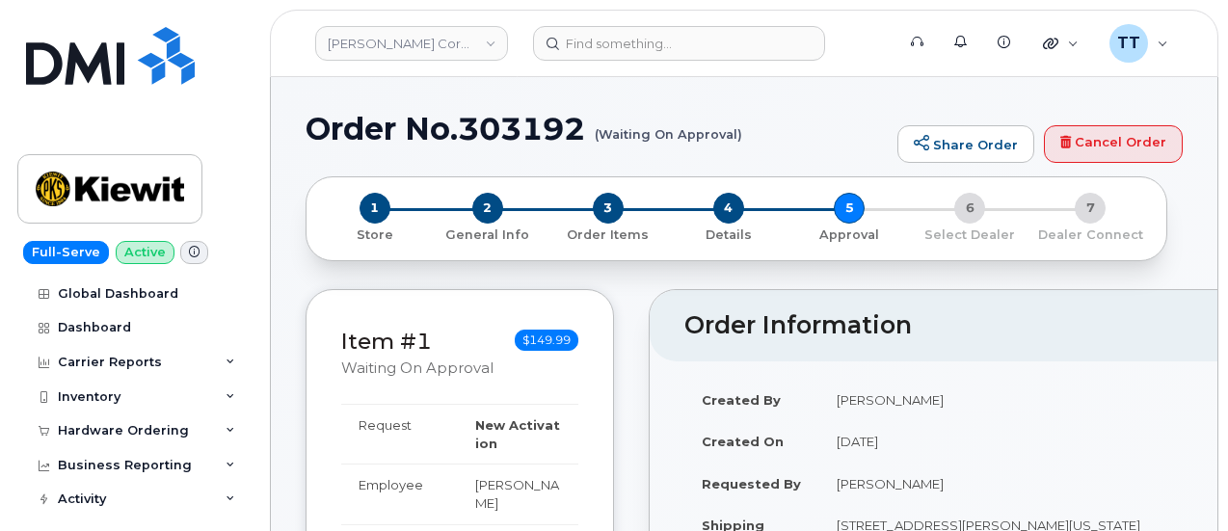
click at [513, 130] on h1 "Order No.303192 (Waiting On Approval)" at bounding box center [597, 129] width 582 height 34
copy h1 "303192"
click at [702, 138] on small "(Waiting On Approval)" at bounding box center [668, 127] width 147 height 30
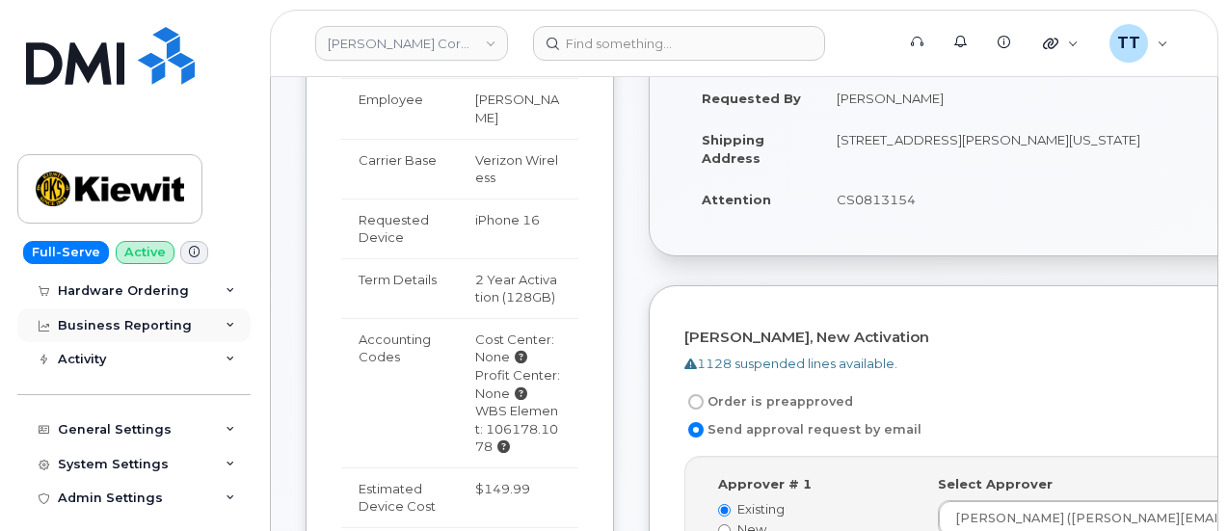
scroll to position [96, 0]
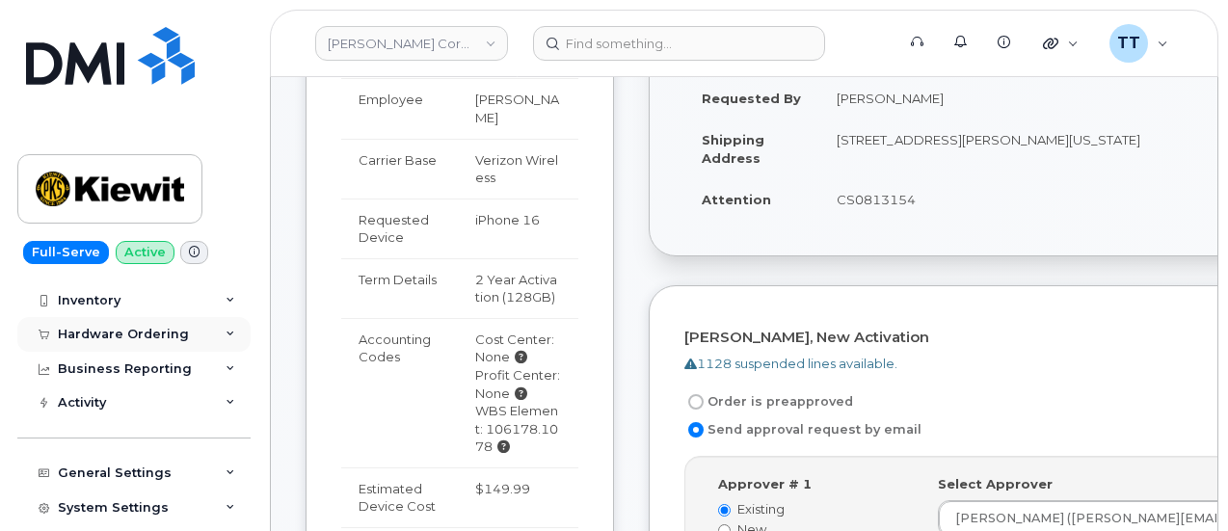
click at [137, 333] on div "Hardware Ordering" at bounding box center [123, 334] width 131 height 15
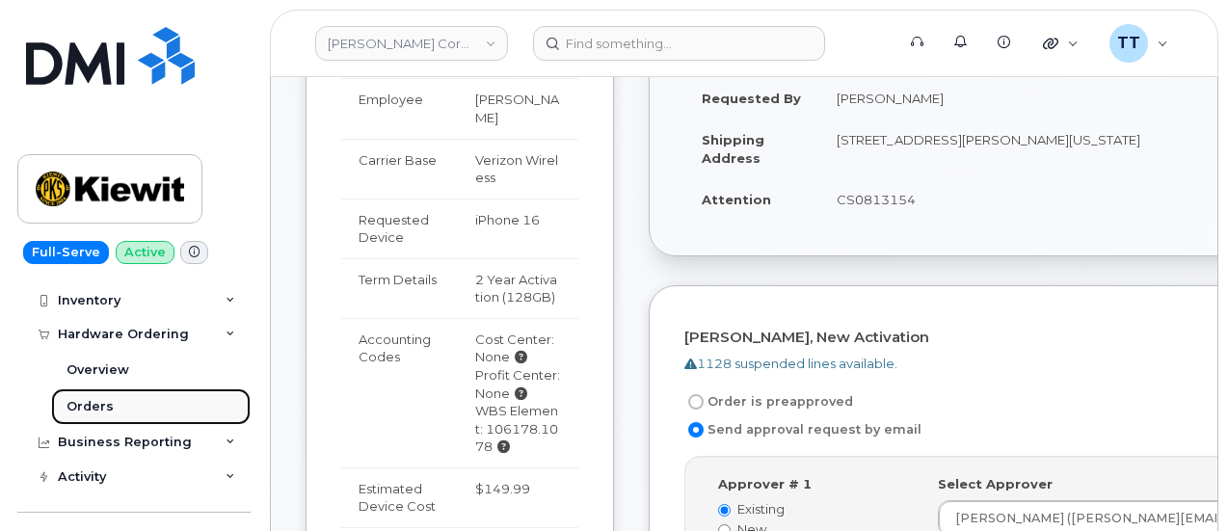
click at [108, 407] on div "Orders" at bounding box center [90, 406] width 47 height 17
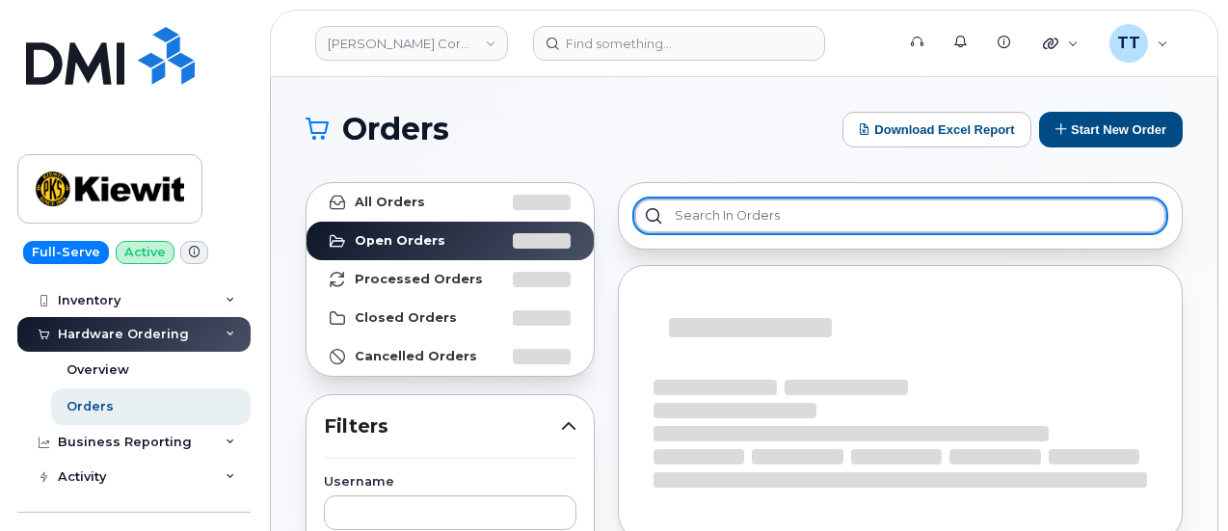
click at [708, 207] on input "text" at bounding box center [900, 216] width 532 height 35
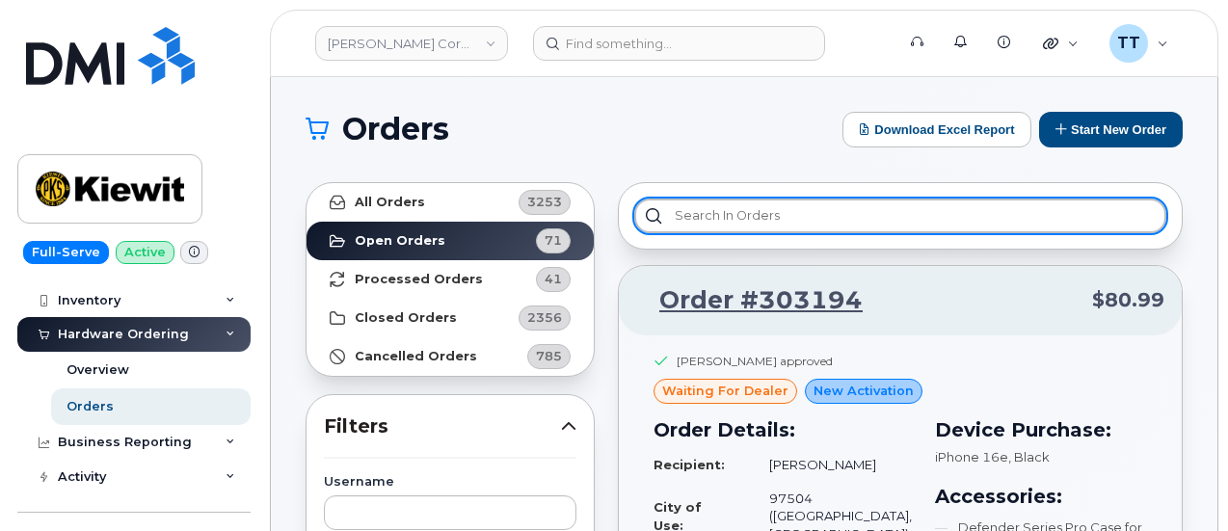
paste input "303192"
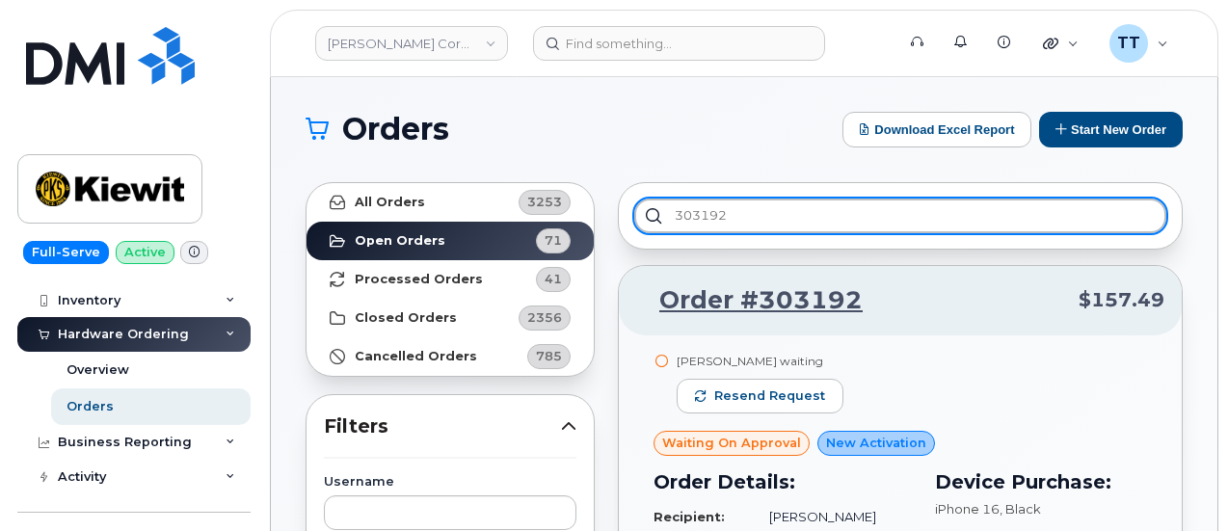
type input "303192"
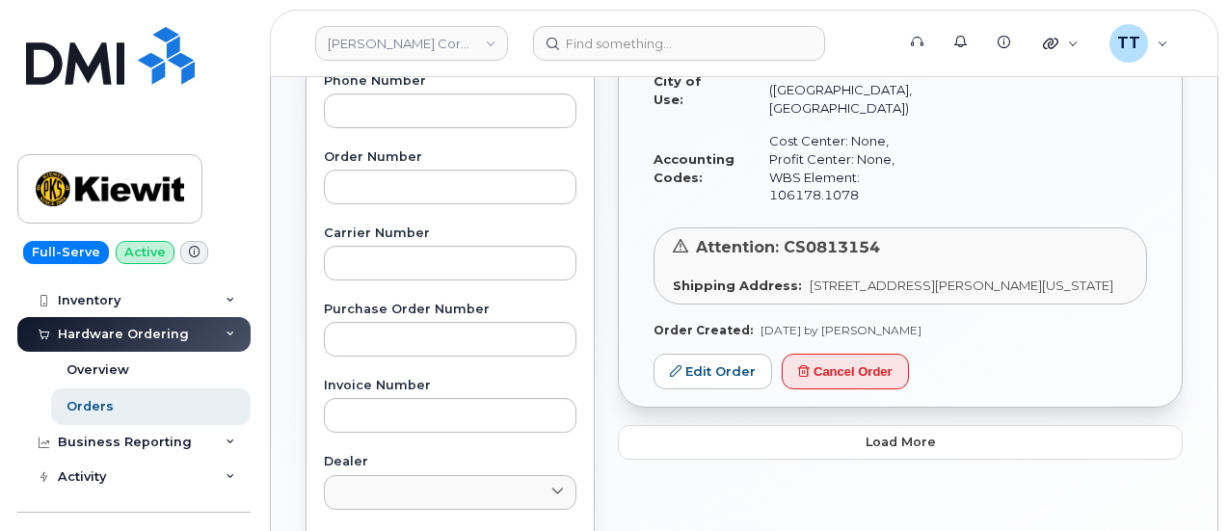
scroll to position [482, 0]
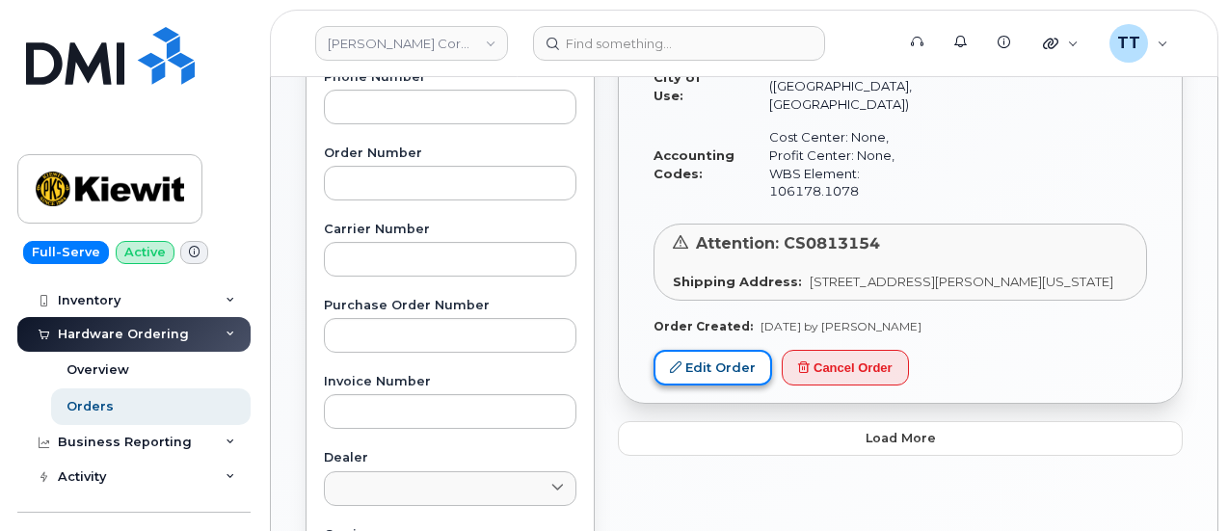
click at [705, 380] on link "Edit Order" at bounding box center [713, 368] width 119 height 36
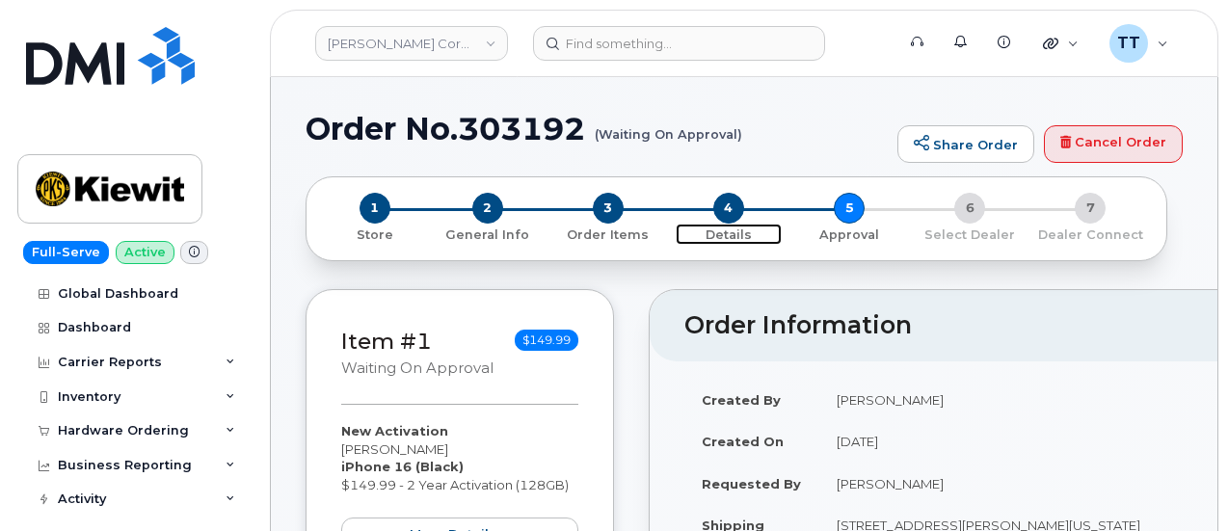
click at [731, 210] on span "4" at bounding box center [728, 208] width 31 height 31
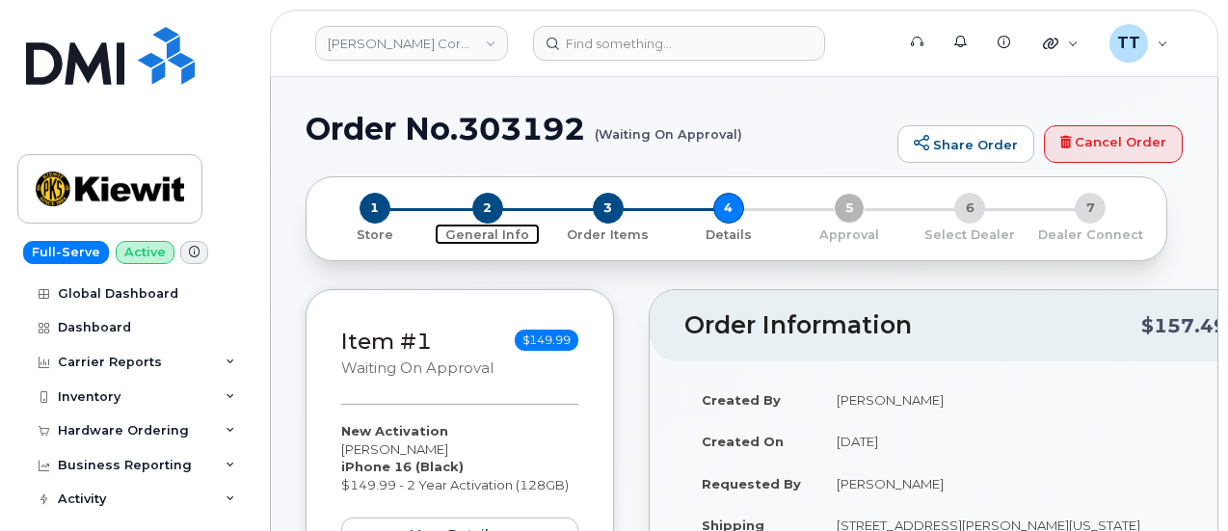
click at [484, 209] on span "2" at bounding box center [487, 208] width 31 height 31
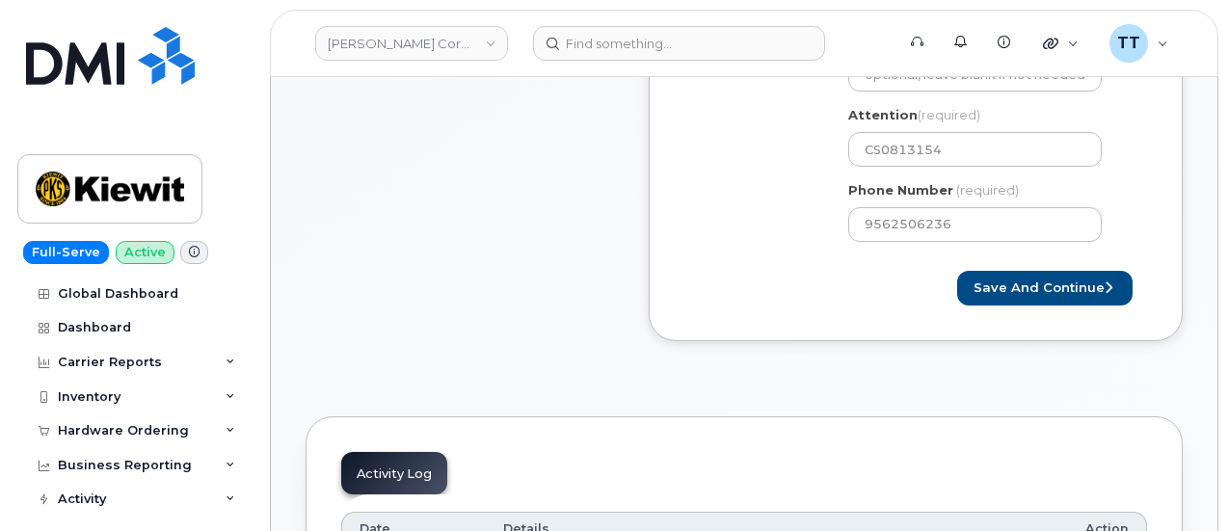
scroll to position [482, 0]
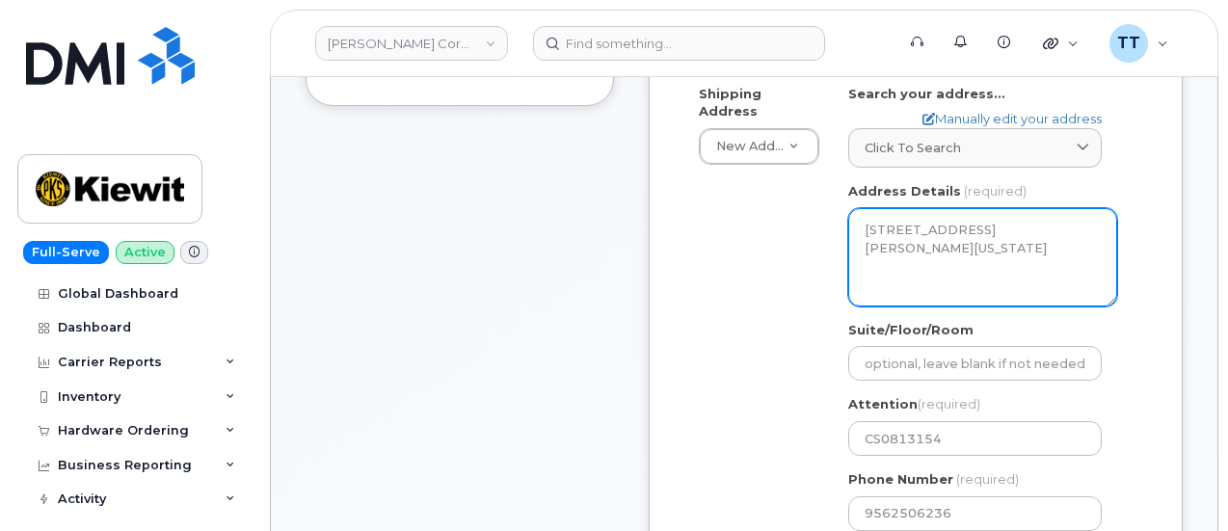
drag, startPoint x: 1018, startPoint y: 249, endPoint x: 948, endPoint y: 249, distance: 70.4
click at [948, 249] on textarea "2811 east imperial oak, alton Texas 78573, TX, 78573, USA" at bounding box center [982, 257] width 269 height 98
click at [928, 277] on textarea "2811 east imperial oak, alton Texas 78573, TX, 78573, USA" at bounding box center [982, 257] width 269 height 98
click at [868, 247] on textarea "2811 east imperial oak, alton Texas 78573, TX, 78573, USA" at bounding box center [982, 257] width 269 height 98
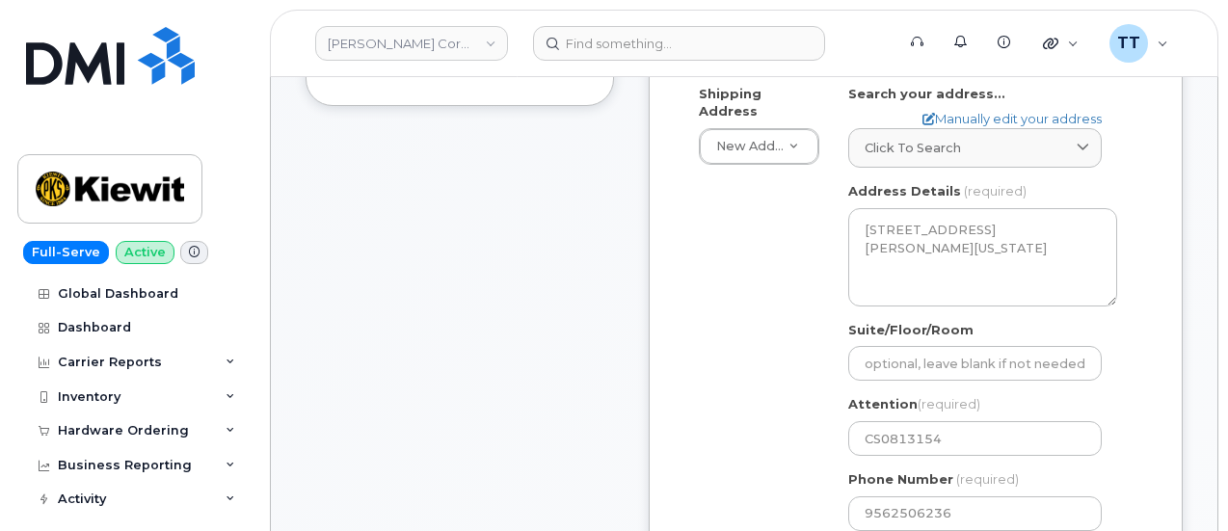
click at [783, 284] on div "Shipping Address New Address New Address 2811 east imperial oak TX alton Texas …" at bounding box center [907, 315] width 447 height 461
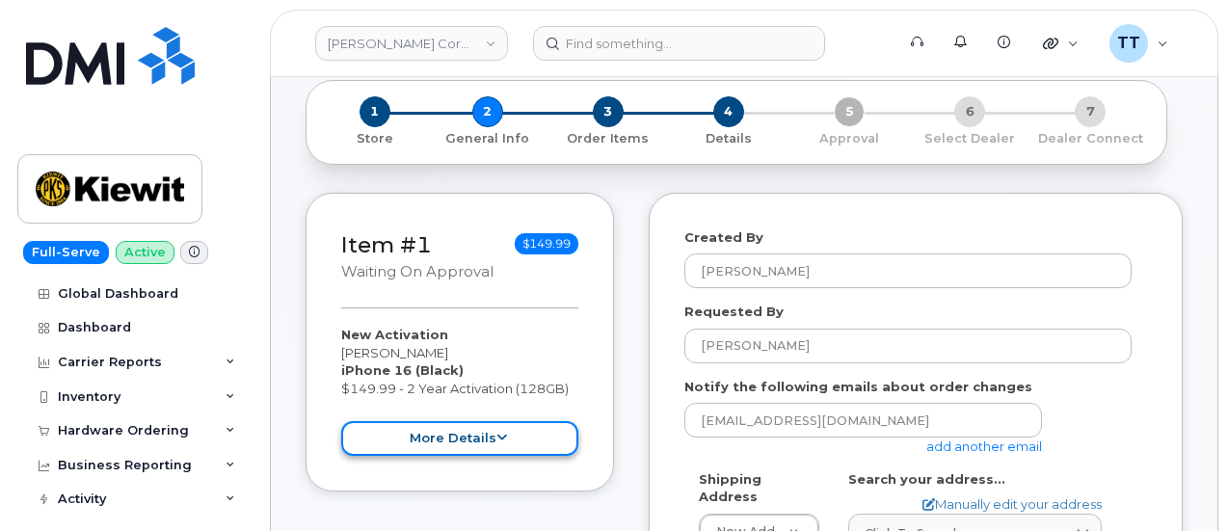
click at [496, 433] on icon at bounding box center [501, 438] width 11 height 13
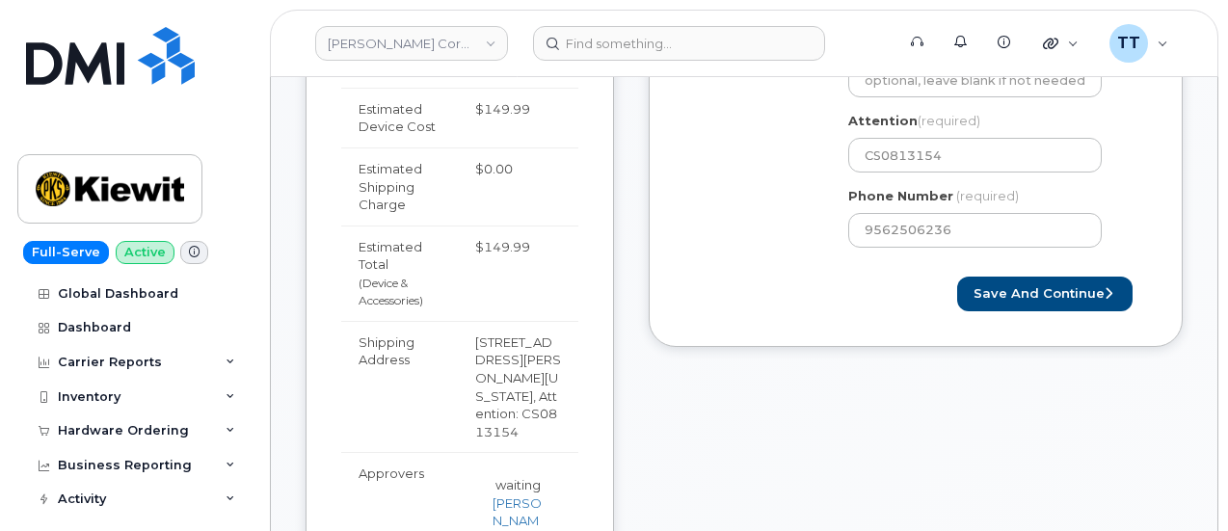
scroll to position [482, 0]
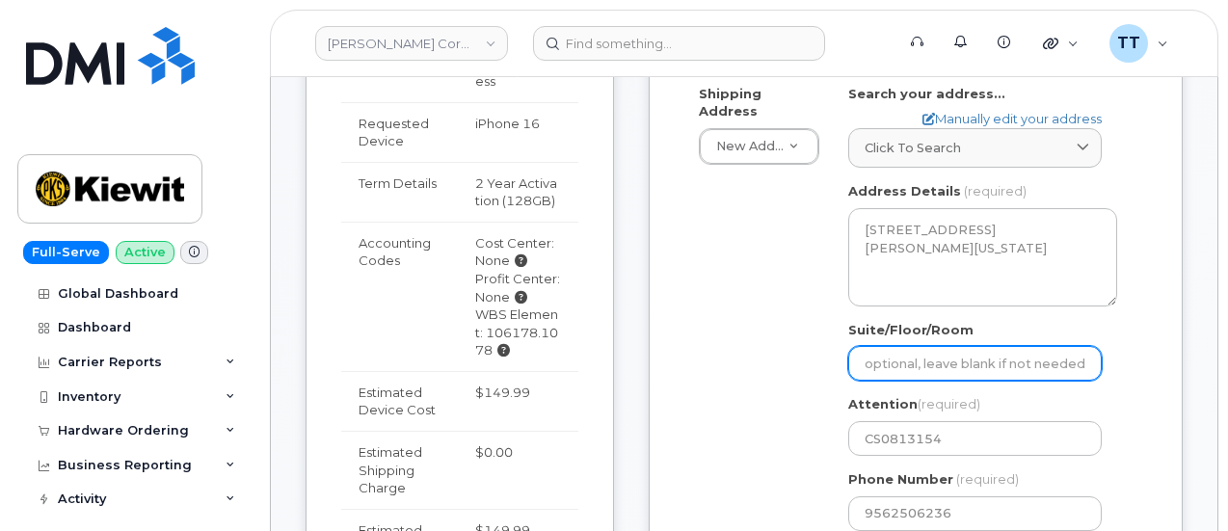
click at [923, 361] on input "Suite/Floor/Room" at bounding box center [975, 363] width 254 height 35
click at [937, 368] on input "Suite/Floor/Room" at bounding box center [975, 363] width 254 height 35
paste input "User said the address is 2811 east"
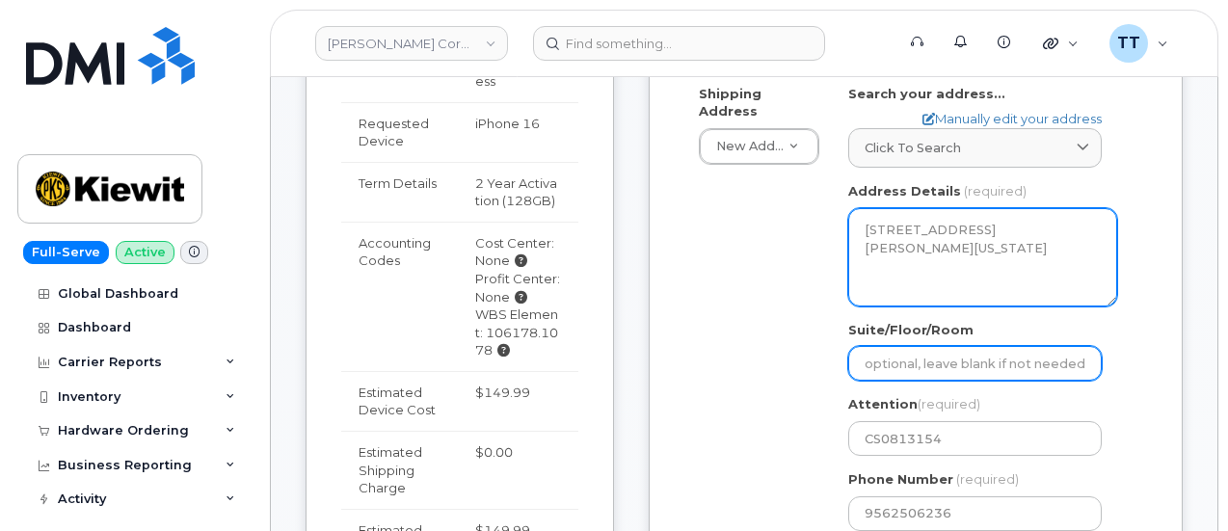
select select
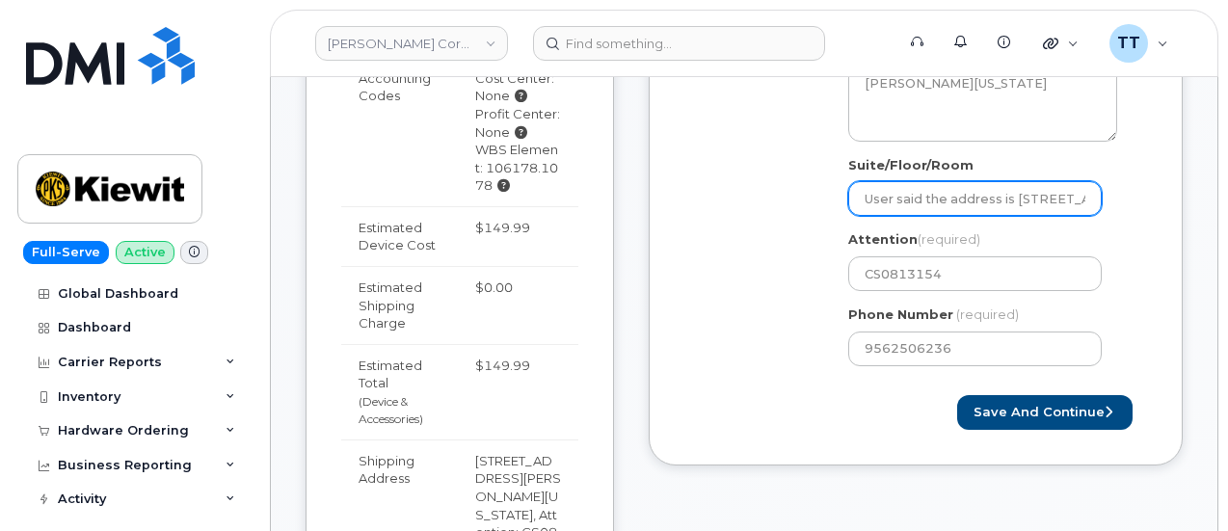
scroll to position [675, 0]
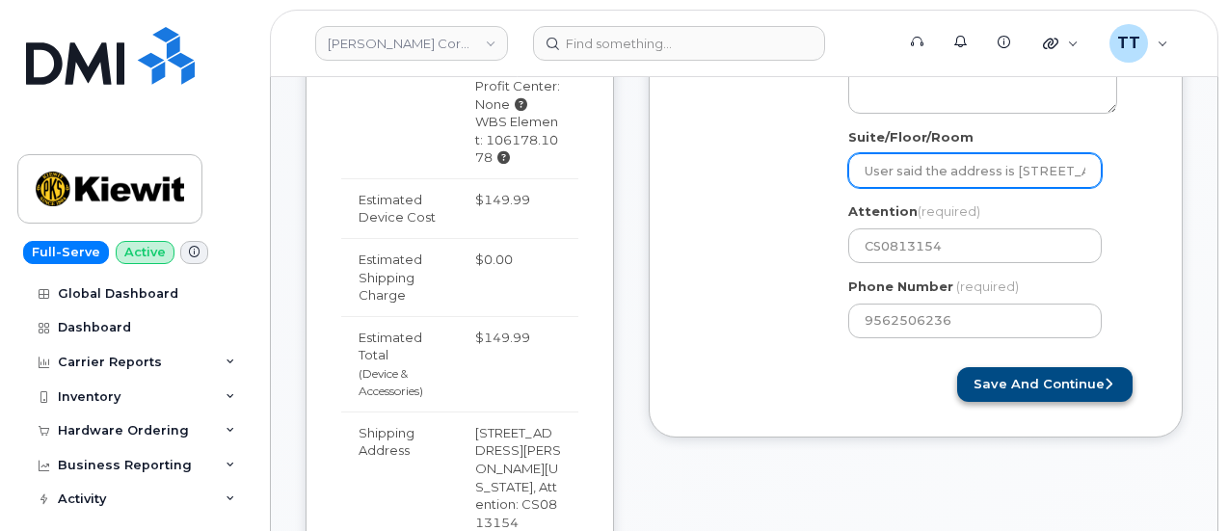
type input "User said the address is 2811 east"
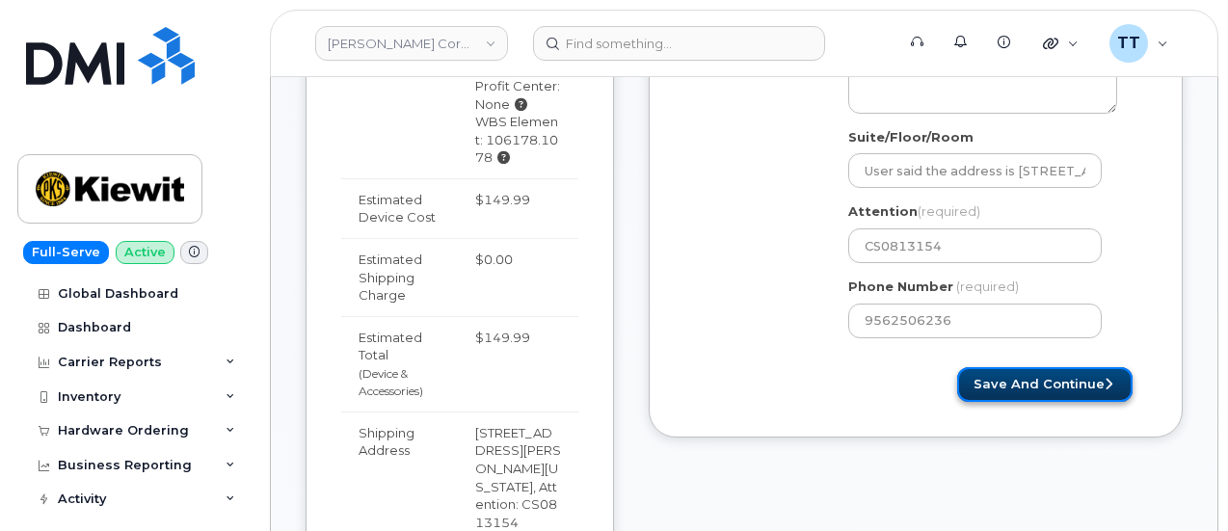
click at [1025, 387] on button "Save and Continue" at bounding box center [1044, 385] width 175 height 36
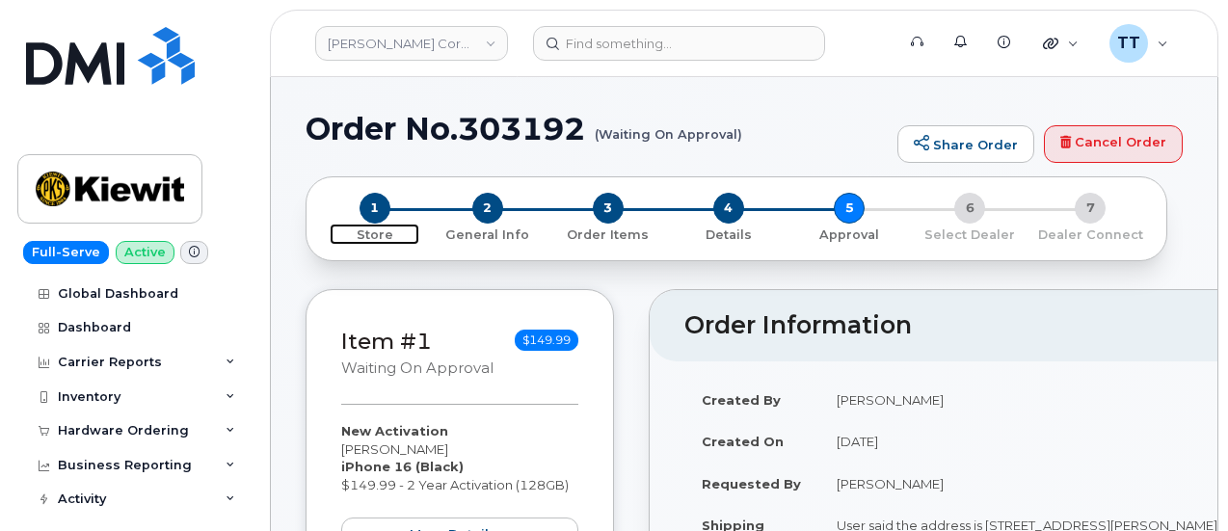
click at [377, 210] on span "1" at bounding box center [375, 208] width 31 height 31
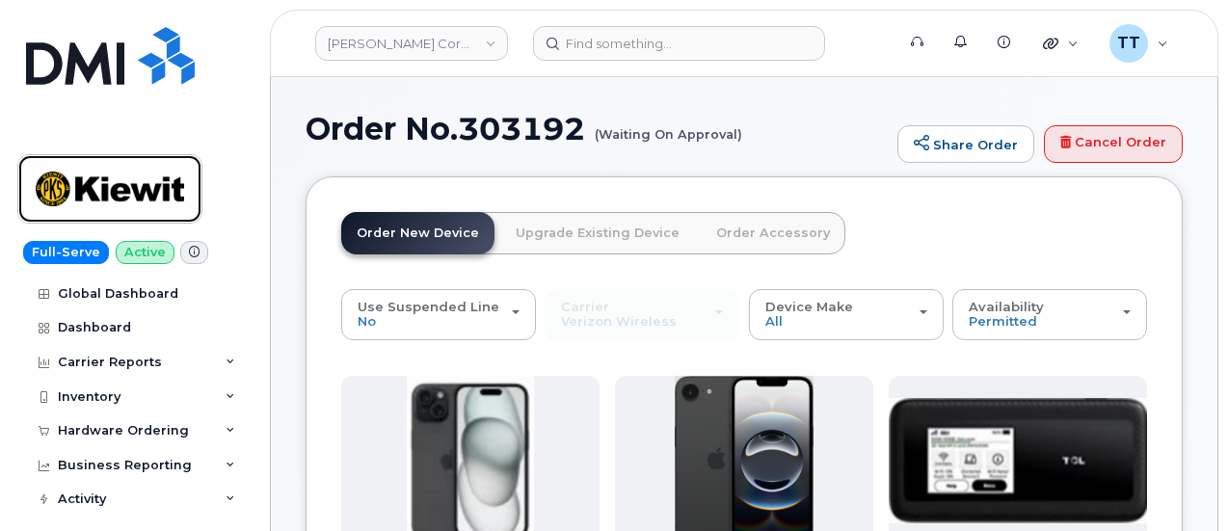
click at [101, 198] on img at bounding box center [110, 189] width 148 height 56
